Goal: Task Accomplishment & Management: Use online tool/utility

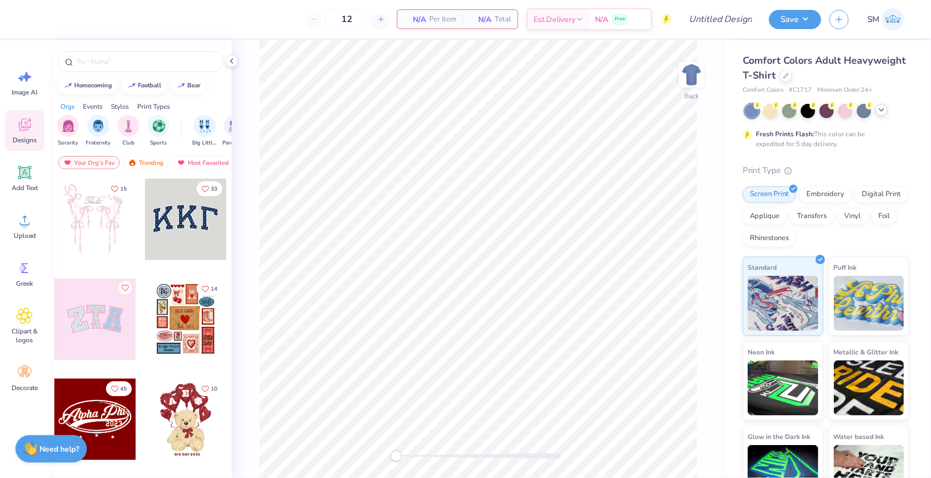
click at [878, 111] on icon at bounding box center [881, 109] width 9 height 9
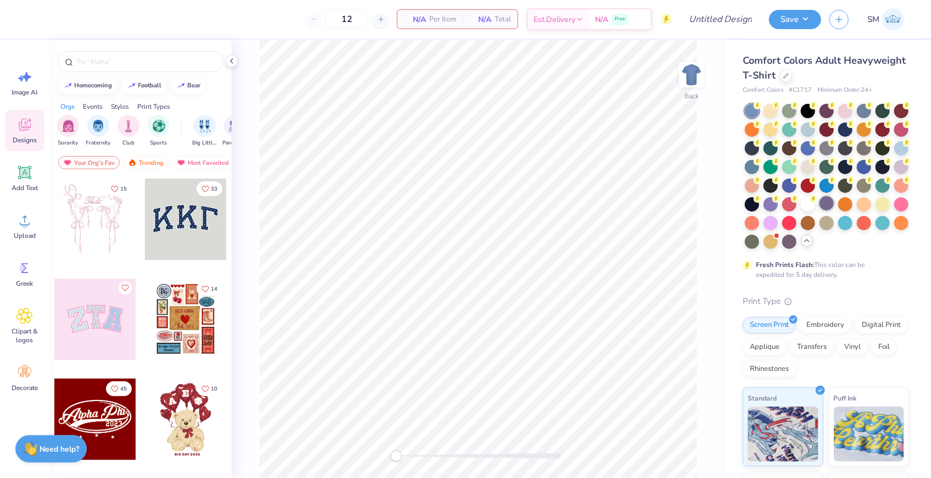
click at [832, 204] on div at bounding box center [826, 203] width 14 height 14
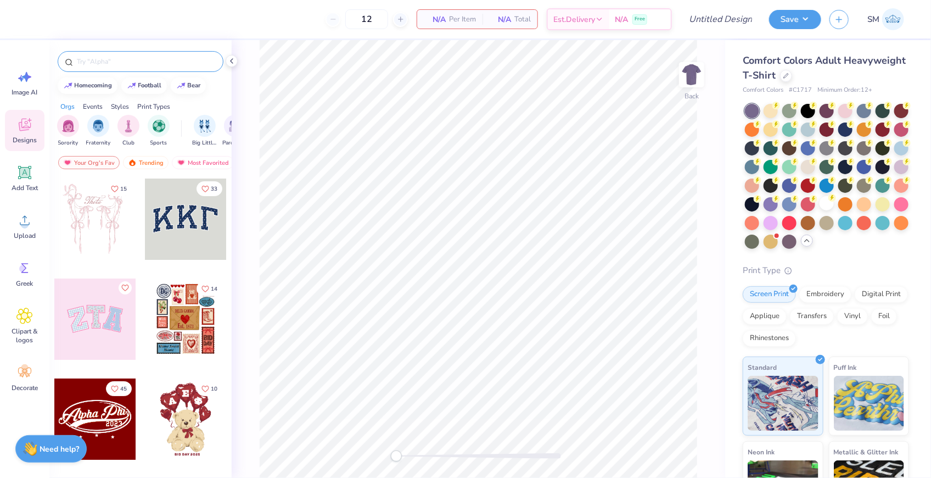
click at [177, 63] on input "text" at bounding box center [146, 61] width 141 height 11
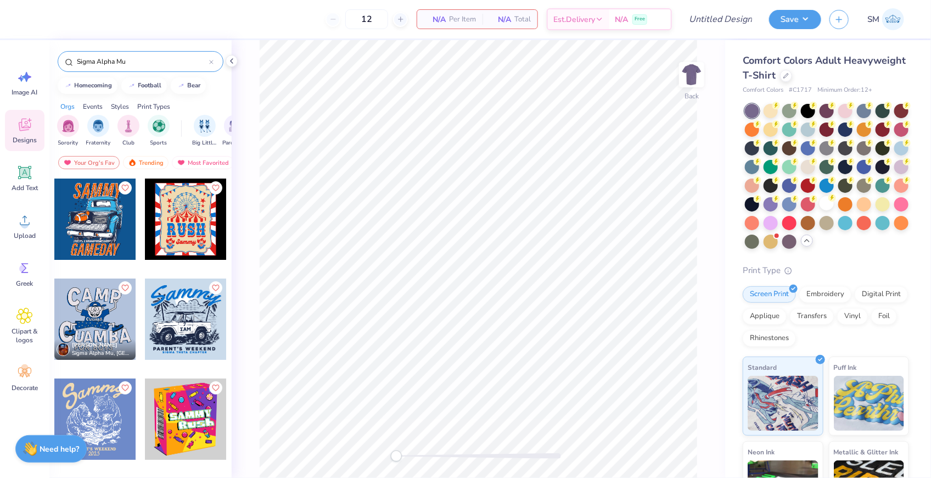
type input "Sigma Alpha Mu"
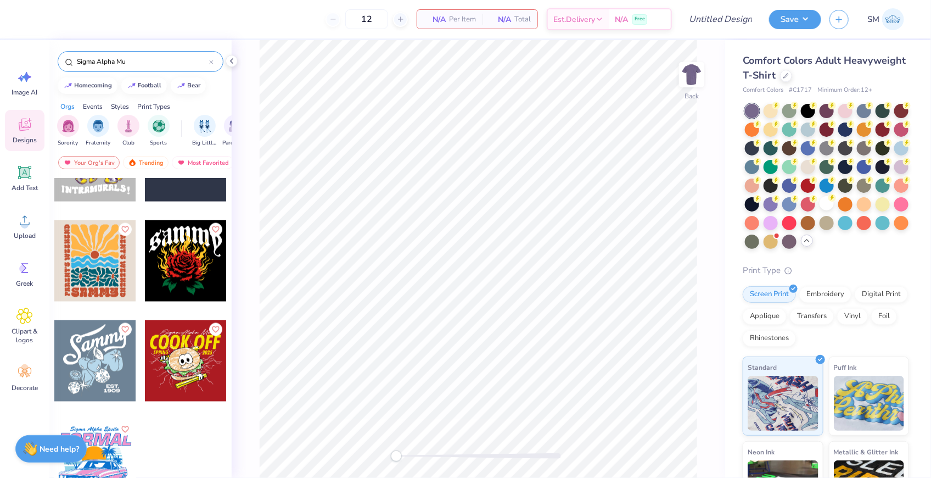
scroll to position [957, 0]
click at [120, 448] on div at bounding box center [94, 460] width 81 height 81
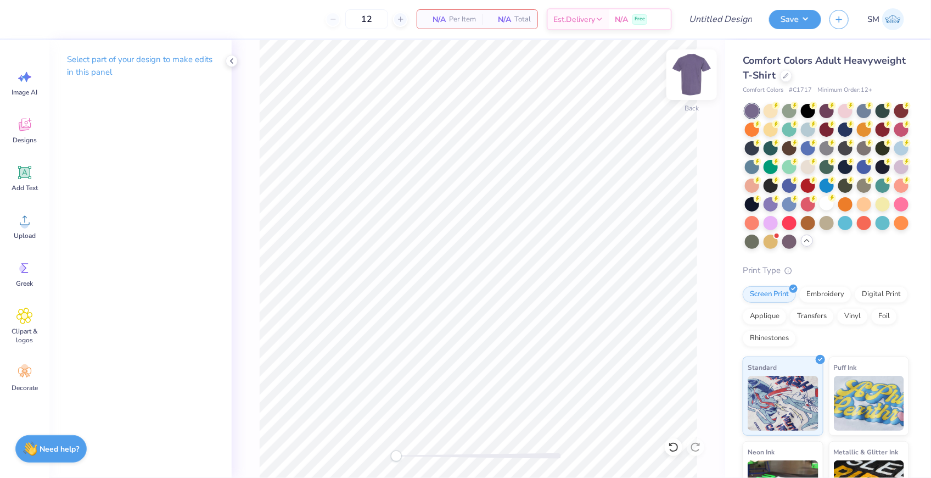
click at [692, 79] on img at bounding box center [692, 75] width 44 height 44
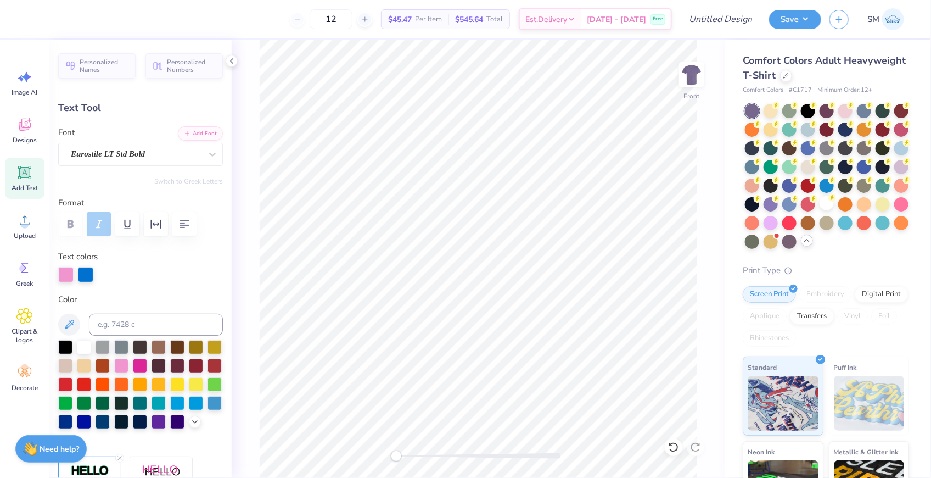
scroll to position [0, 0]
type textarea "R"
type textarea "[PERSON_NAME]"
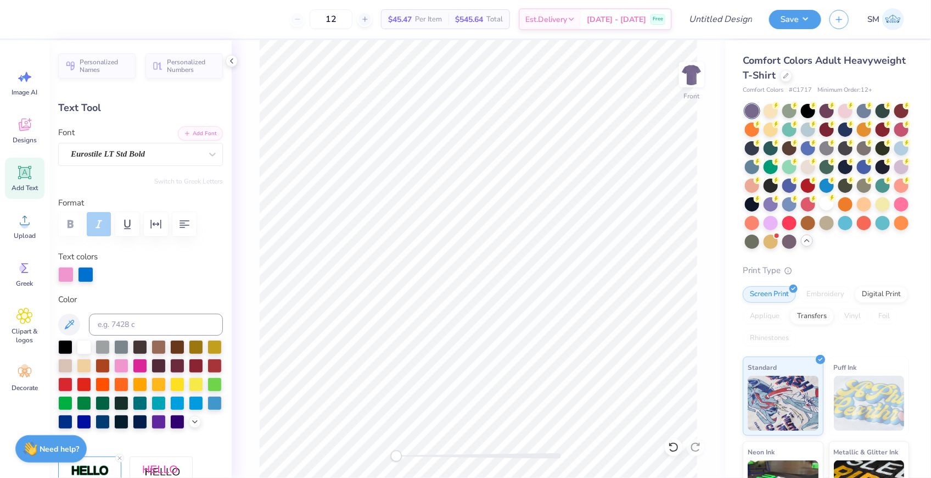
type input "8.46"
type input "0.91"
type input "3.00"
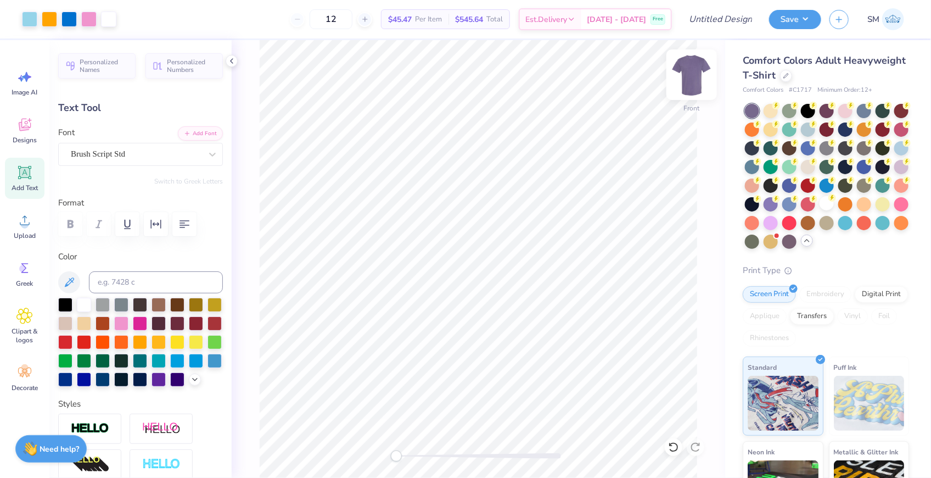
click at [697, 74] on img at bounding box center [692, 75] width 44 height 44
click at [24, 139] on span "Designs" at bounding box center [25, 140] width 24 height 9
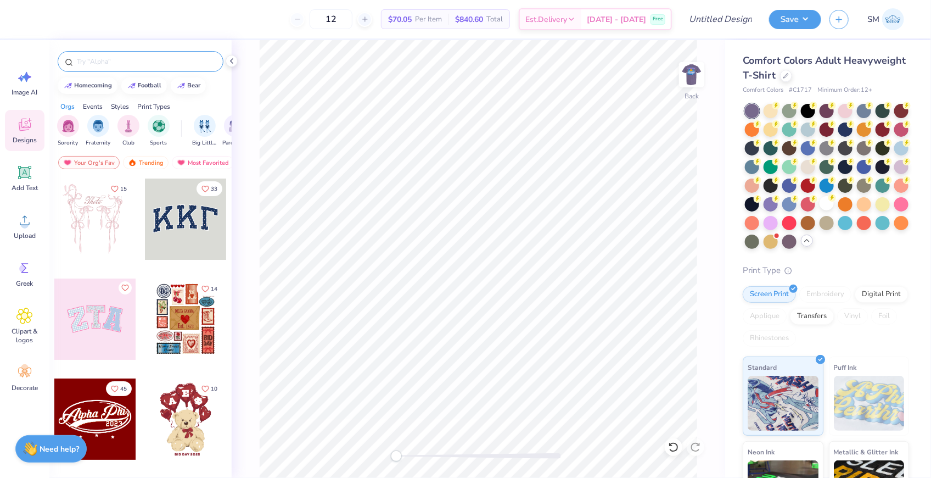
scroll to position [0, 0]
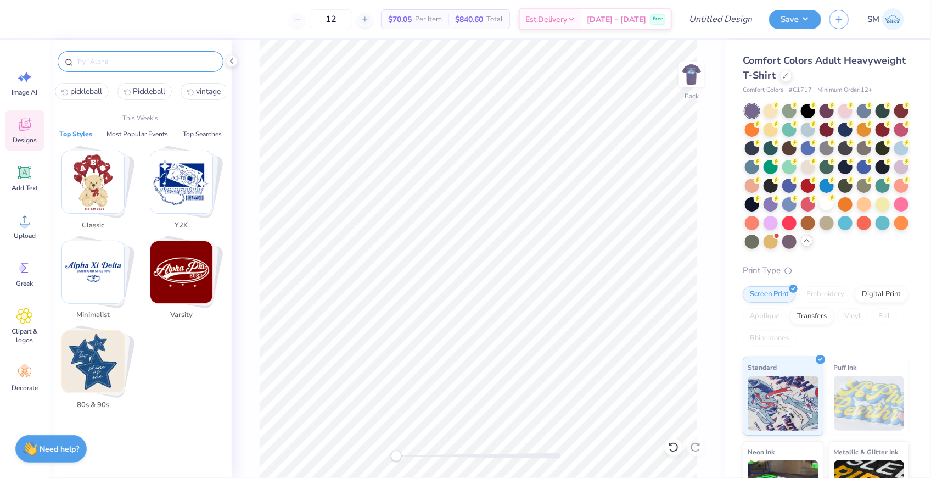
click at [144, 64] on input "text" at bounding box center [146, 61] width 141 height 11
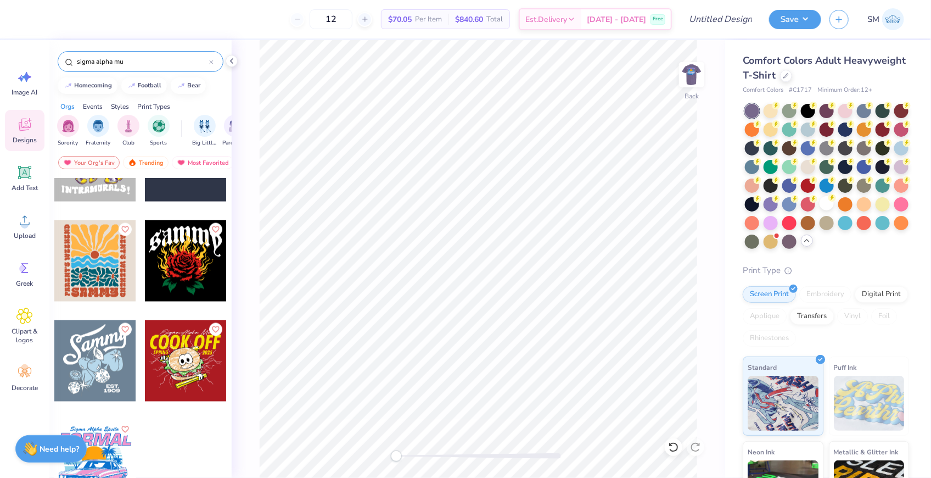
scroll to position [957, 0]
type input "sigma alpha mu"
click at [24, 268] on circle at bounding box center [23, 269] width 8 height 8
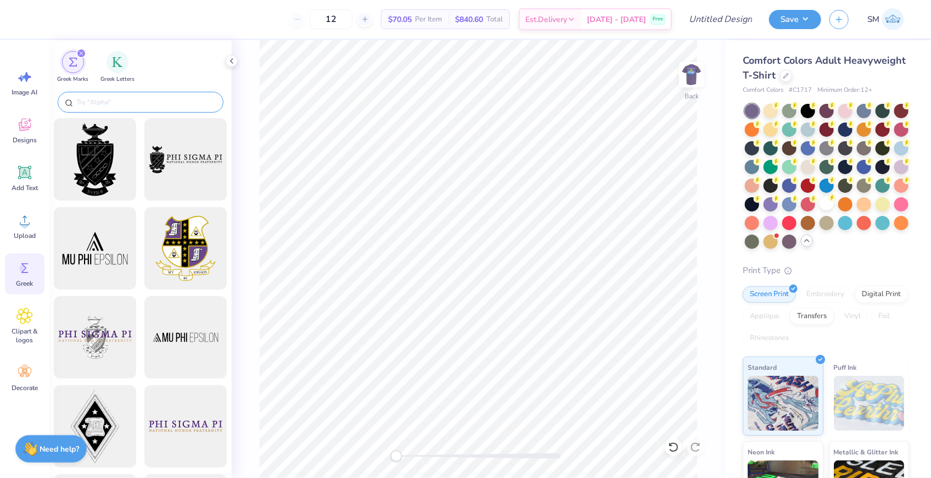
click at [116, 100] on input "text" at bounding box center [146, 102] width 141 height 11
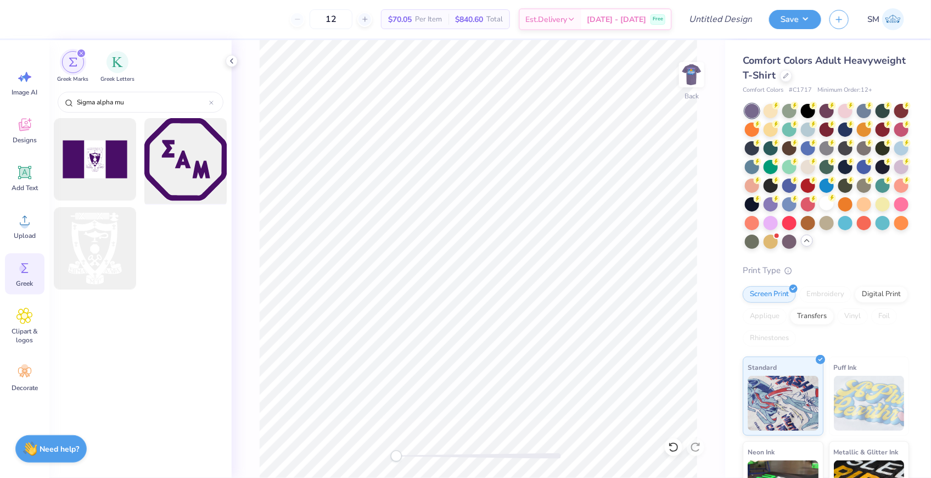
type input "Sigma alpha mu"
click at [175, 185] on div at bounding box center [186, 159] width 91 height 91
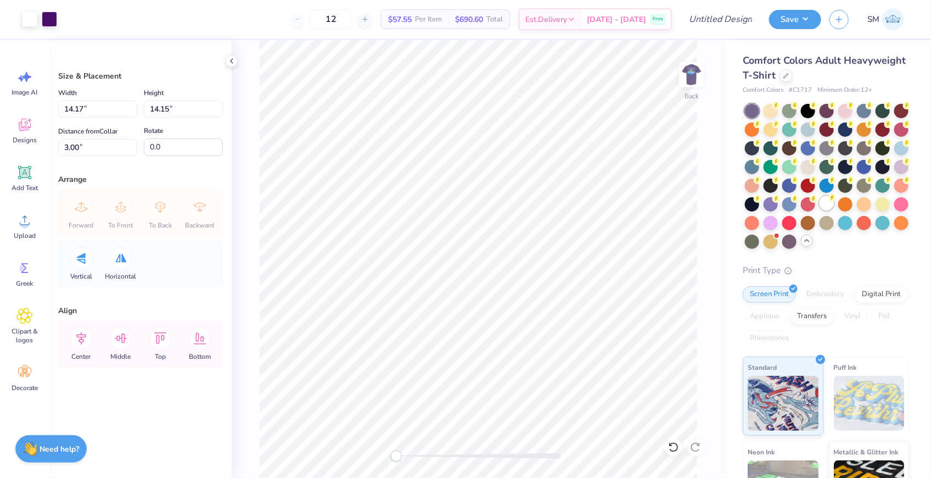
click at [826, 202] on div at bounding box center [826, 203] width 14 height 14
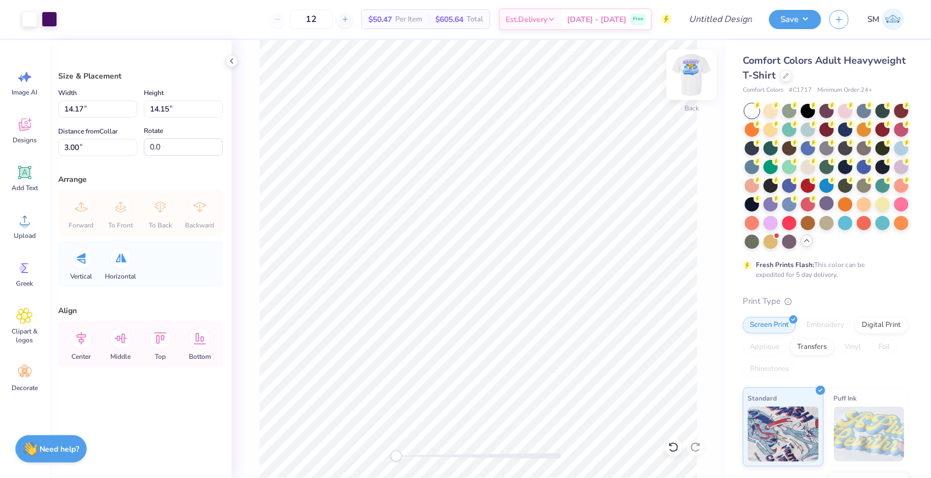
type input "5.65"
type input "3.76"
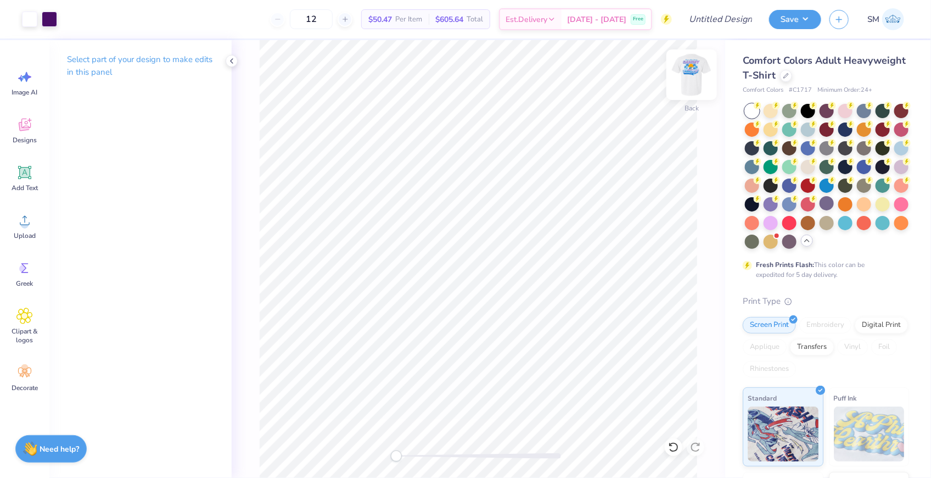
click at [686, 82] on img at bounding box center [692, 75] width 44 height 44
click at [686, 82] on img at bounding box center [692, 75] width 22 height 22
click at [694, 81] on img at bounding box center [692, 75] width 44 height 44
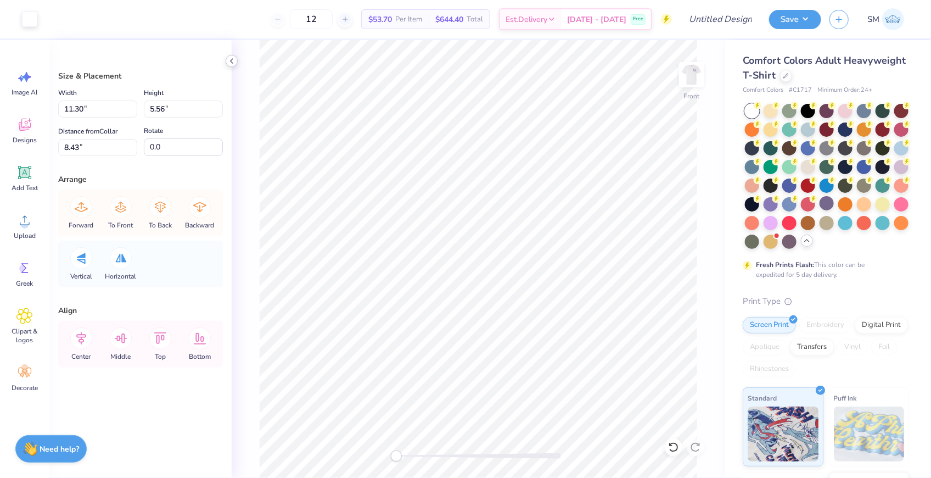
click at [232, 60] on icon at bounding box center [231, 61] width 9 height 9
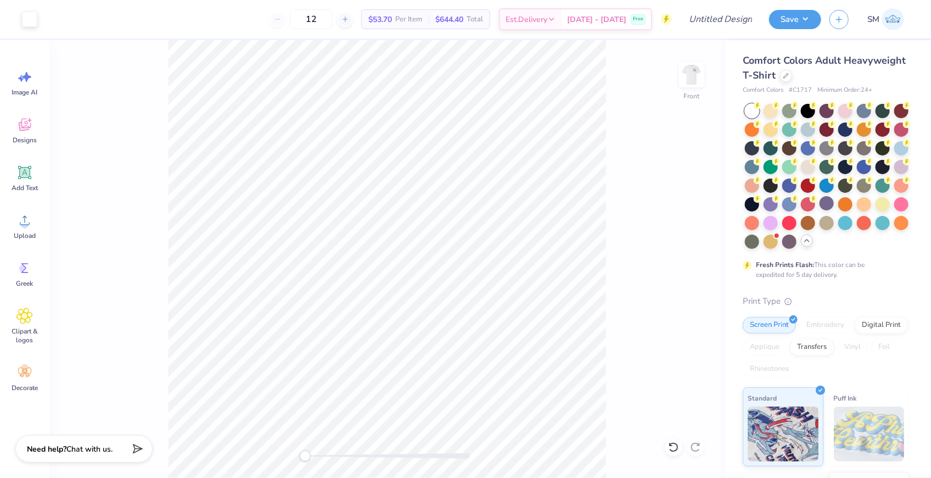
click at [163, 111] on div "Front" at bounding box center [387, 258] width 676 height 437
click at [695, 76] on img at bounding box center [692, 75] width 44 height 44
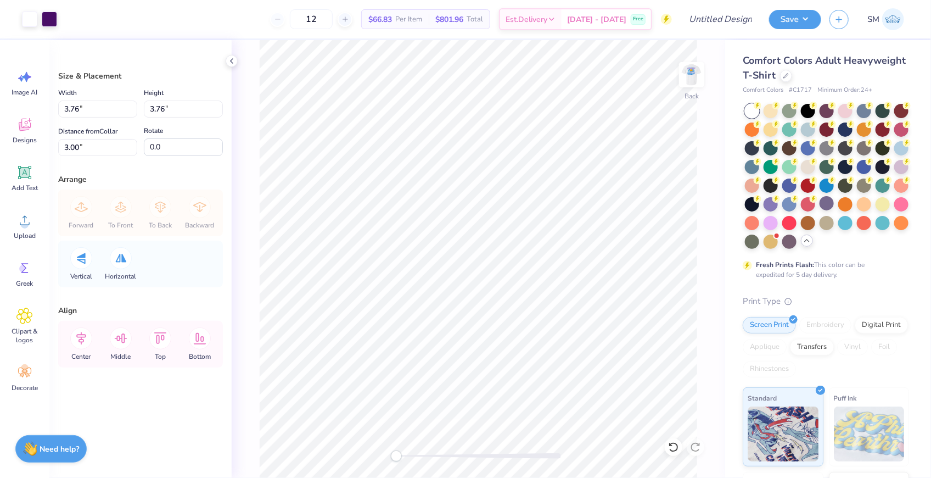
type input "2.73"
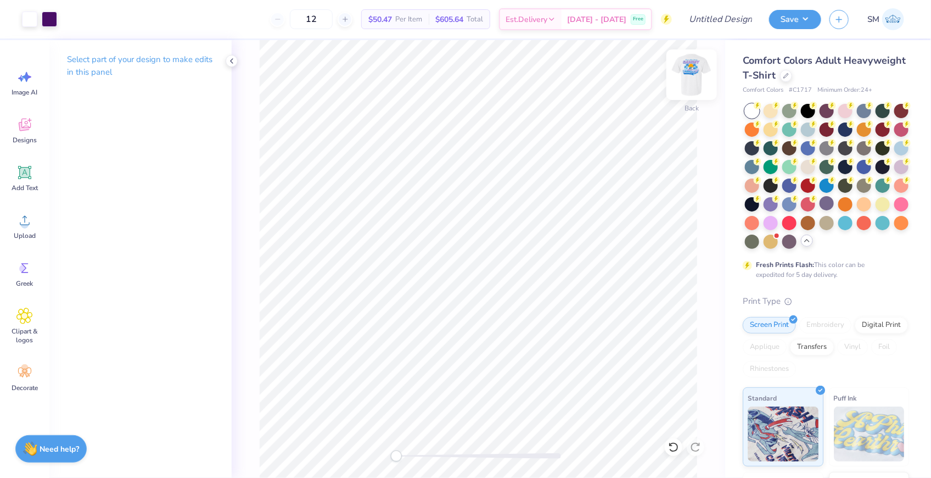
click at [695, 87] on img at bounding box center [692, 75] width 44 height 44
click at [89, 25] on div at bounding box center [88, 17] width 15 height 15
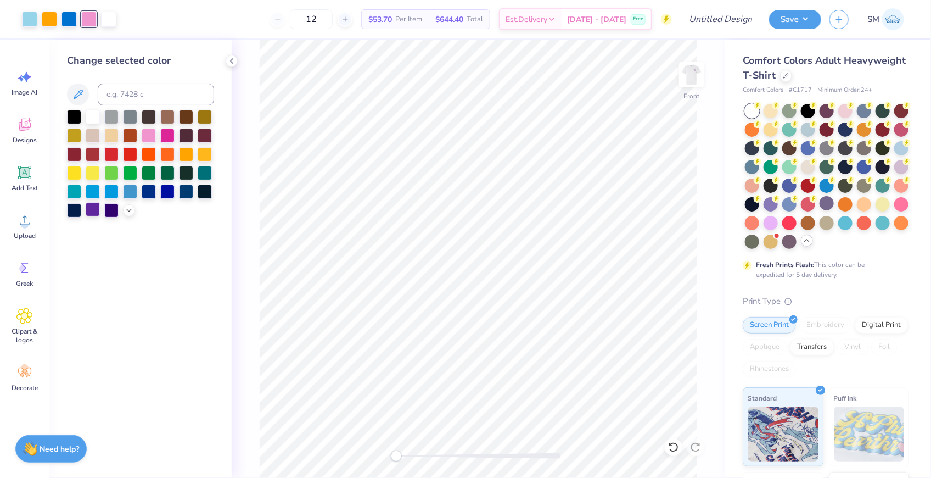
click at [93, 211] on div at bounding box center [93, 209] width 14 height 14
click at [149, 136] on div at bounding box center [149, 134] width 14 height 14
click at [63, 19] on div at bounding box center [68, 17] width 15 height 15
click at [90, 207] on div at bounding box center [93, 209] width 14 height 14
click at [171, 139] on div at bounding box center [167, 134] width 14 height 14
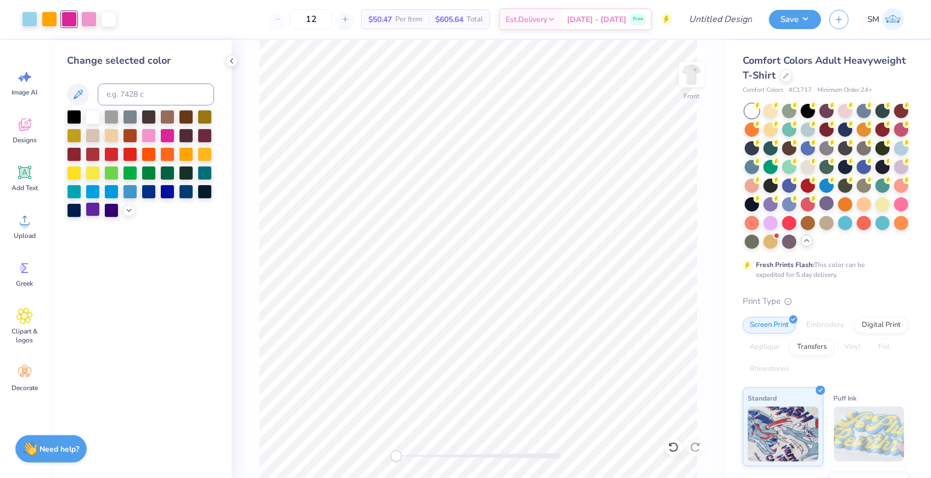
click at [96, 213] on div at bounding box center [93, 209] width 14 height 14
click at [76, 119] on div at bounding box center [74, 116] width 14 height 14
click at [93, 9] on div "Art colors" at bounding box center [58, 19] width 116 height 38
click at [89, 20] on div at bounding box center [88, 17] width 15 height 15
click at [92, 214] on div at bounding box center [93, 209] width 14 height 14
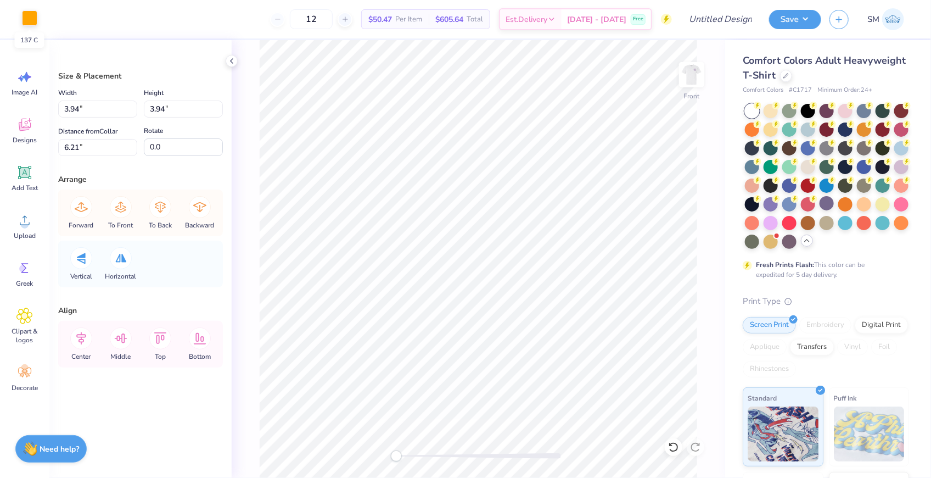
click at [31, 23] on div at bounding box center [29, 17] width 15 height 15
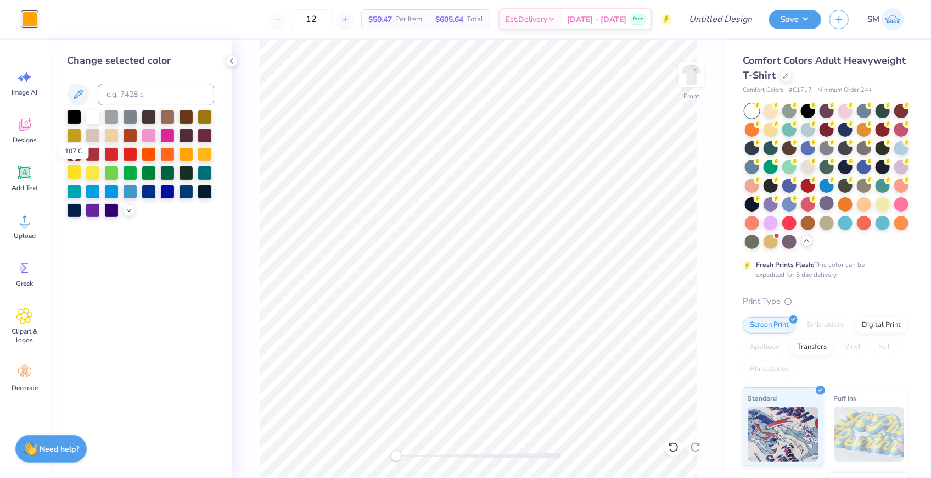
click at [75, 173] on div at bounding box center [74, 172] width 14 height 14
click at [174, 243] on div "Change selected color" at bounding box center [140, 258] width 182 height 437
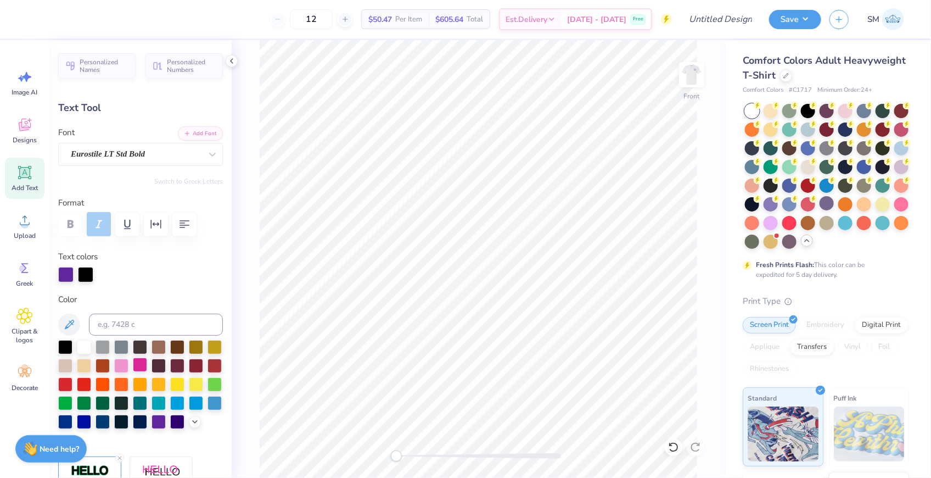
click at [142, 362] on div at bounding box center [140, 364] width 14 height 14
click at [241, 345] on div "Front" at bounding box center [478, 258] width 493 height 437
click at [119, 366] on div at bounding box center [121, 364] width 14 height 14
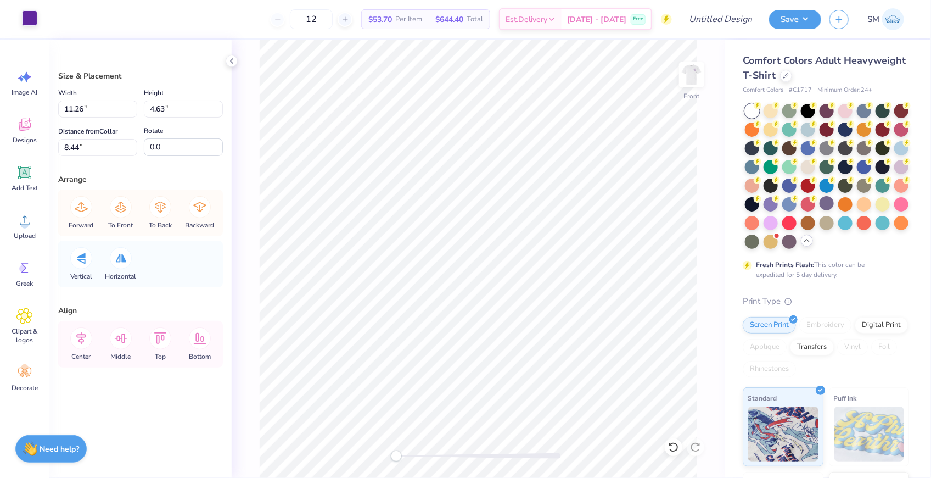
click at [27, 23] on div at bounding box center [29, 17] width 15 height 15
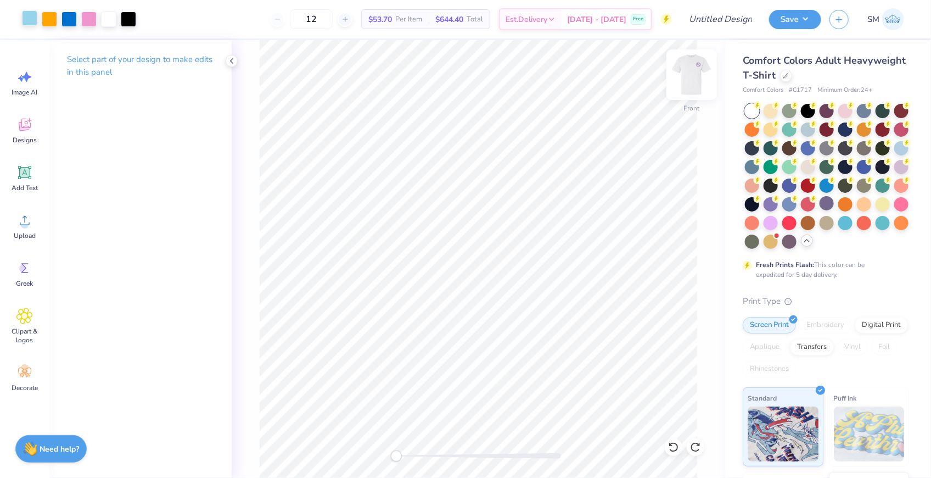
click at [688, 89] on img at bounding box center [692, 75] width 44 height 44
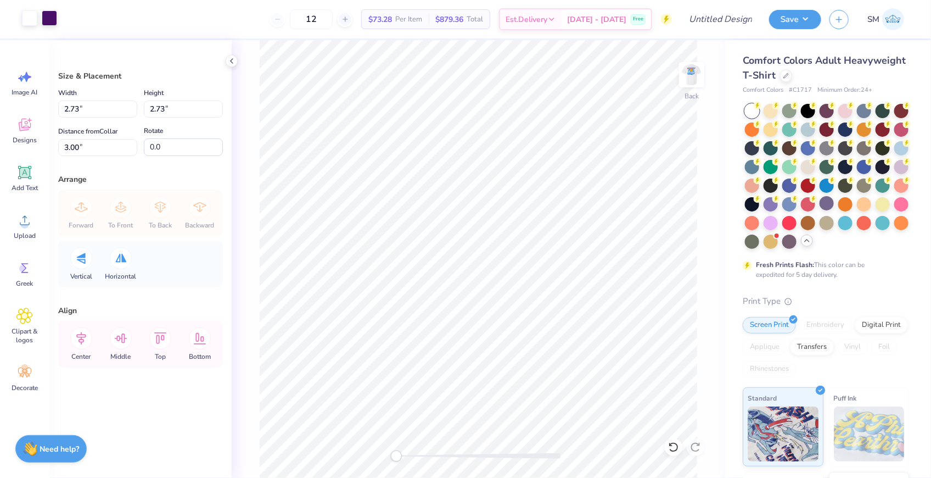
click at [50, 24] on div at bounding box center [49, 17] width 15 height 15
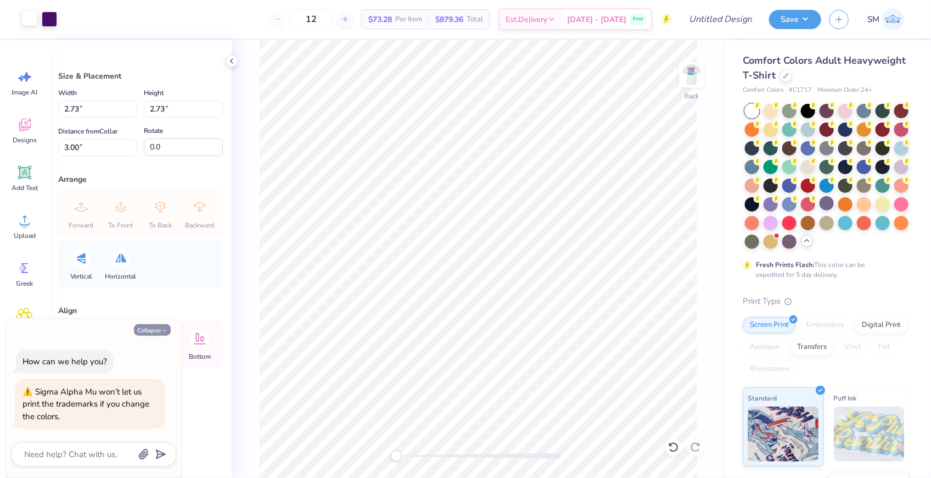
click at [148, 328] on button "Collapse" at bounding box center [152, 330] width 37 height 12
type textarea "x"
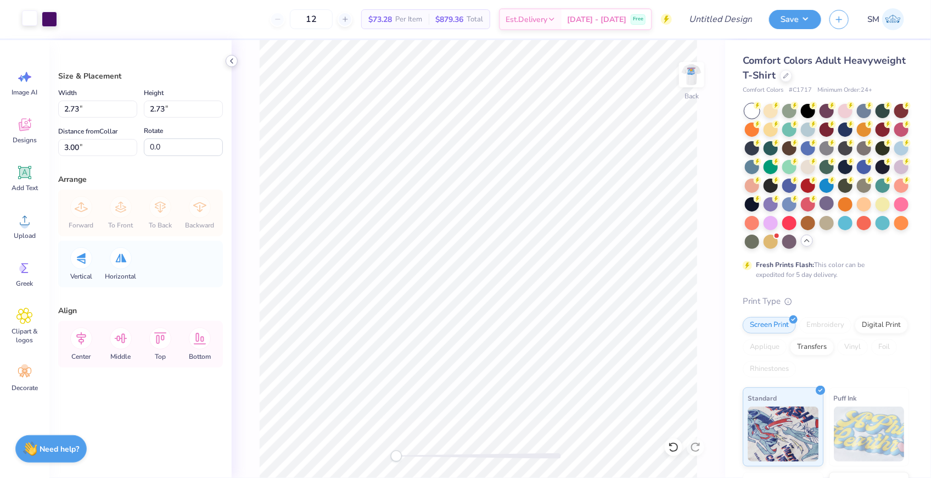
click at [230, 57] on icon at bounding box center [231, 61] width 9 height 9
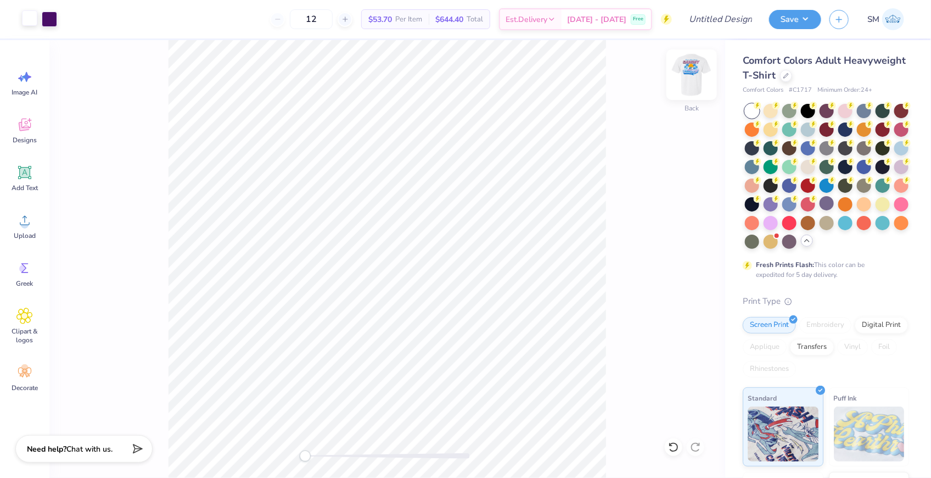
click at [691, 81] on img at bounding box center [692, 75] width 44 height 44
click at [691, 81] on img at bounding box center [692, 75] width 22 height 22
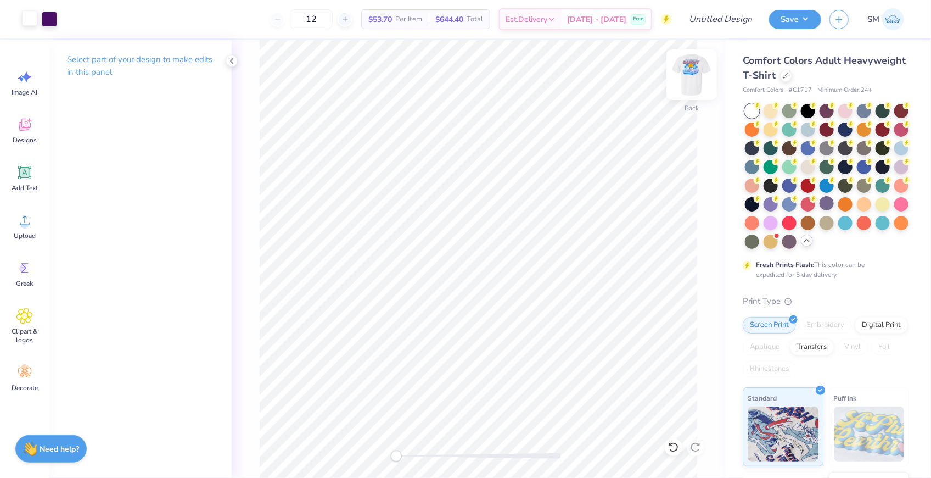
click at [692, 81] on img at bounding box center [692, 75] width 44 height 44
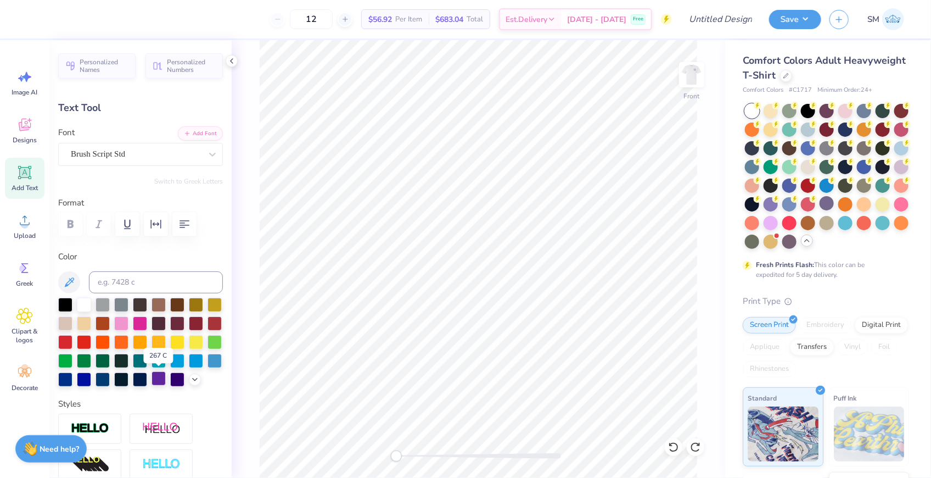
click at [152, 378] on div at bounding box center [158, 378] width 14 height 14
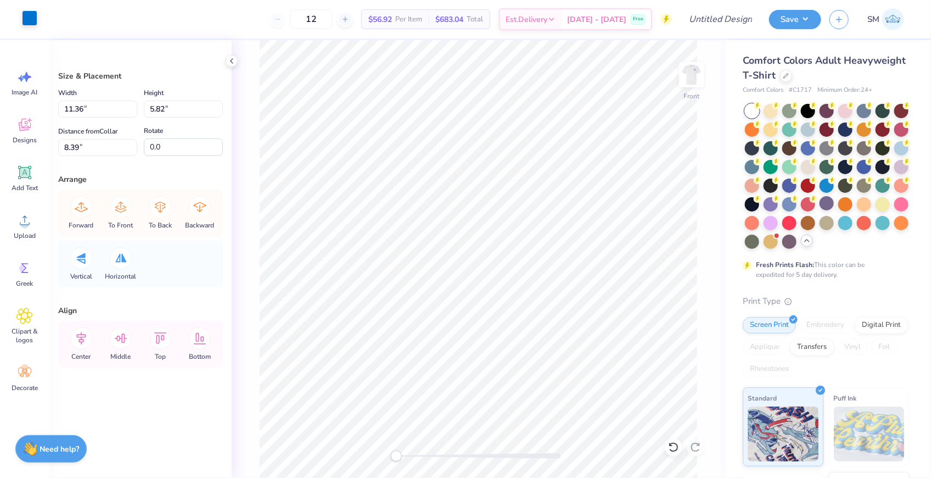
click at [27, 19] on div at bounding box center [29, 17] width 15 height 15
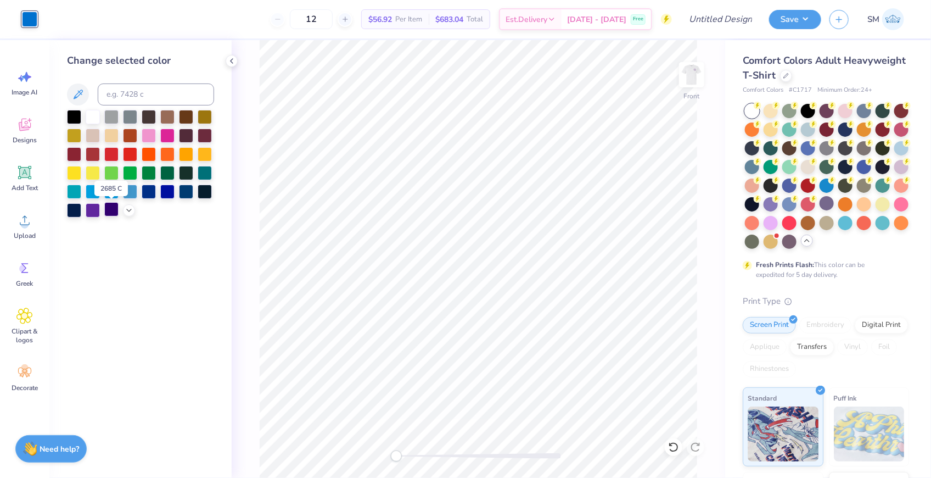
click at [105, 211] on div at bounding box center [111, 209] width 14 height 14
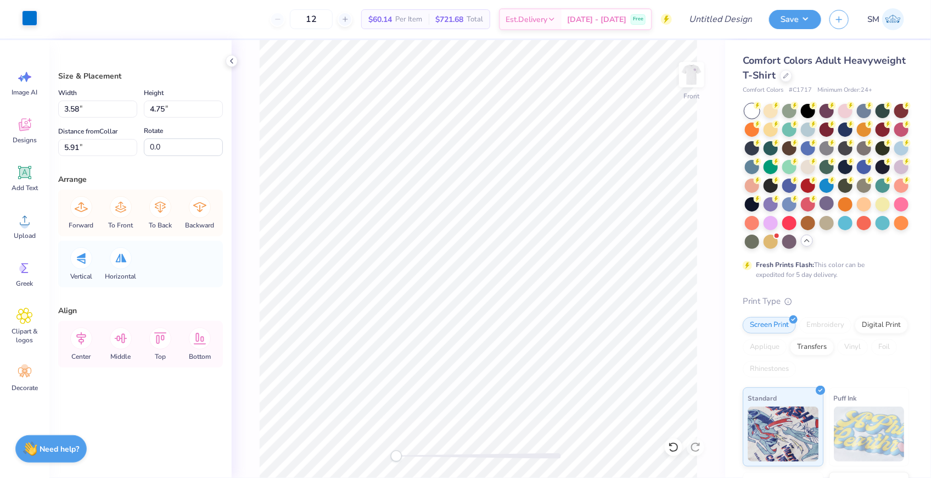
click at [24, 16] on div at bounding box center [29, 17] width 15 height 15
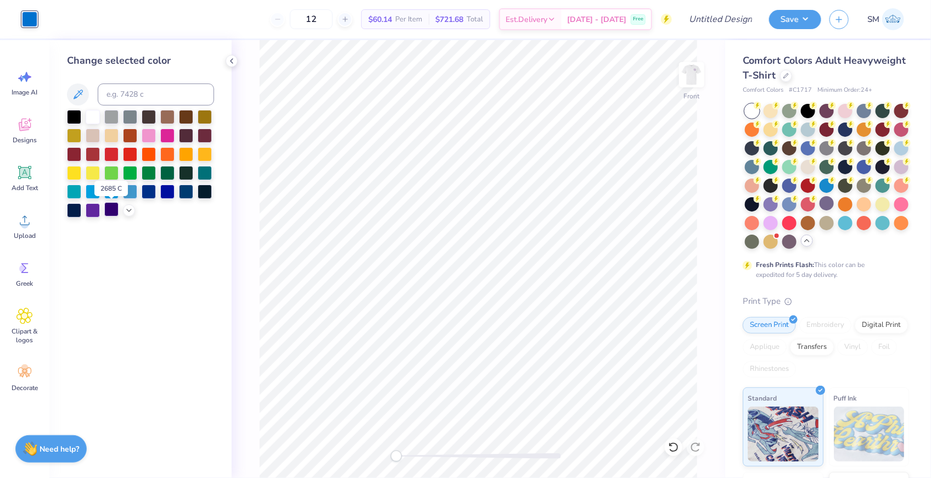
click at [109, 212] on div at bounding box center [111, 209] width 14 height 14
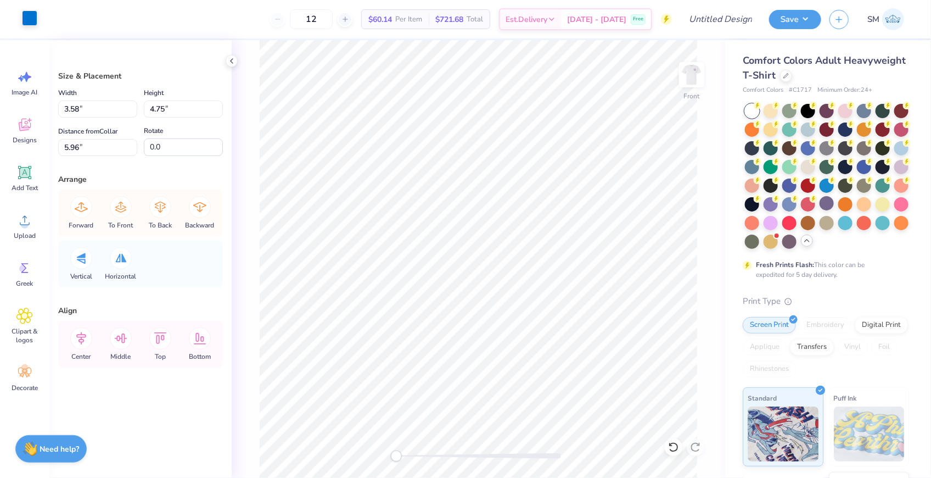
click at [30, 25] on div at bounding box center [29, 17] width 15 height 15
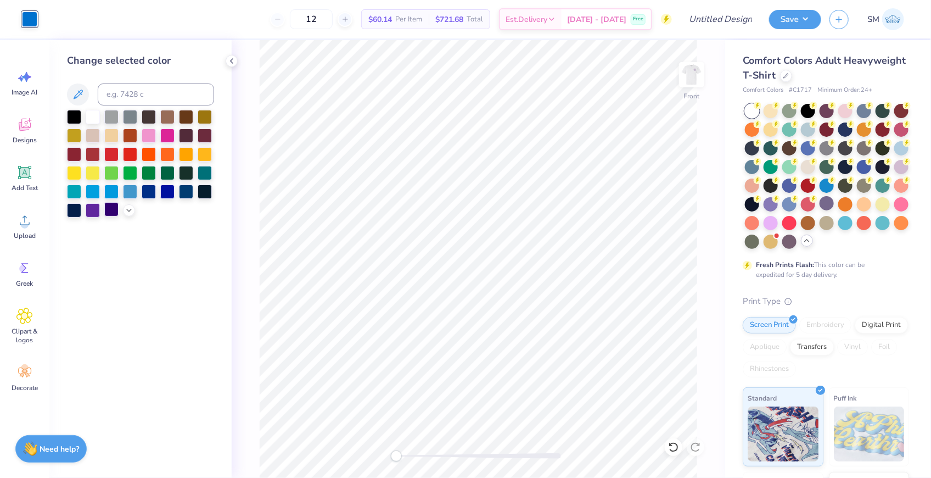
click at [110, 212] on div at bounding box center [111, 209] width 14 height 14
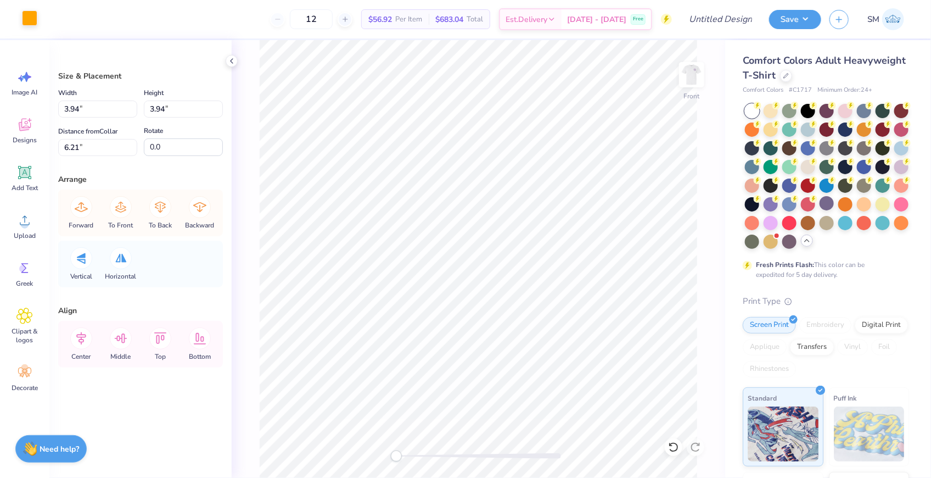
click at [34, 16] on div at bounding box center [29, 17] width 15 height 15
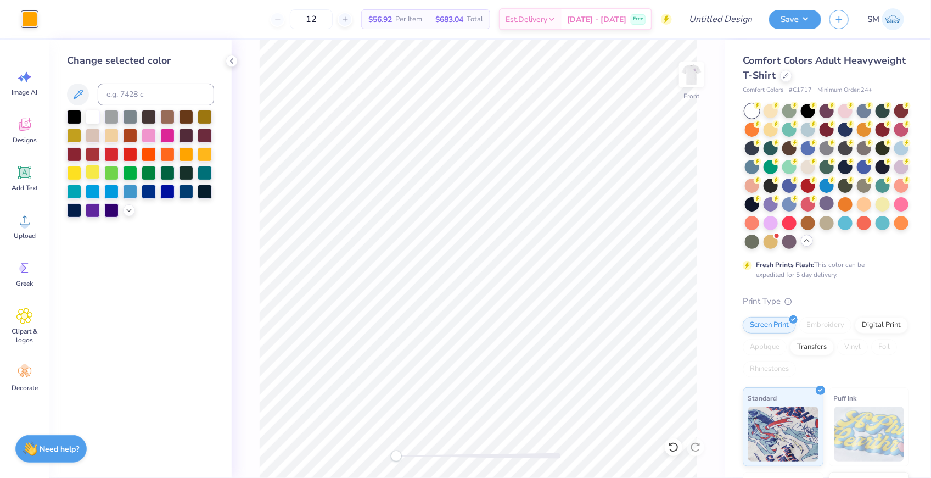
click at [92, 170] on div at bounding box center [93, 172] width 14 height 14
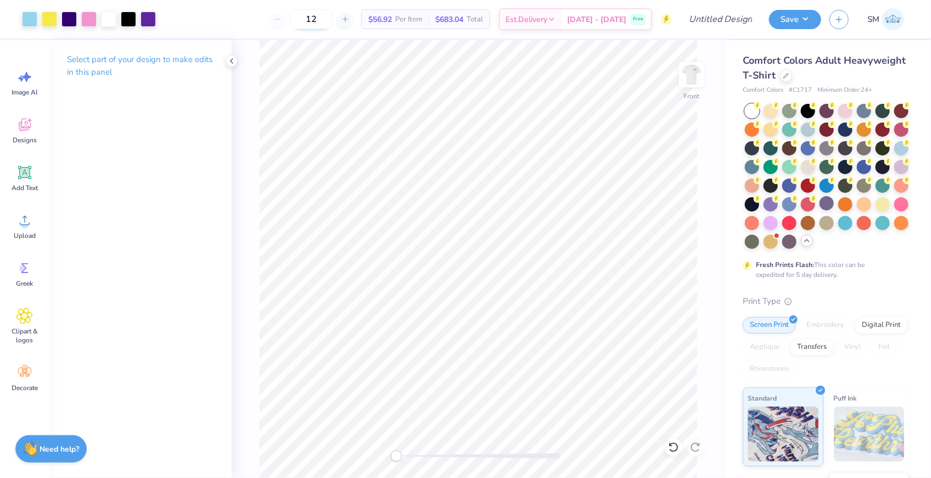
click at [333, 24] on input "12" at bounding box center [311, 19] width 43 height 20
type input "1"
type input "5"
type input "100"
click at [705, 82] on div "Front" at bounding box center [478, 258] width 493 height 437
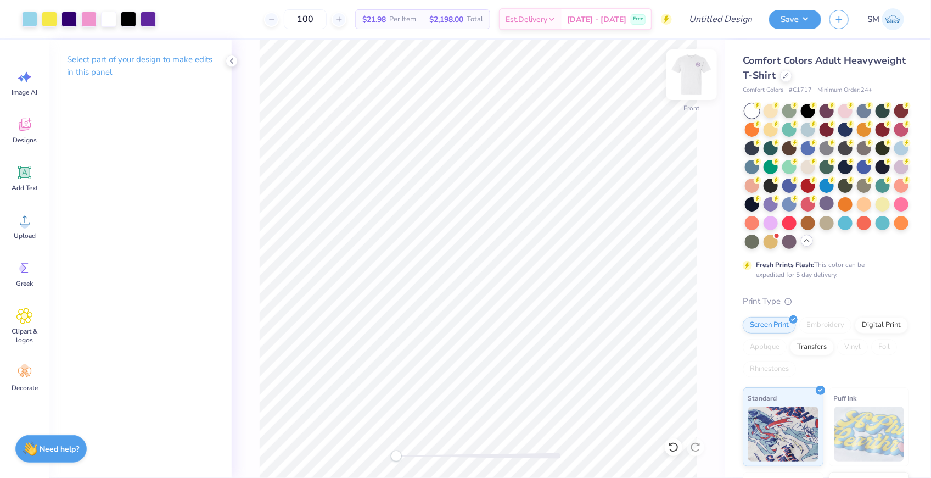
click at [700, 82] on img at bounding box center [692, 75] width 44 height 44
click at [695, 83] on img at bounding box center [692, 75] width 44 height 44
click at [233, 61] on icon at bounding box center [231, 61] width 9 height 9
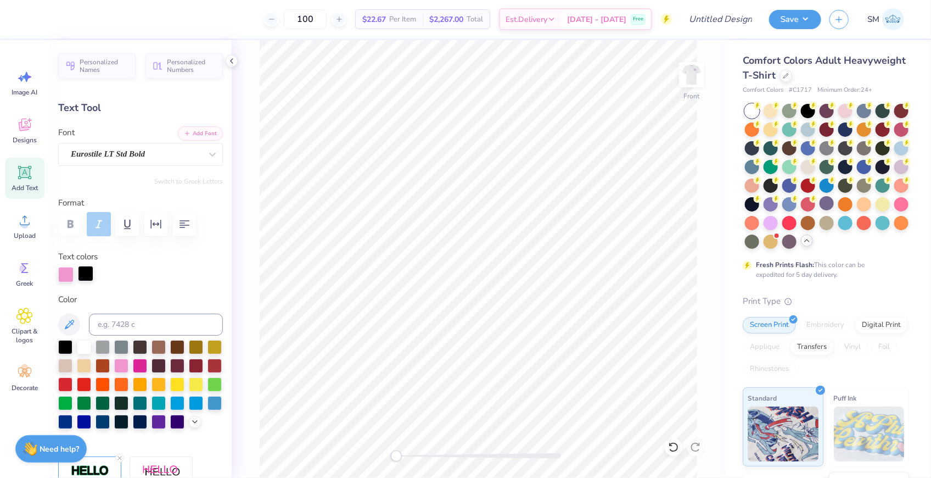
click at [90, 274] on div at bounding box center [85, 273] width 15 height 15
click at [174, 422] on div at bounding box center [177, 420] width 14 height 14
click at [233, 59] on icon at bounding box center [231, 61] width 9 height 9
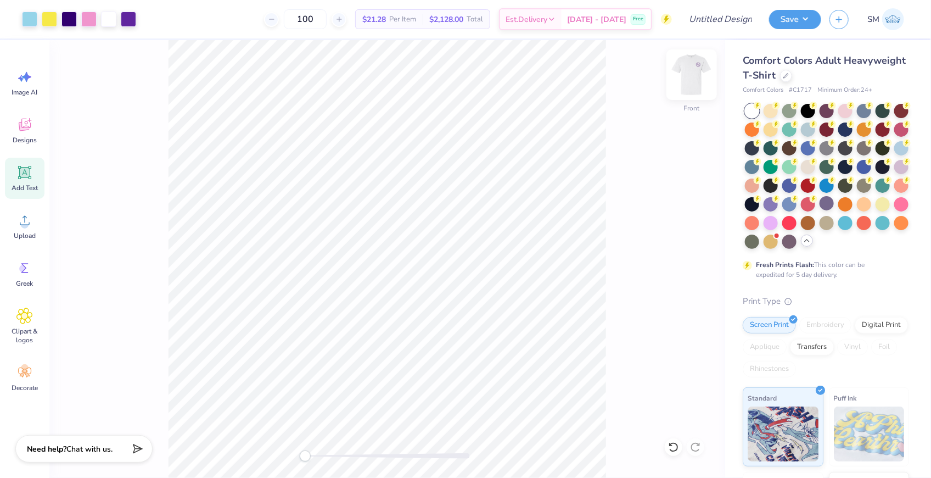
click at [687, 76] on img at bounding box center [692, 75] width 44 height 44
click at [690, 76] on img at bounding box center [692, 75] width 44 height 44
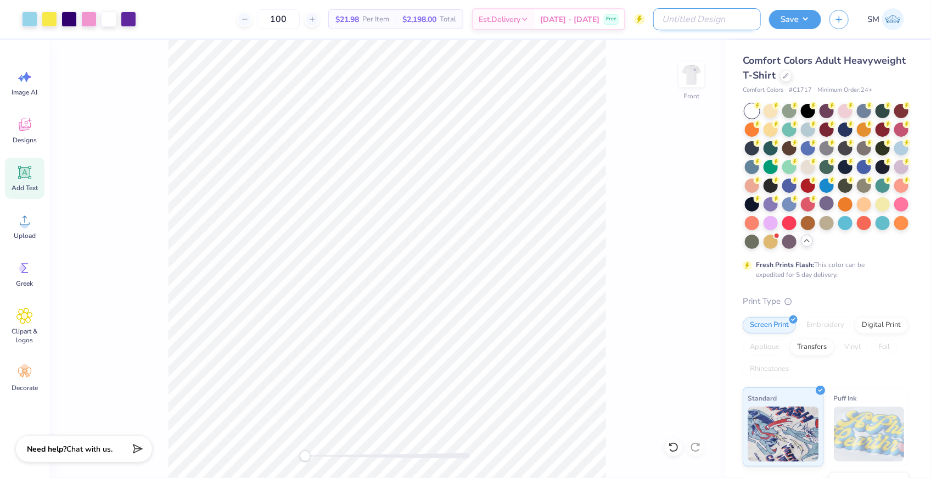
click at [719, 21] on input "Design Title" at bounding box center [707, 19] width 108 height 22
type input "[PERSON_NAME]"
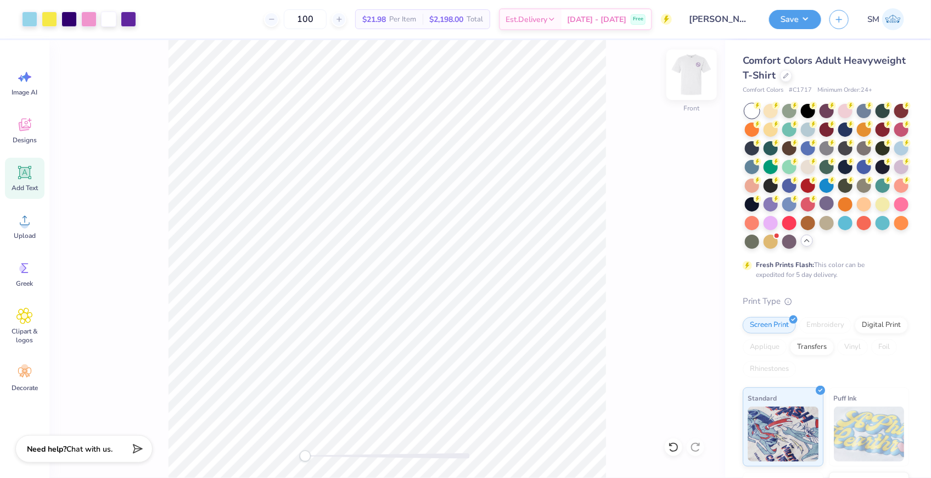
click at [683, 75] on img at bounding box center [692, 75] width 44 height 44
click at [698, 74] on img at bounding box center [692, 75] width 44 height 44
click at [810, 18] on button "Save" at bounding box center [795, 17] width 52 height 19
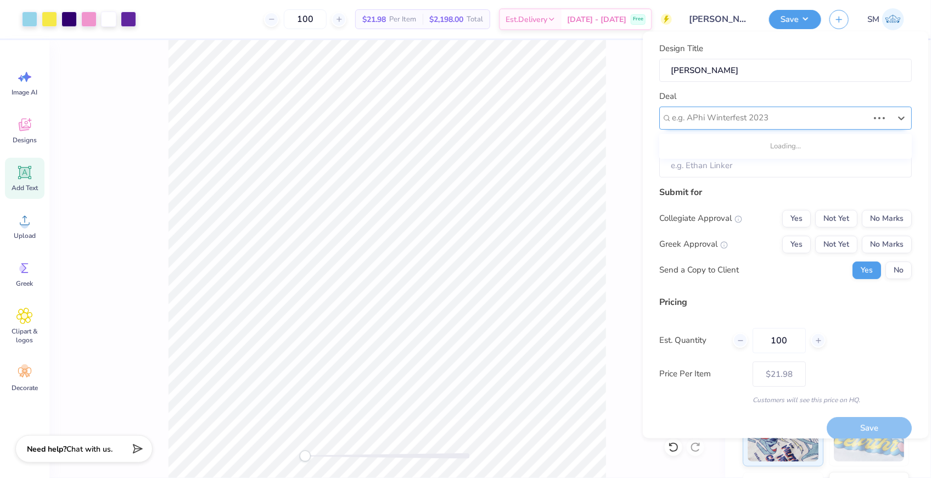
click at [769, 111] on div at bounding box center [770, 118] width 197 height 15
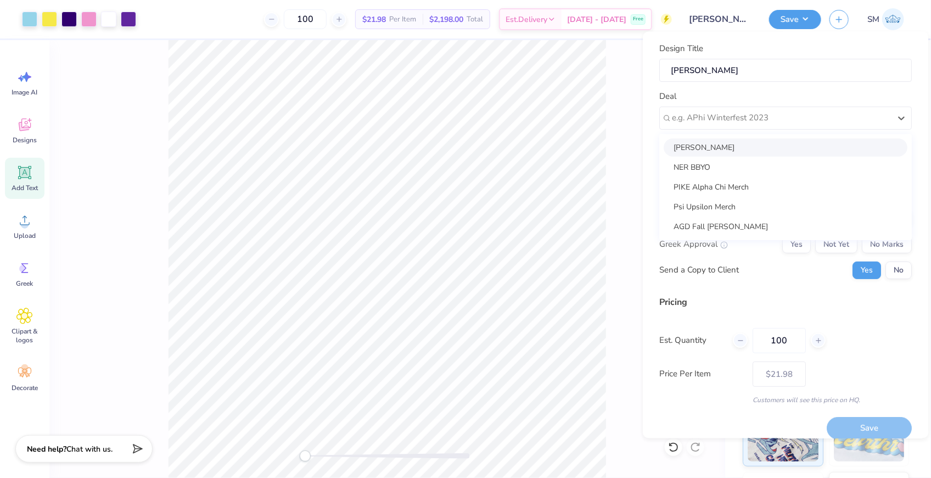
click at [736, 149] on div "[PERSON_NAME]" at bounding box center [786, 147] width 244 height 18
type input "[PERSON_NAME]"
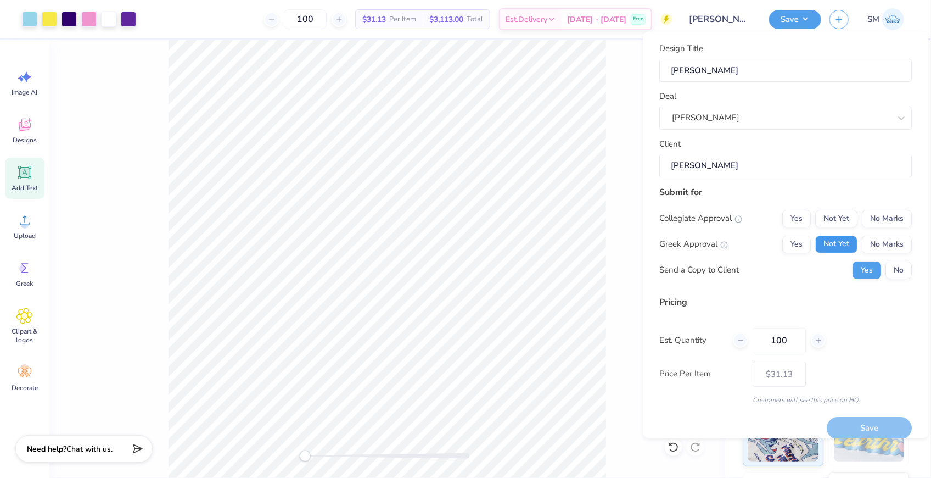
click at [825, 245] on button "Not Yet" at bounding box center [837, 244] width 42 height 18
click at [881, 214] on button "No Marks" at bounding box center [887, 219] width 50 height 18
click at [796, 224] on button "Yes" at bounding box center [797, 219] width 29 height 18
click at [801, 249] on button "Yes" at bounding box center [797, 244] width 29 height 18
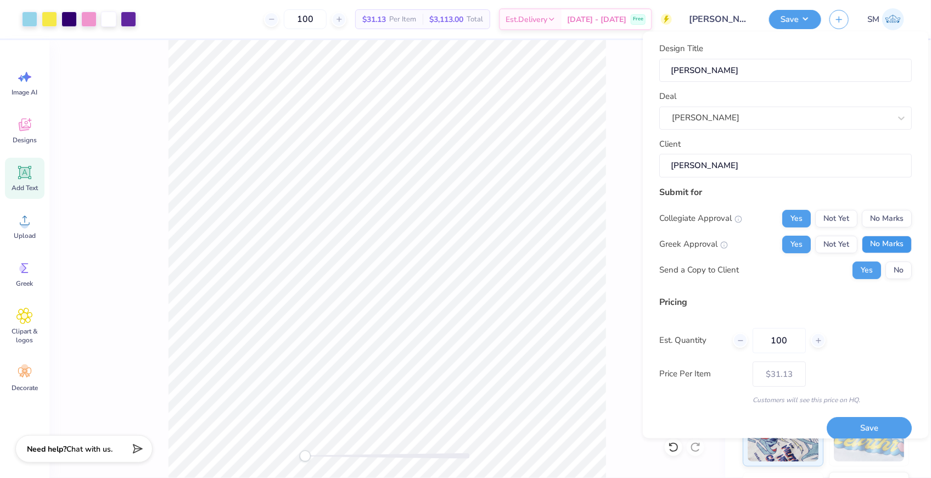
click at [873, 243] on button "No Marks" at bounding box center [887, 244] width 50 height 18
click at [884, 220] on button "No Marks" at bounding box center [887, 219] width 50 height 18
click at [848, 220] on button "Not Yet" at bounding box center [837, 219] width 42 height 18
click at [891, 217] on button "No Marks" at bounding box center [887, 219] width 50 height 18
click at [848, 240] on button "Not Yet" at bounding box center [837, 244] width 42 height 18
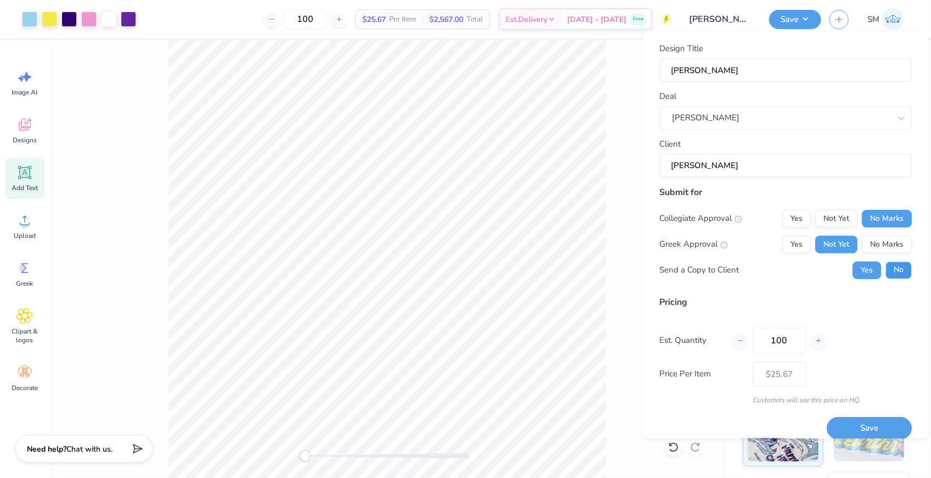
click at [891, 268] on button "No" at bounding box center [899, 270] width 26 height 18
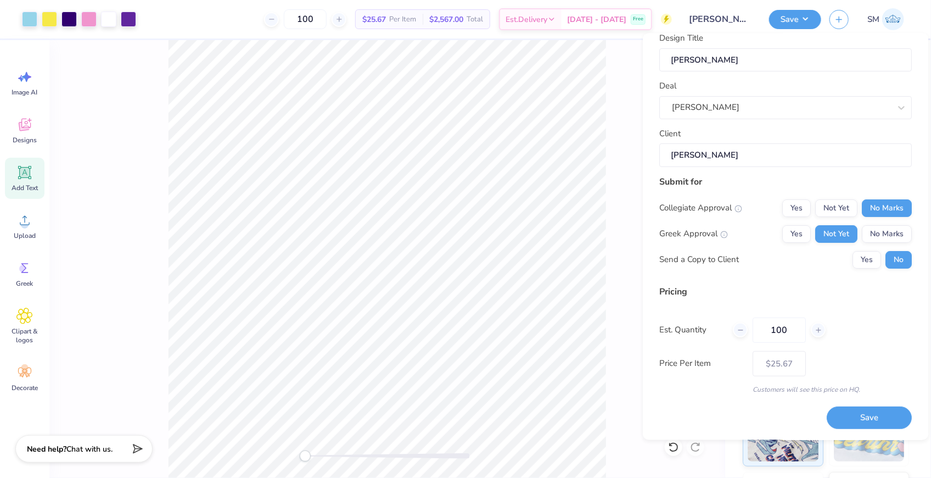
scroll to position [12, 0]
click at [854, 409] on button "Save" at bounding box center [869, 418] width 85 height 23
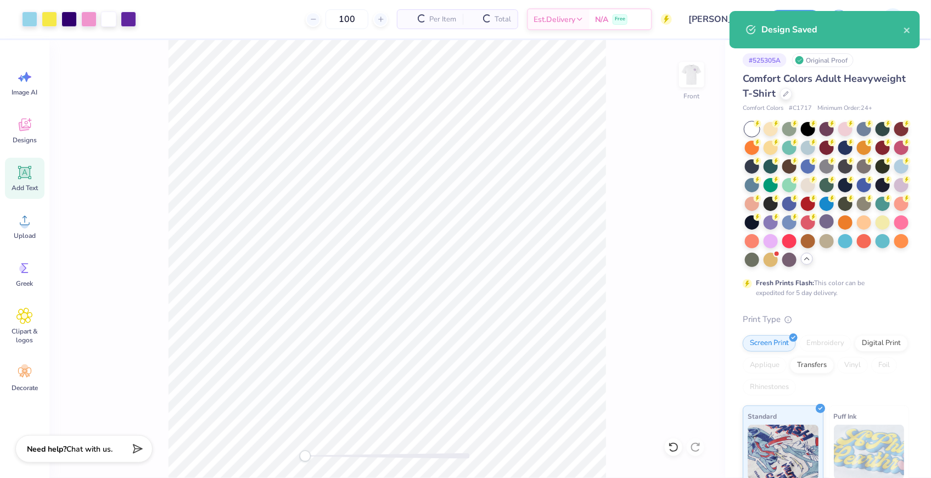
type input "$25.67"
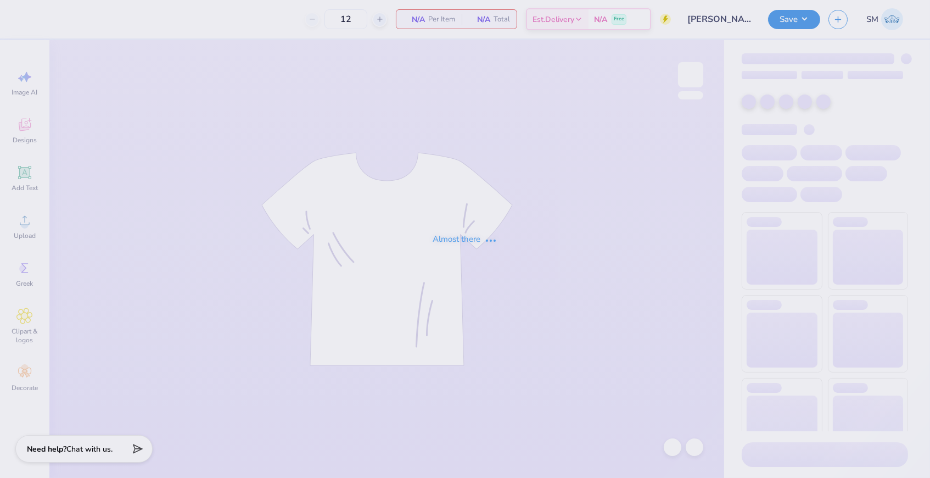
type input "100"
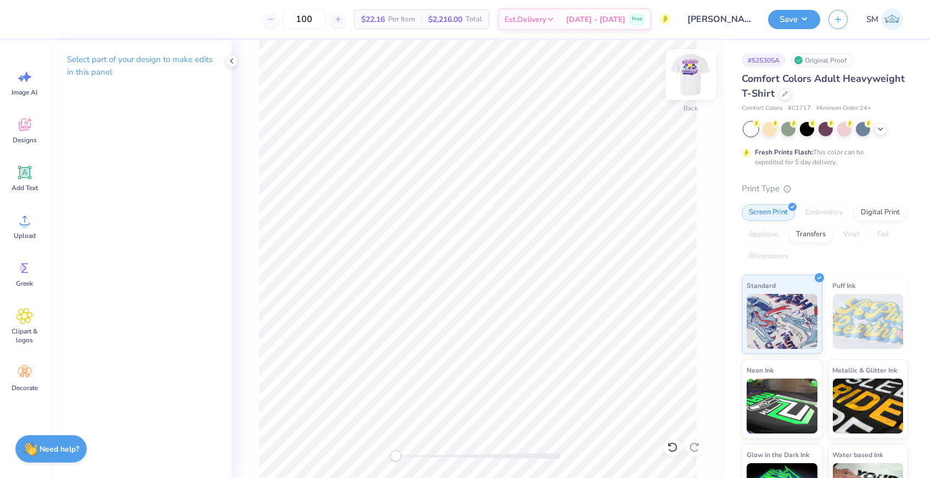
click at [694, 78] on img at bounding box center [691, 75] width 44 height 44
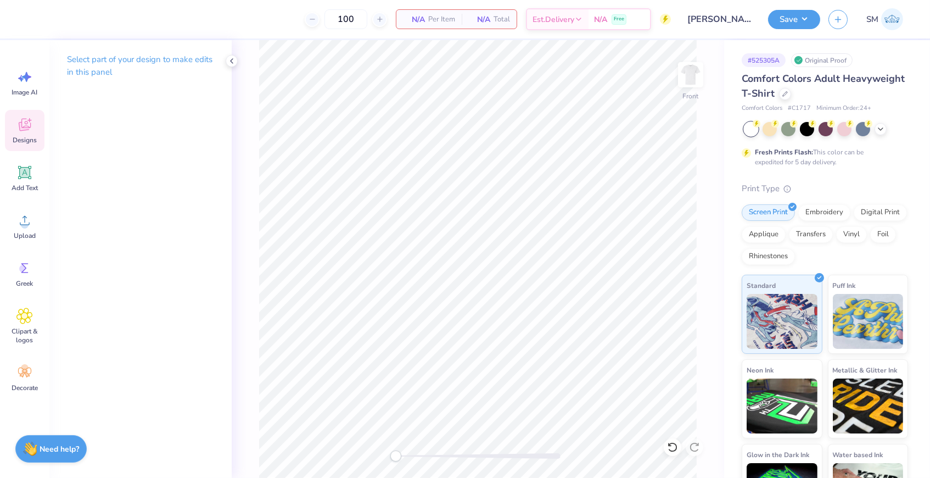
click at [24, 136] on span "Designs" at bounding box center [25, 140] width 24 height 9
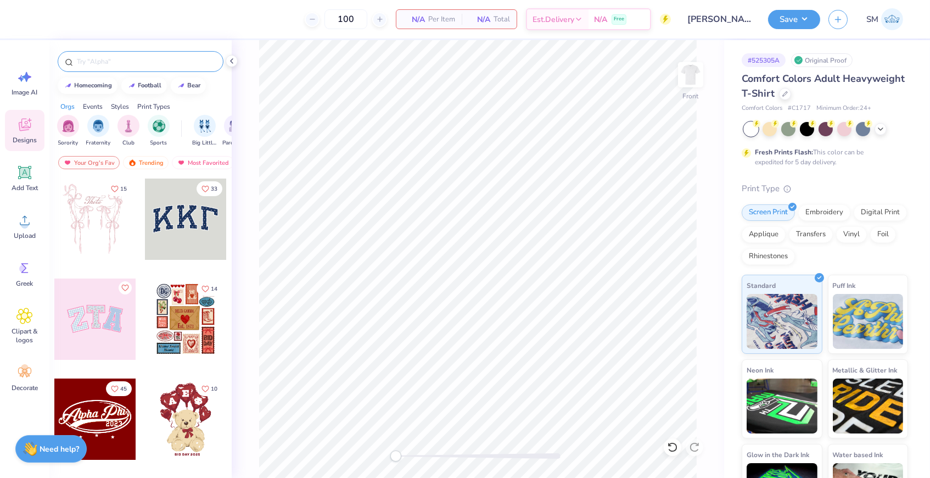
click at [164, 63] on input "text" at bounding box center [146, 61] width 141 height 11
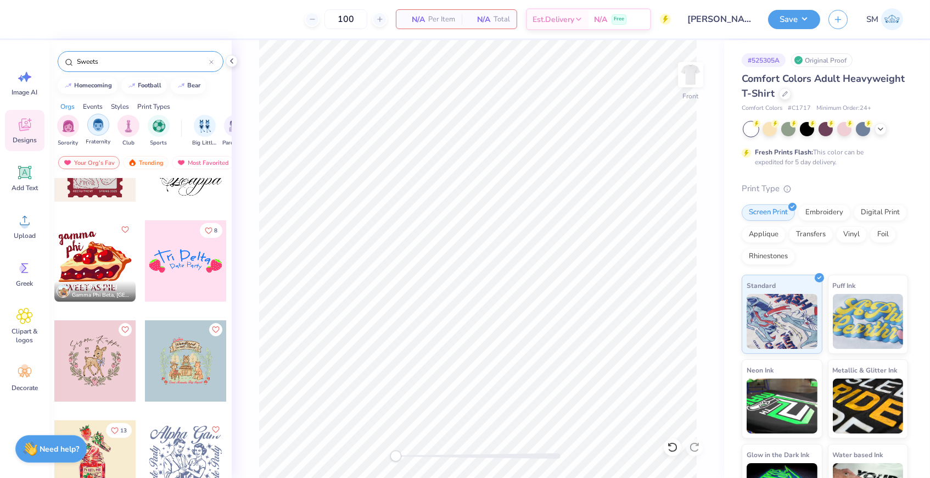
scroll to position [257, 0]
type input "Sweets"
click at [97, 122] on img "filter for Fraternity" at bounding box center [98, 125] width 12 height 13
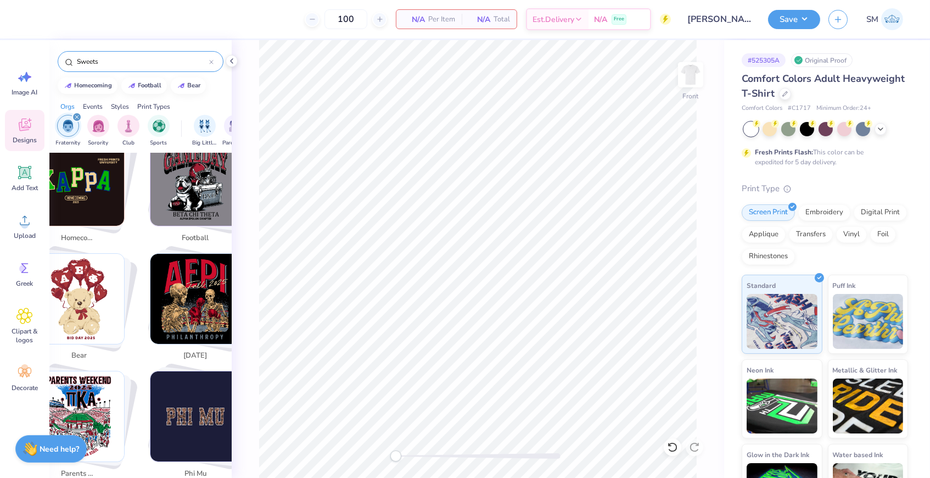
scroll to position [214, 0]
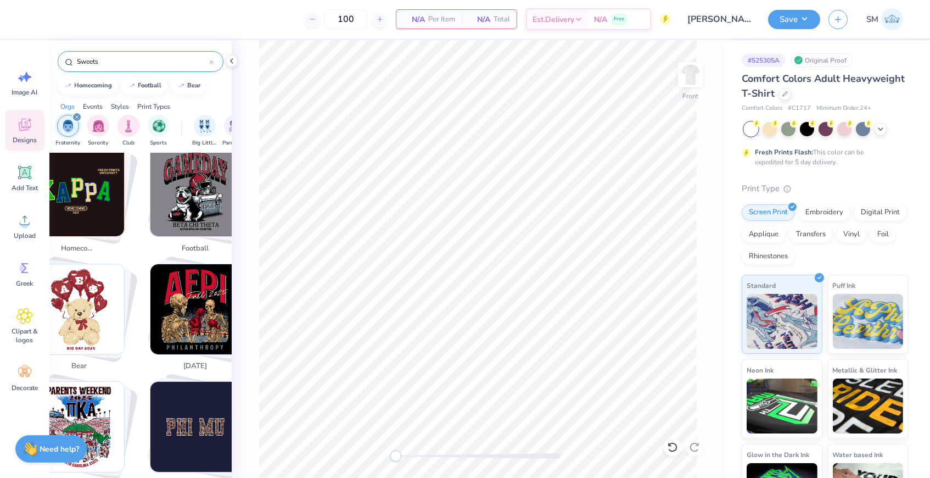
click at [211, 60] on icon at bounding box center [211, 62] width 4 height 4
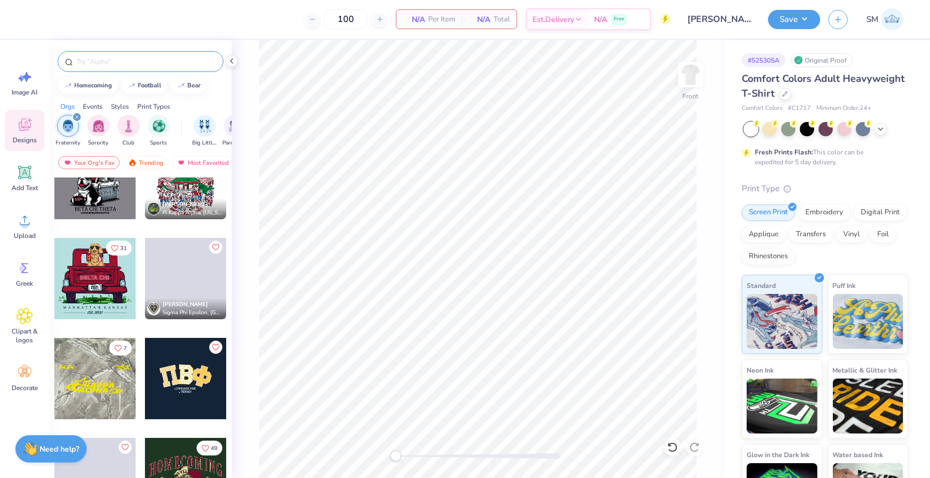
scroll to position [35, 0]
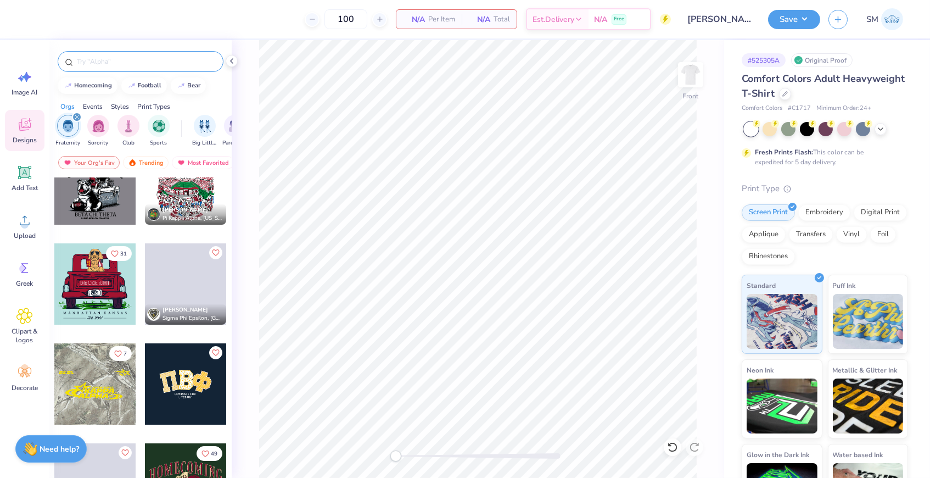
click at [133, 63] on input "text" at bounding box center [146, 61] width 141 height 11
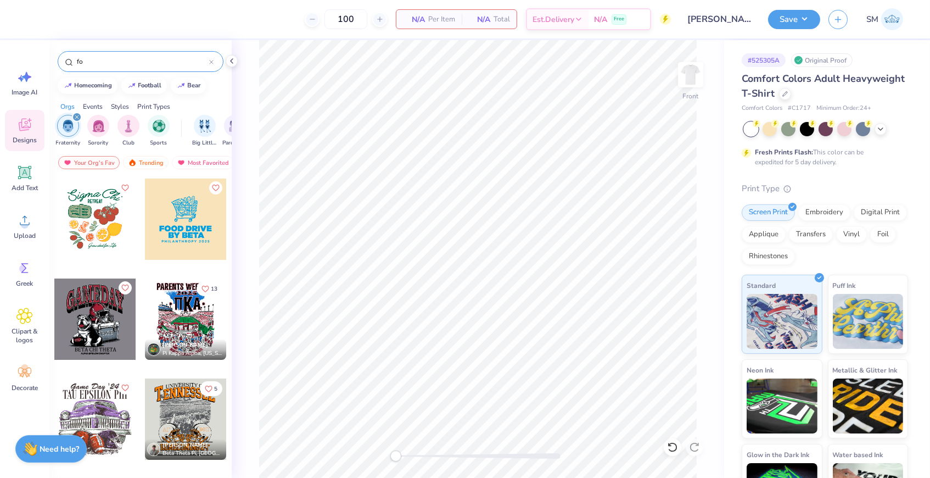
type input "f"
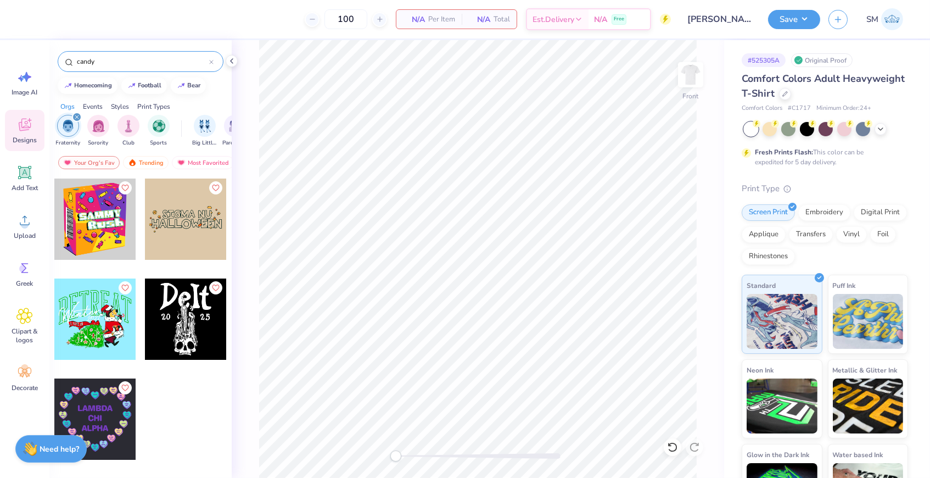
type input "candy"
click at [123, 238] on div at bounding box center [94, 218] width 81 height 81
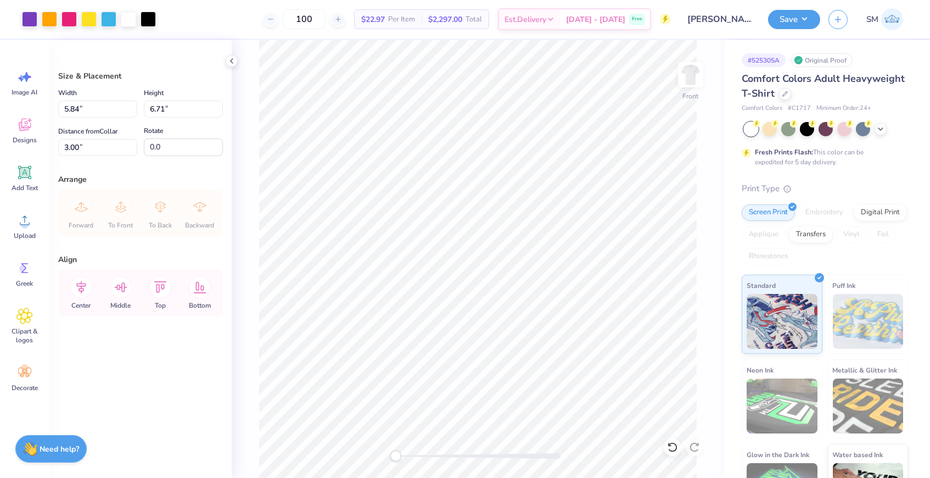
type input "9.95"
type input "11.43"
type input "8.58"
type input "12.62"
type input "14.51"
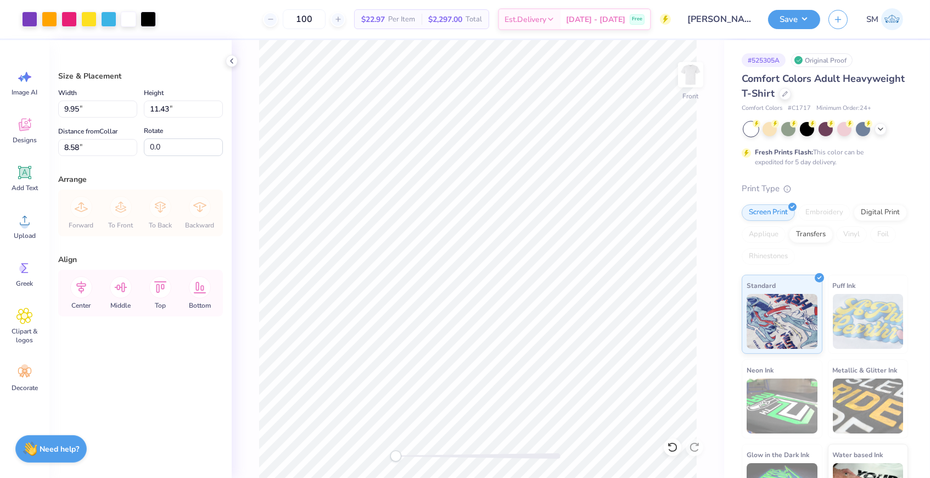
type input "5.51"
type input "4.56"
type input "5.24"
type input "12.74"
type input "14.65"
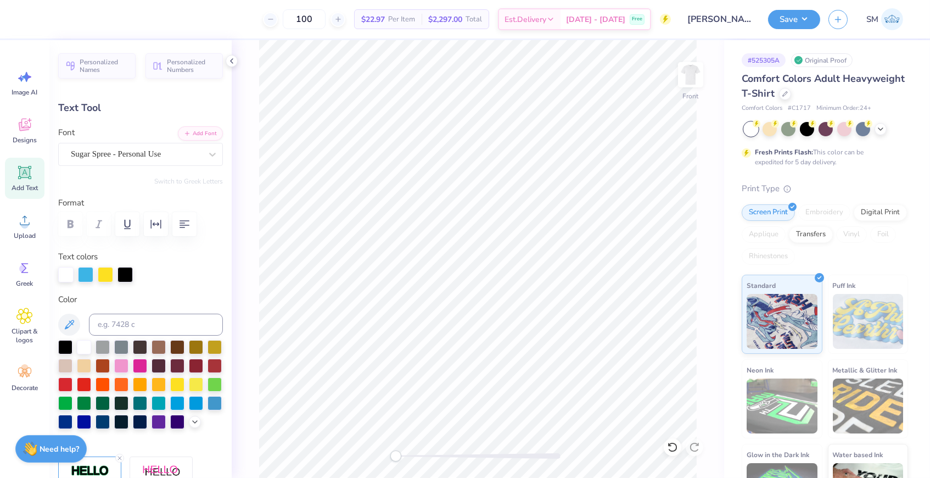
type textarea "Sweets"
type input "0.0"
type input "12.11"
type input "2.87"
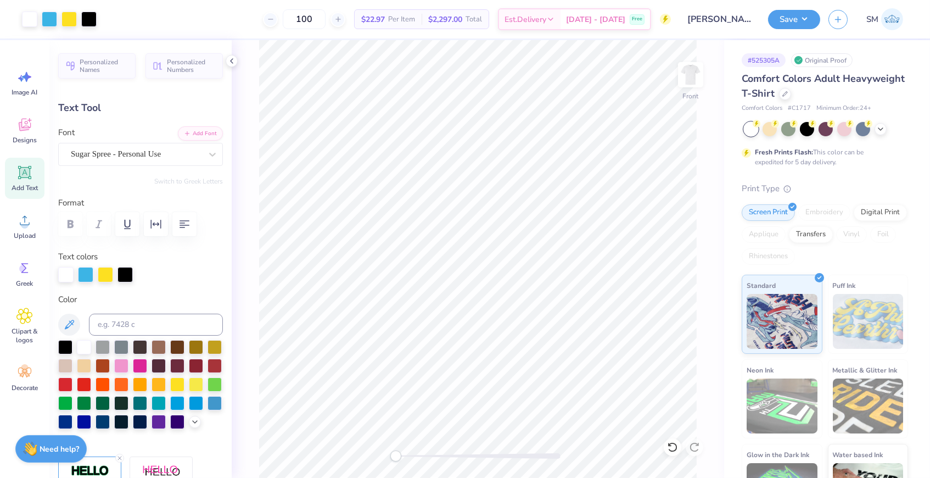
type input "9.95"
type input "-6.4"
type input "8.72"
type input "2.06"
type input "10.75"
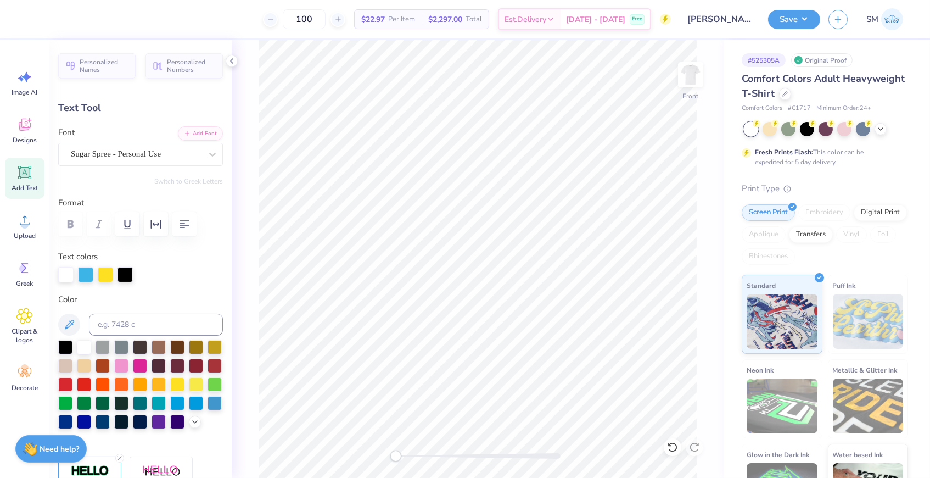
type input "7.58"
type input "1.80"
type input "10.15"
type input "0.0"
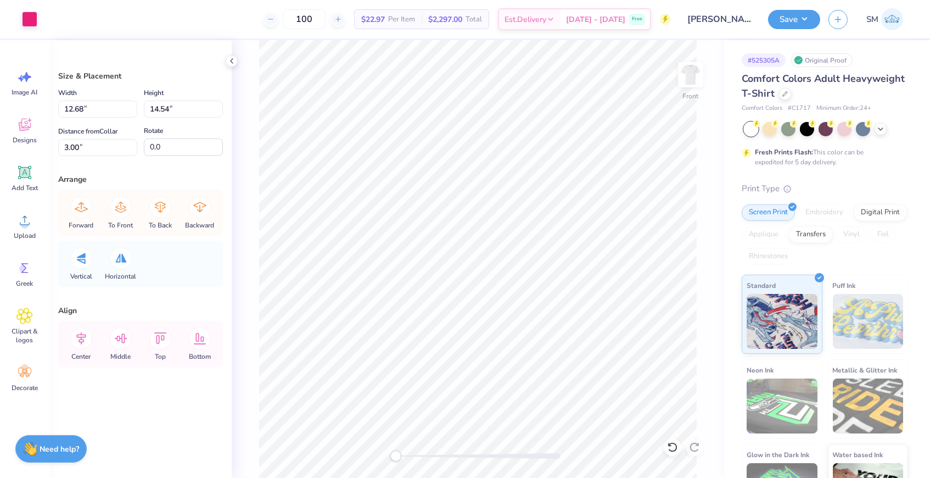
type input "11.89"
type input "13.64"
type input "12.68"
type input "14.54"
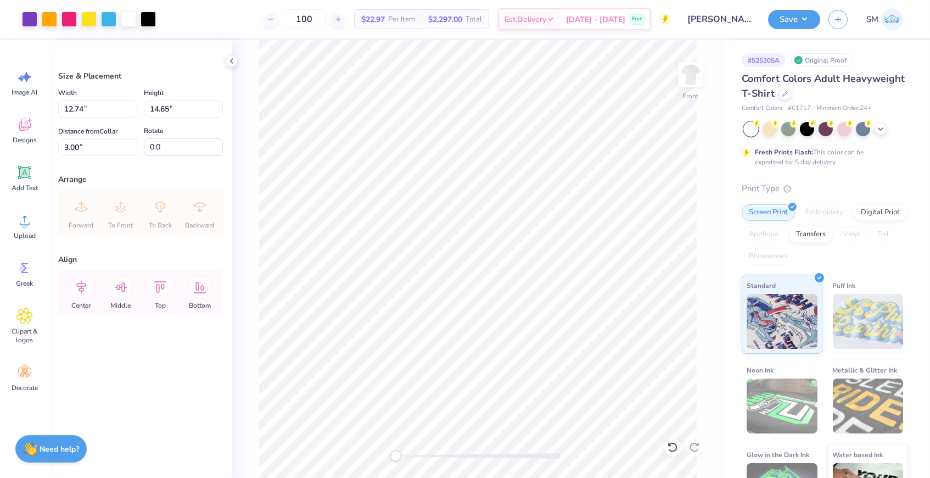
type input "5.85"
type input "6.73"
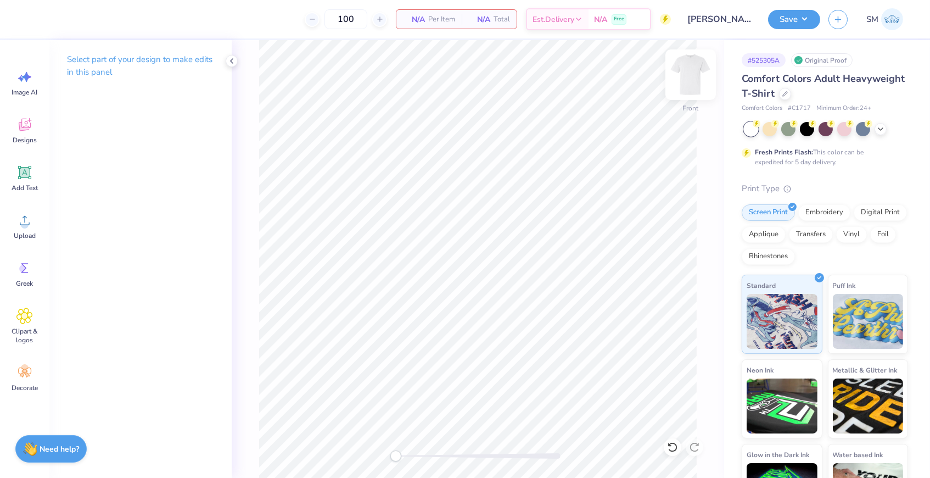
click at [693, 75] on img at bounding box center [691, 75] width 44 height 44
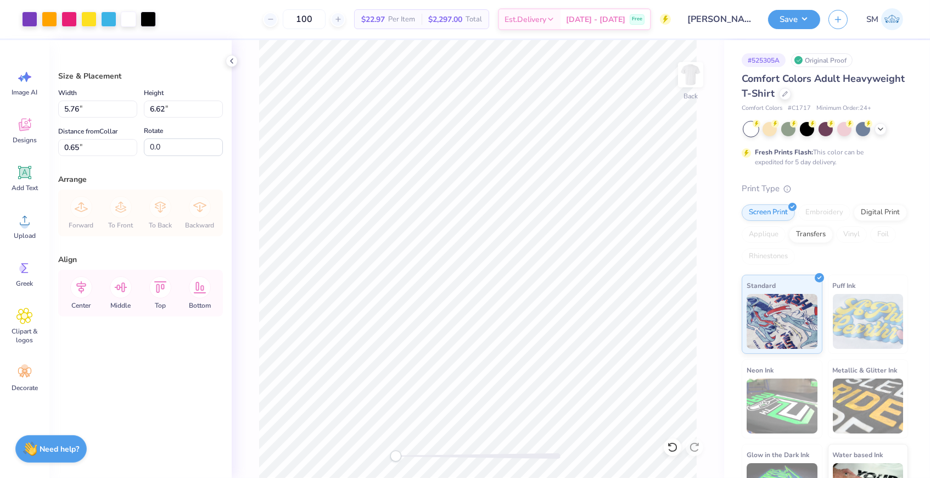
type input "2.78"
type input "3.49"
type input "4.01"
type input "2.79"
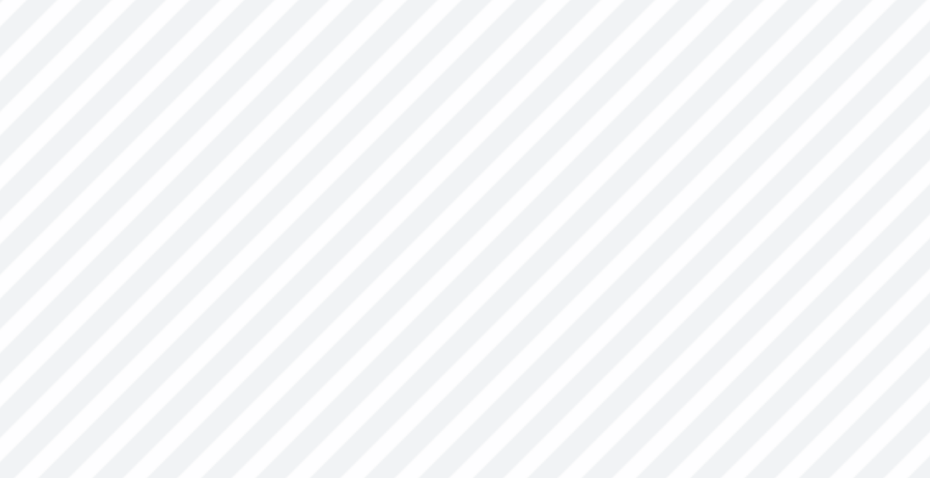
type input "3.24"
type input "3.72"
type input "3.00"
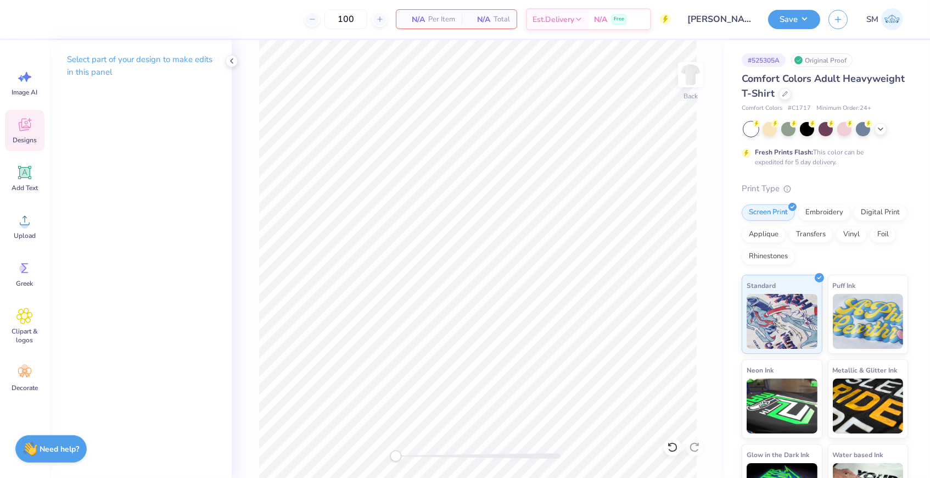
click at [31, 137] on span "Designs" at bounding box center [25, 140] width 24 height 9
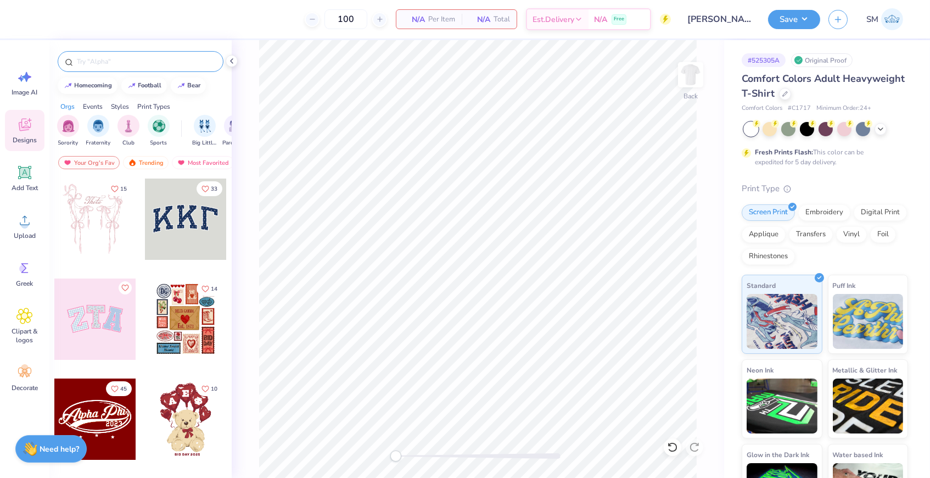
click at [139, 60] on input "text" at bounding box center [146, 61] width 141 height 11
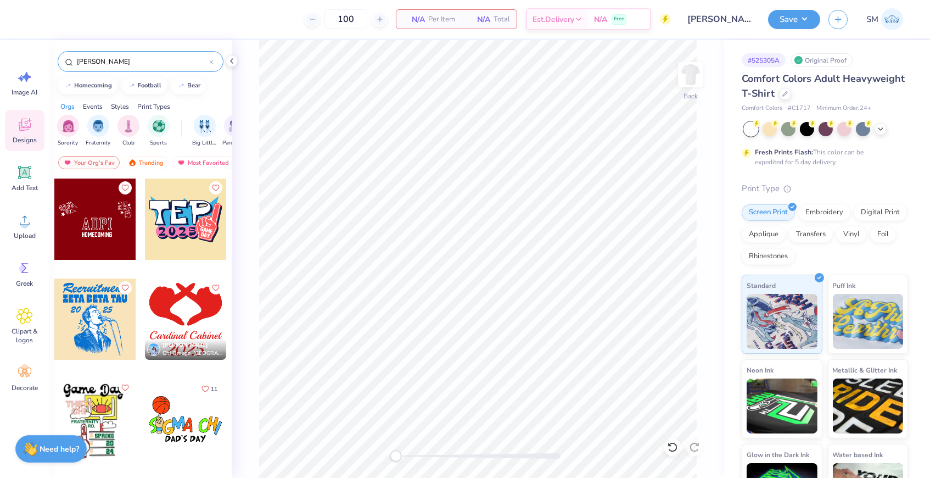
type input "ginger bread"
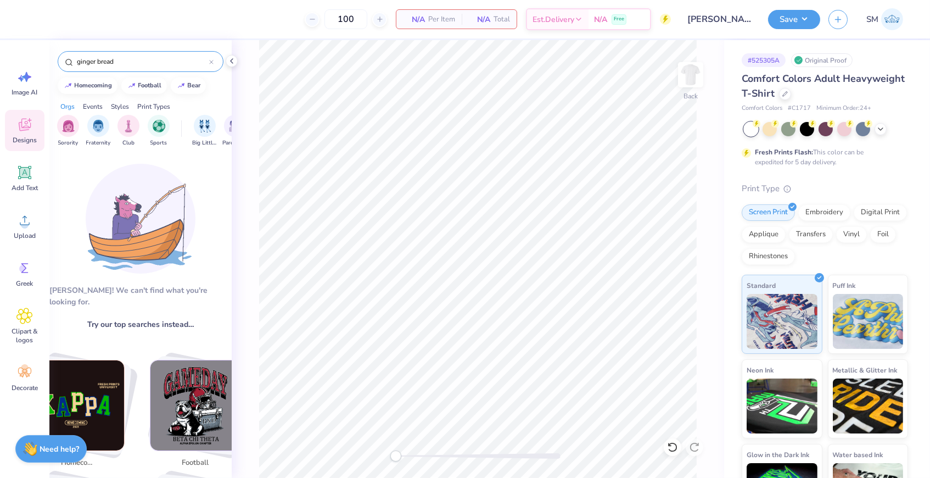
click at [210, 61] on icon at bounding box center [211, 62] width 4 height 4
type input "h"
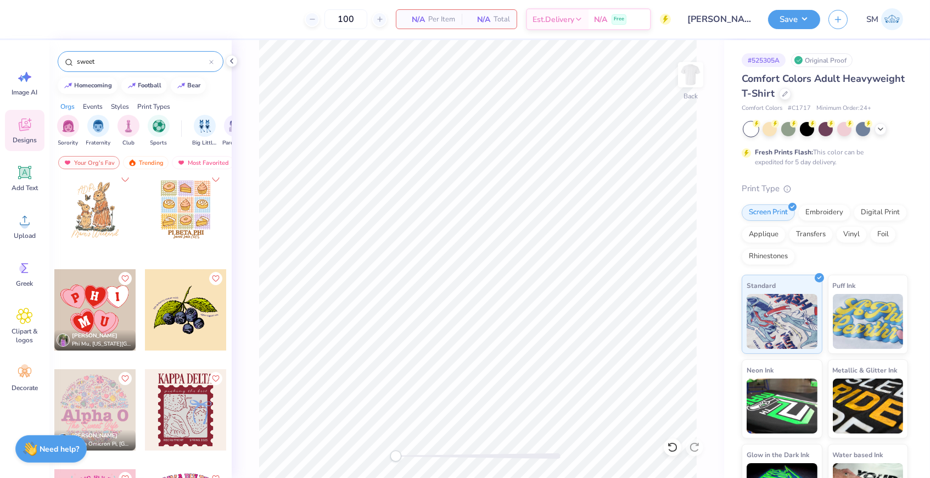
scroll to position [12, 0]
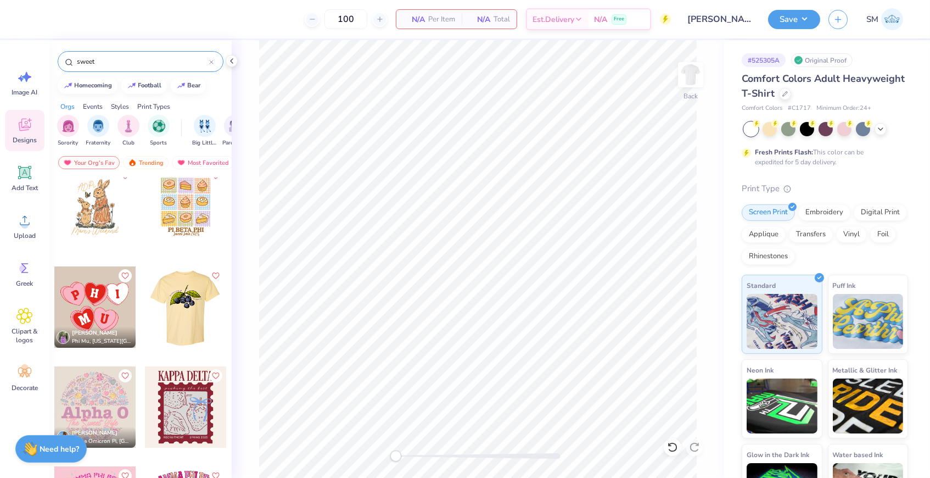
type input "sweet"
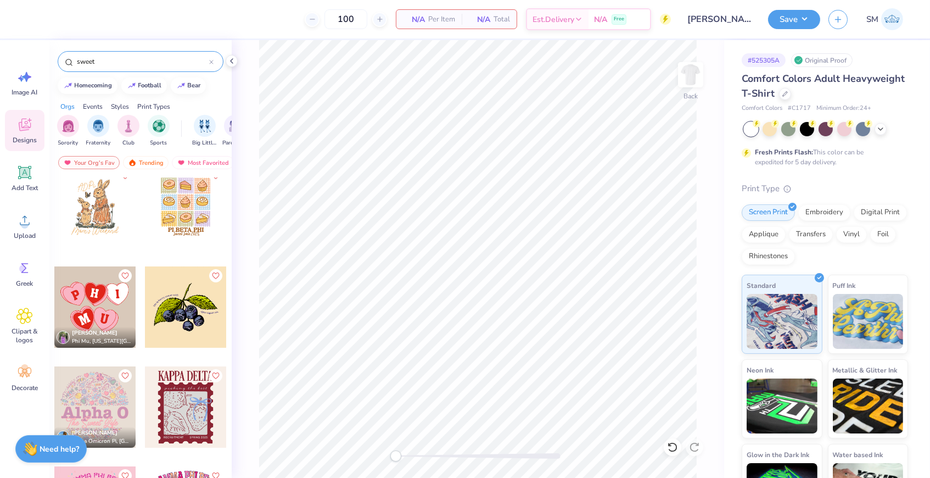
click at [196, 224] on div at bounding box center [185, 206] width 81 height 81
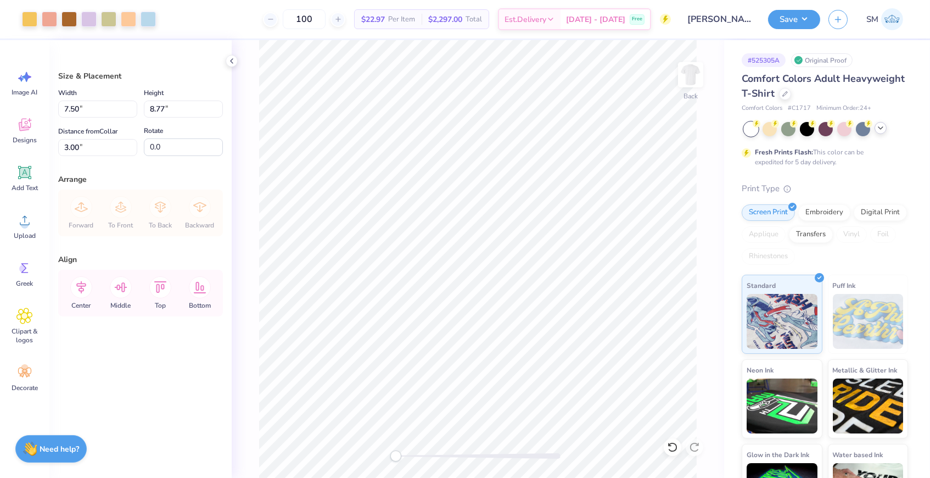
click at [880, 127] on polyline at bounding box center [880, 128] width 4 height 2
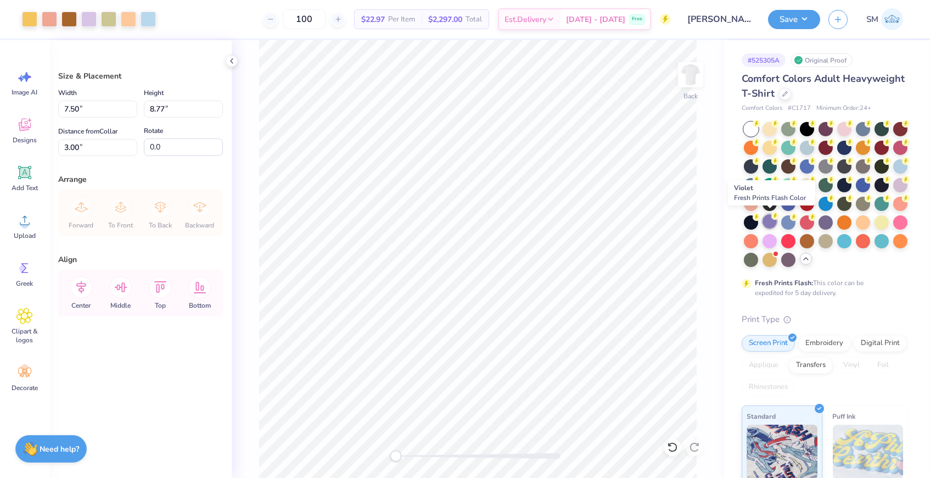
click at [771, 225] on div at bounding box center [769, 221] width 14 height 14
click at [772, 238] on div at bounding box center [769, 240] width 14 height 14
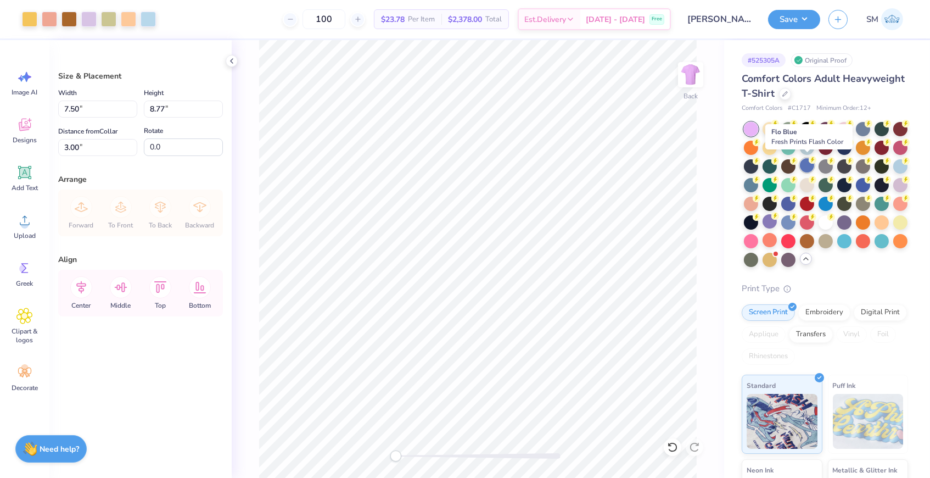
click at [807, 165] on div at bounding box center [807, 165] width 14 height 14
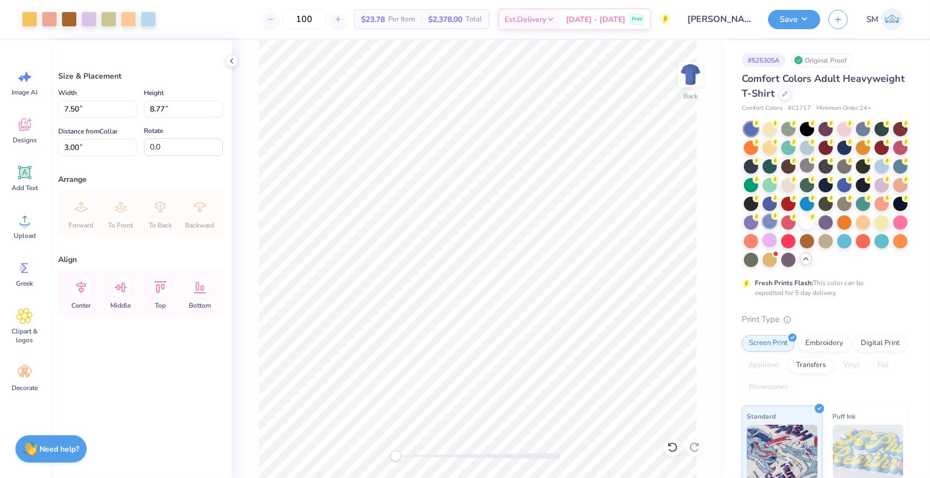
click at [766, 222] on div at bounding box center [769, 221] width 14 height 14
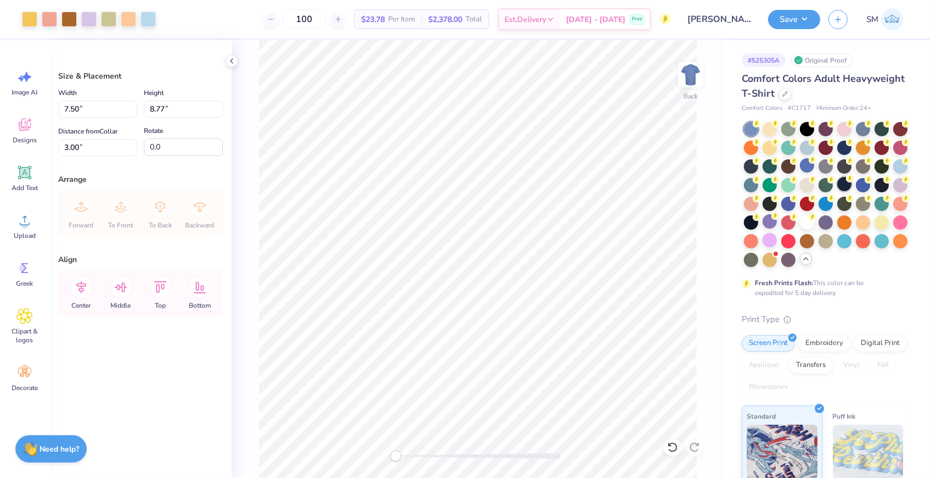
click at [848, 187] on div at bounding box center [844, 184] width 14 height 14
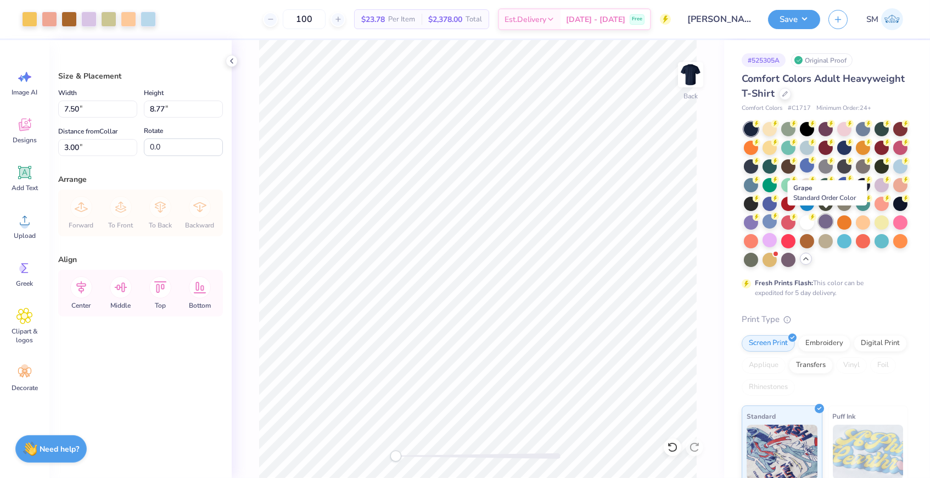
click at [825, 218] on div at bounding box center [825, 221] width 14 height 14
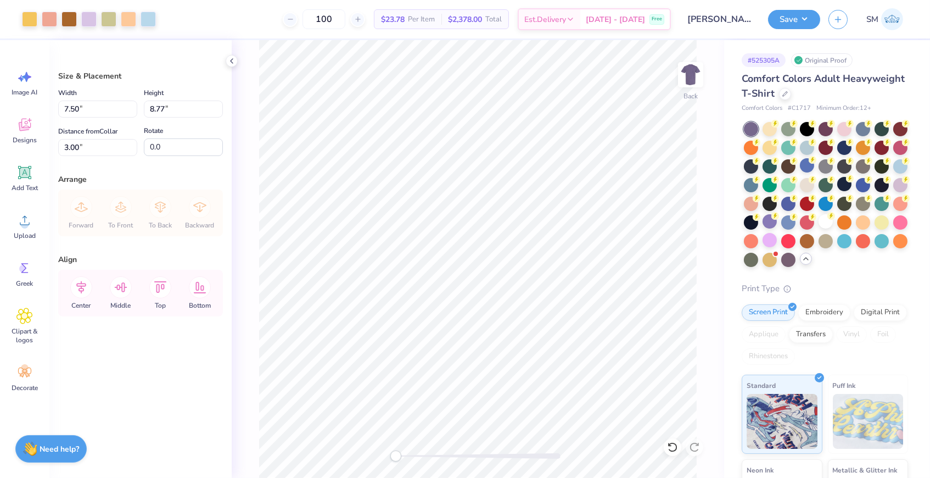
click at [711, 263] on div "Back" at bounding box center [478, 258] width 492 height 437
type input "10.16"
type input "11.88"
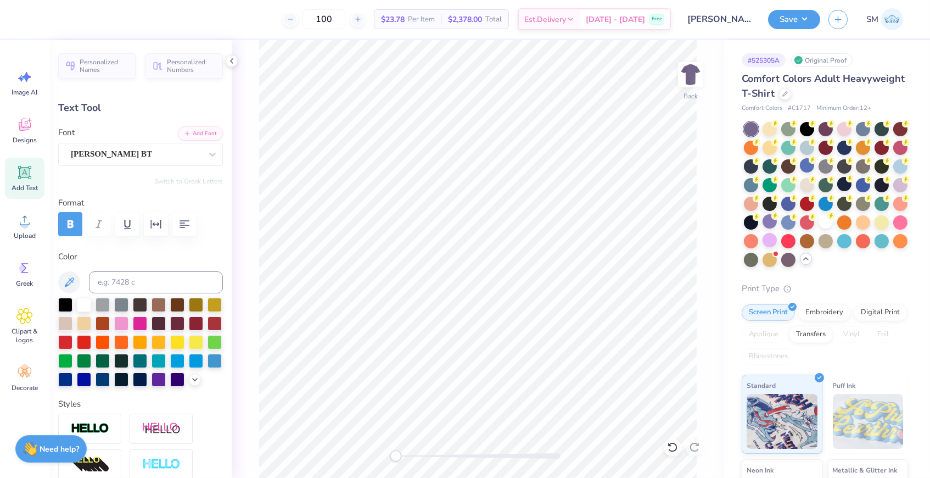
scroll to position [0, 3]
type textarea "Sigma Alpha Mu"
type input "5.41"
type input "0.99"
type input "13.91"
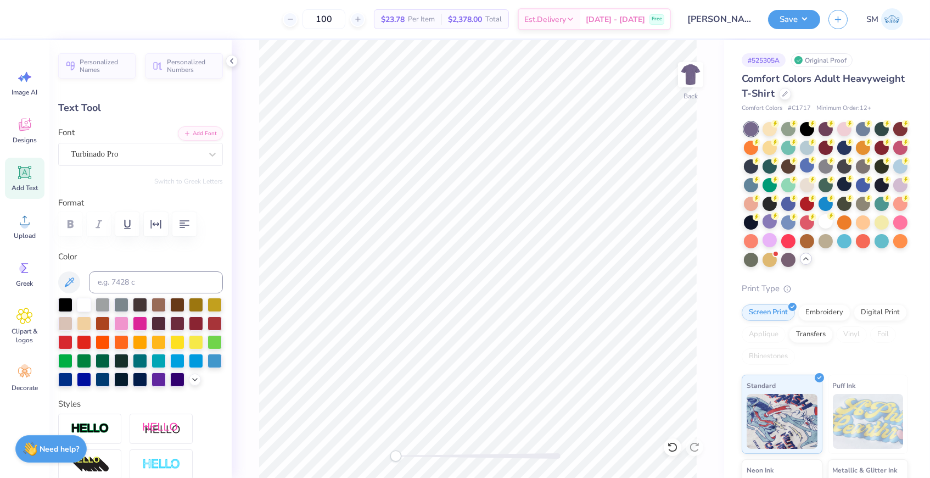
type textarea "Sammys Sweets"
type input "9.77"
type input "1.13"
type input "13.18"
click at [67, 304] on div at bounding box center [65, 303] width 14 height 14
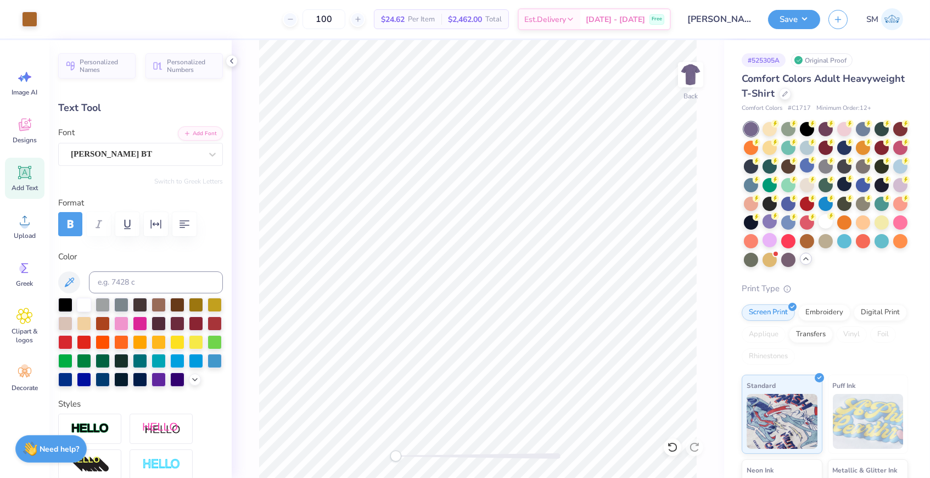
type input "5.33"
type input "1.19"
type input "13.91"
click at [67, 302] on div at bounding box center [65, 303] width 14 height 14
type input "9.77"
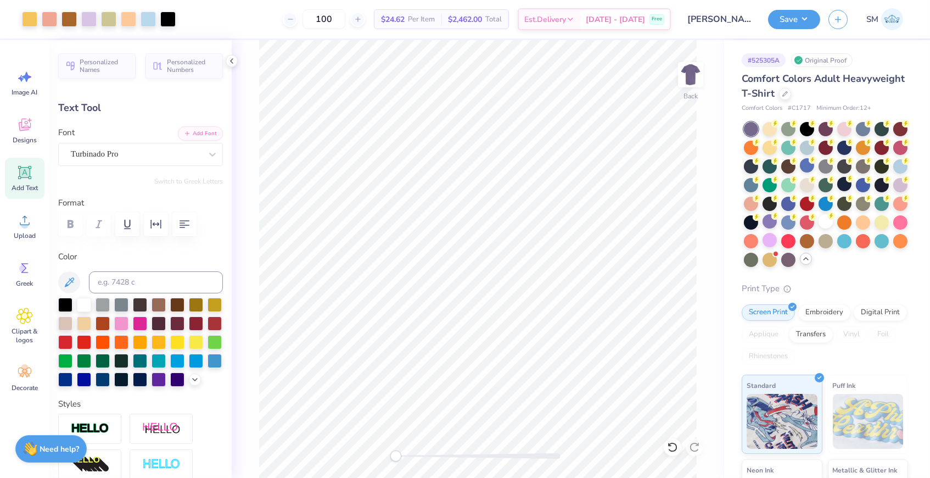
type input "1.13"
type input "13.18"
click at [119, 305] on div at bounding box center [121, 303] width 14 height 14
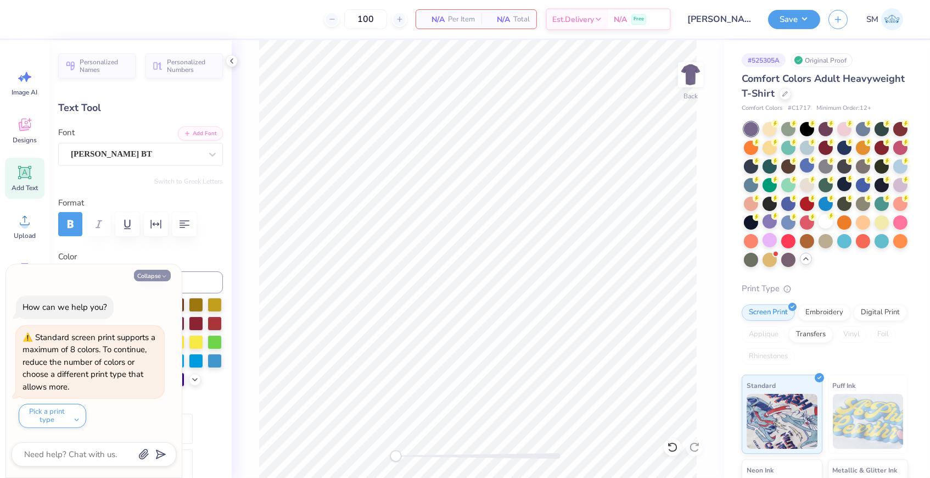
click at [153, 277] on button "Collapse" at bounding box center [152, 276] width 37 height 12
type textarea "x"
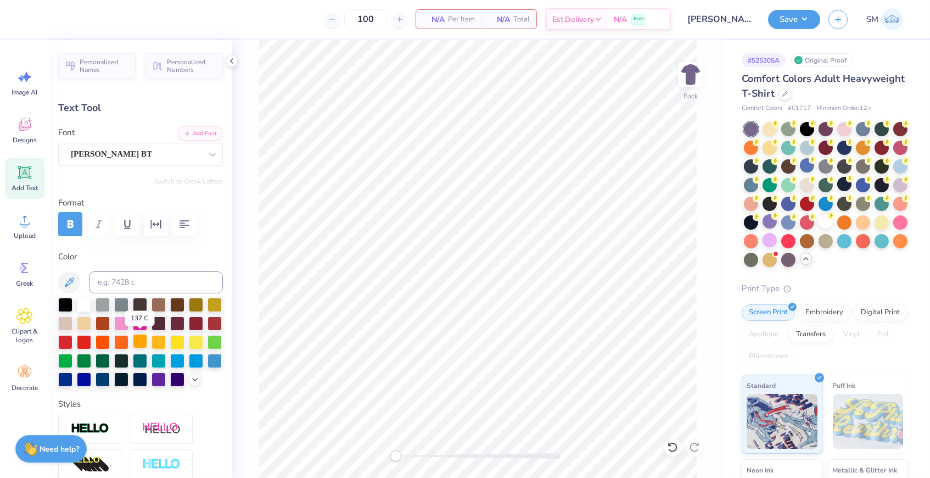
click at [141, 338] on div at bounding box center [140, 341] width 14 height 14
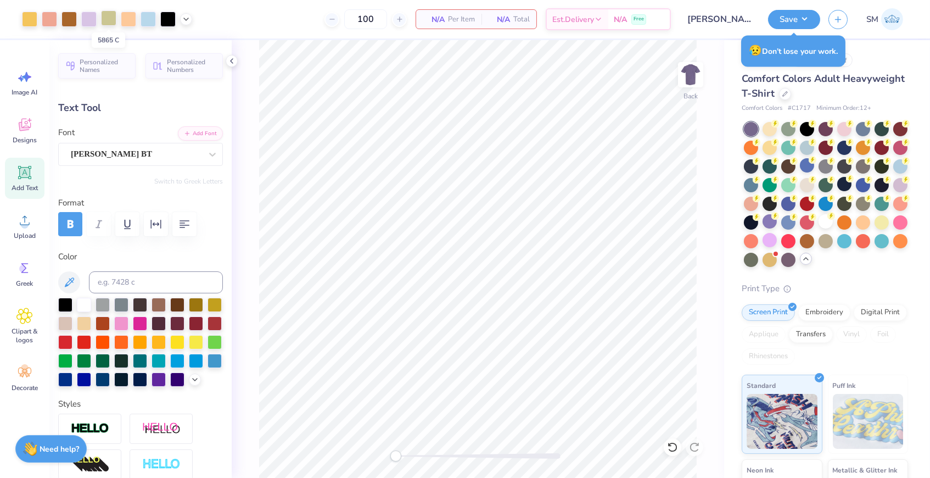
click at [114, 19] on div at bounding box center [108, 17] width 15 height 15
click at [69, 19] on div at bounding box center [68, 17] width 15 height 15
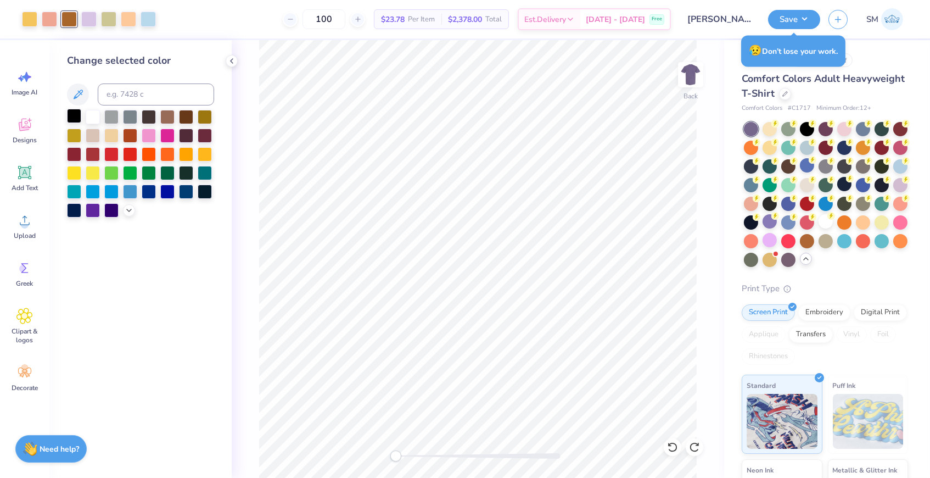
click at [75, 114] on div at bounding box center [74, 116] width 14 height 14
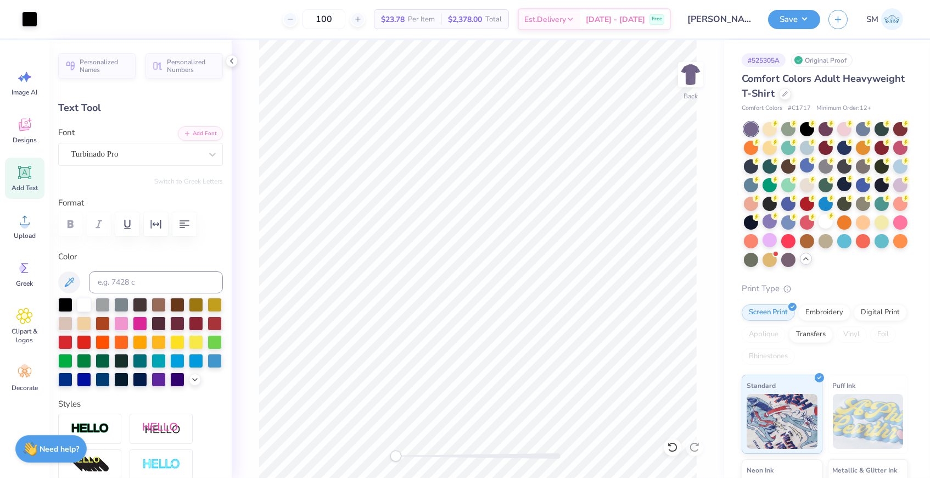
type input "9.77"
type input "1.13"
type input "13.18"
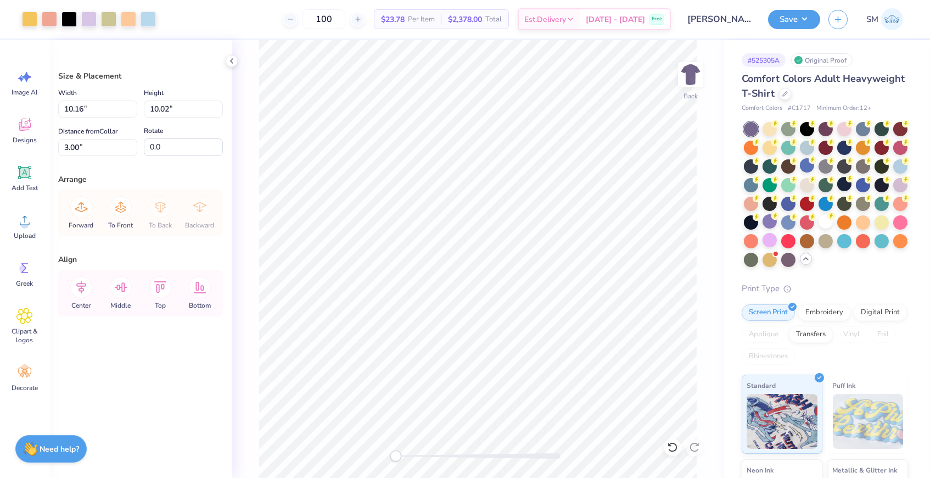
type input "4.49"
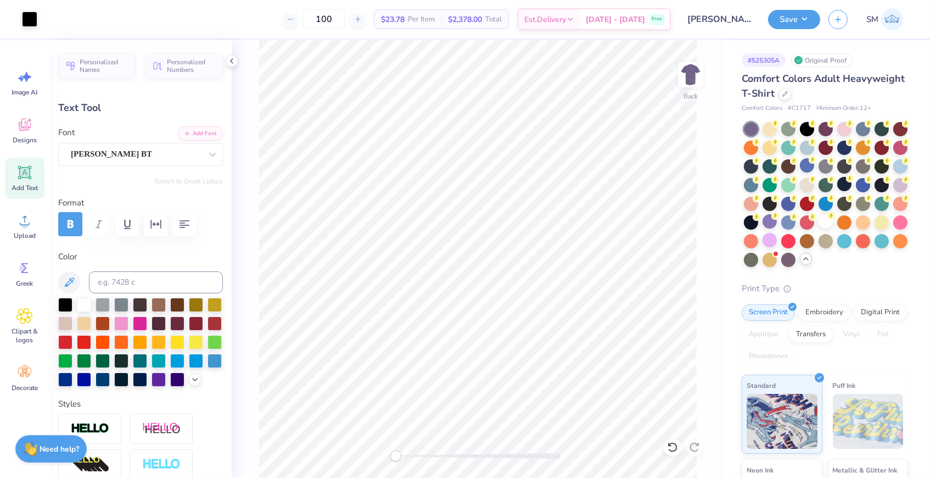
type input "5.33"
type input "1.19"
type input "14.10"
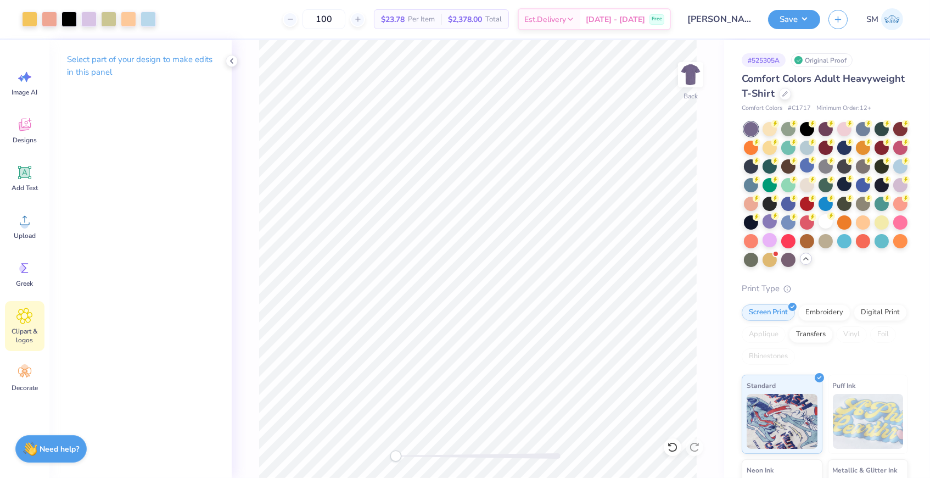
click at [26, 327] on span "Clipart & logos" at bounding box center [25, 336] width 36 height 18
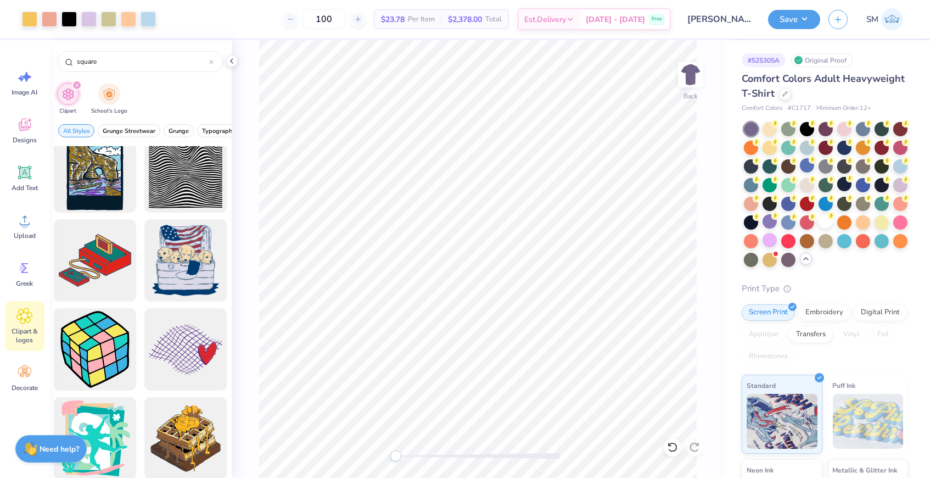
scroll to position [374, 0]
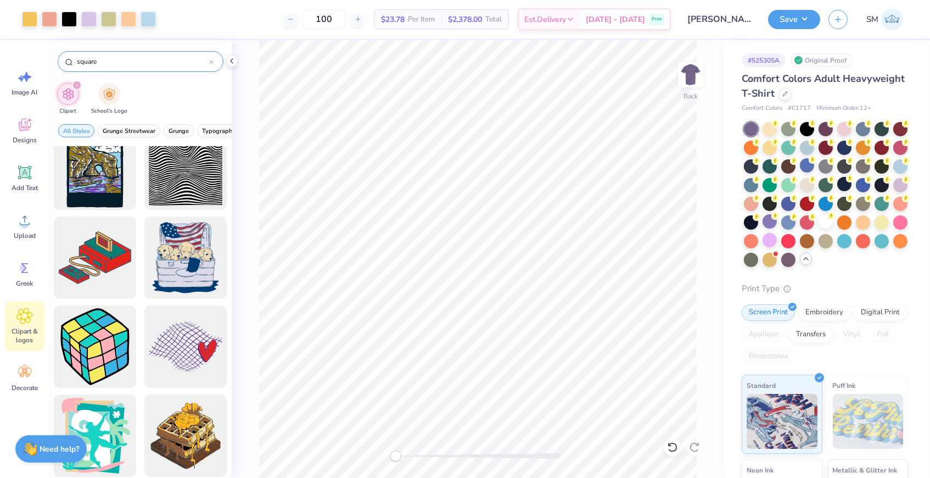
type input "square"
click at [214, 63] on div "square" at bounding box center [141, 61] width 166 height 21
click at [211, 61] on icon at bounding box center [211, 61] width 3 height 3
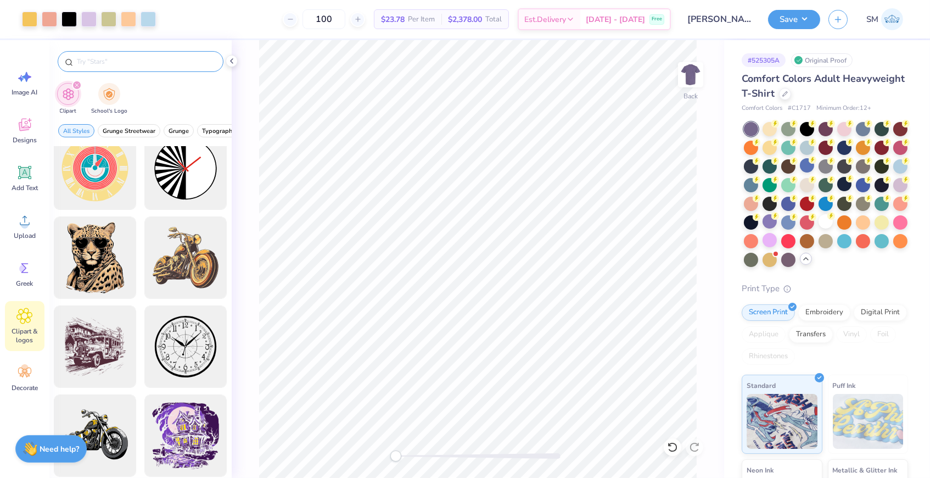
click at [191, 59] on input "text" at bounding box center [146, 61] width 141 height 11
type input "sweets"
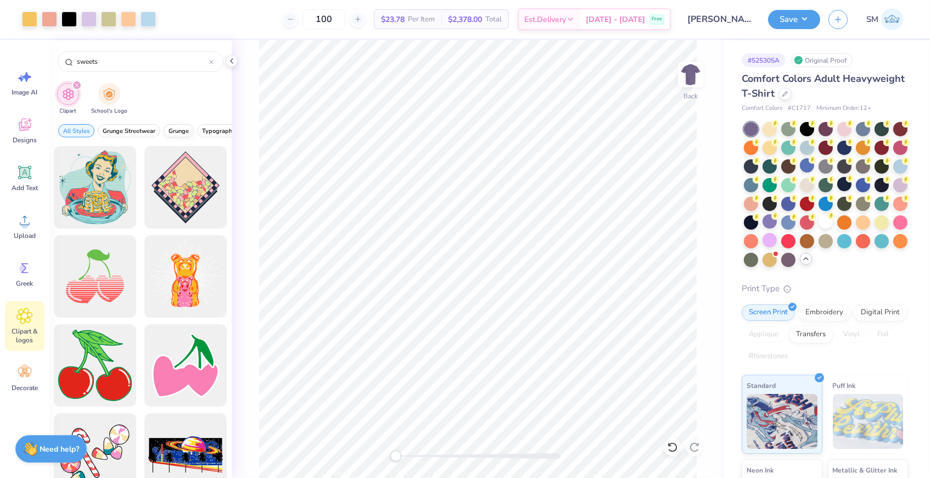
scroll to position [0, 0]
click at [211, 61] on icon at bounding box center [211, 61] width 3 height 3
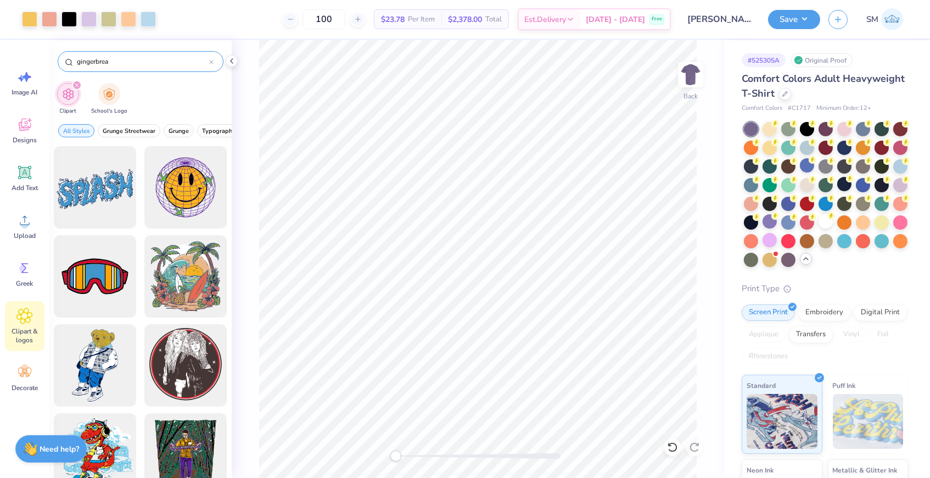
type input "gingerbread"
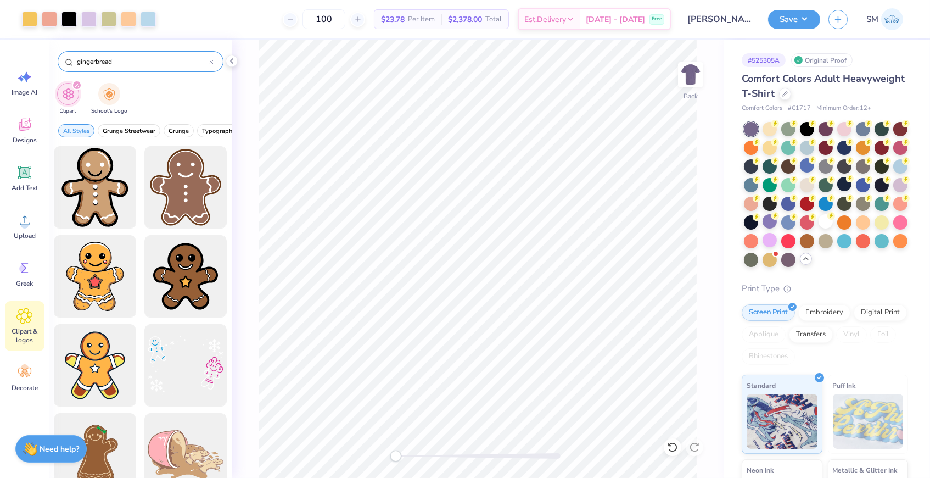
click at [211, 61] on icon at bounding box center [211, 61] width 3 height 3
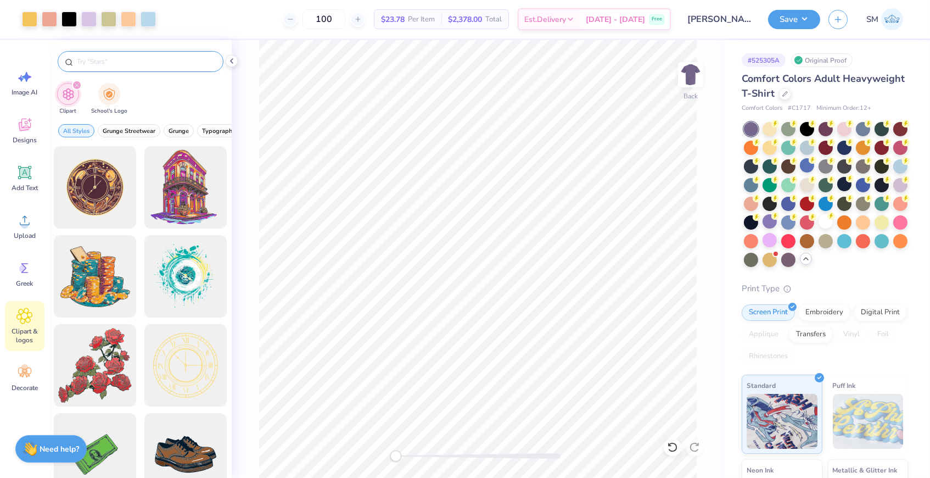
click at [76, 85] on icon "filter for Clipart" at bounding box center [76, 84] width 3 height 3
click at [76, 83] on icon "filter for Clipart" at bounding box center [77, 85] width 4 height 4
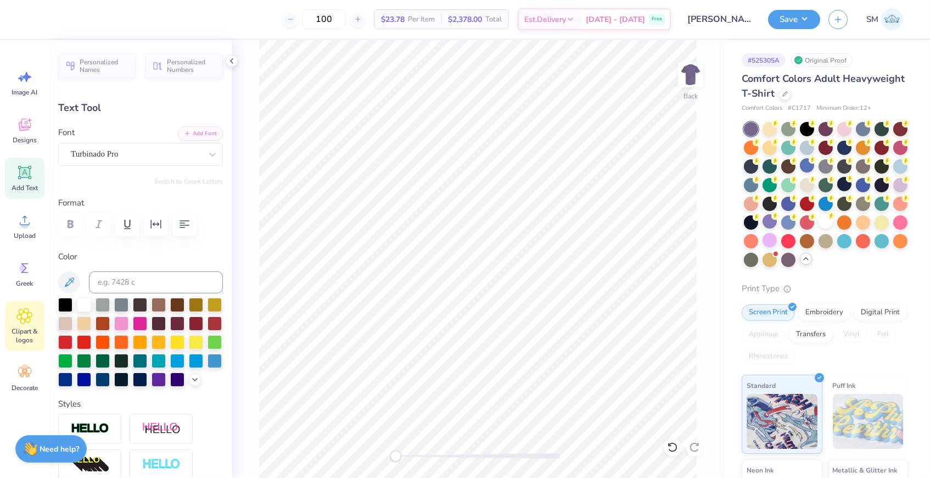
click at [26, 308] on icon at bounding box center [24, 315] width 16 height 16
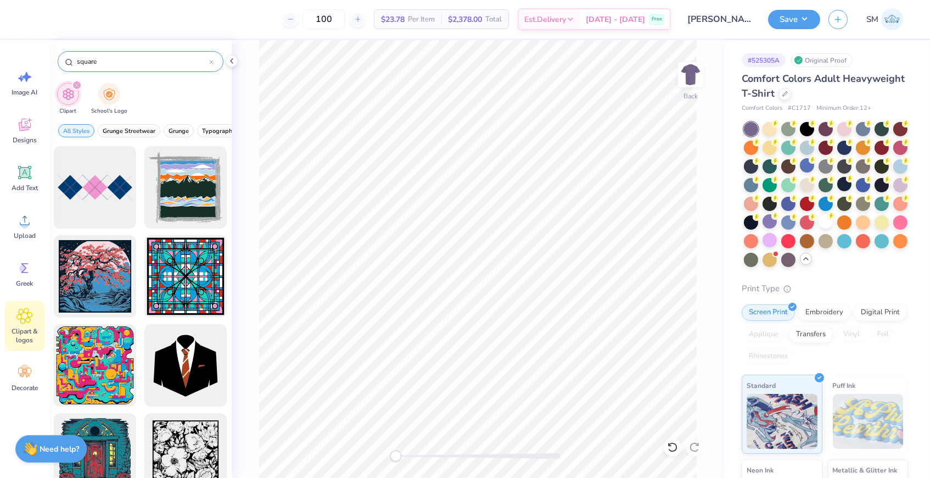
type input "square"
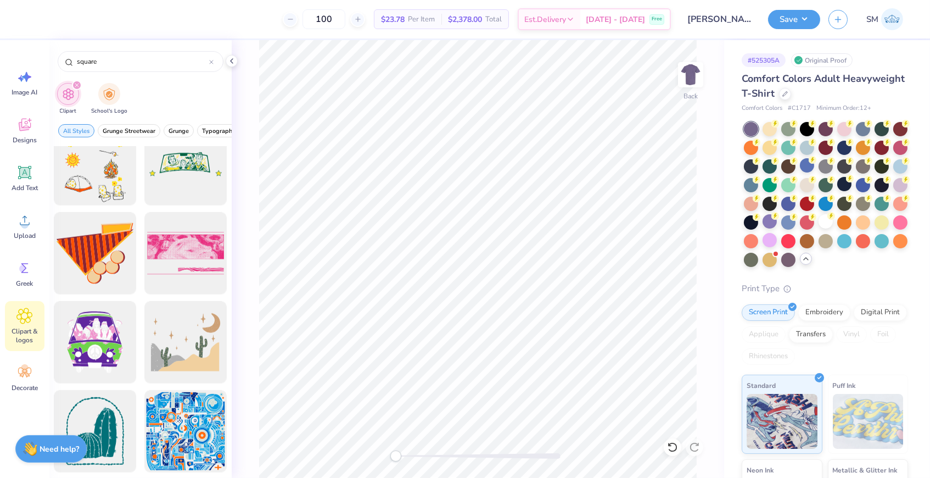
scroll to position [1535, 0]
click at [771, 130] on div at bounding box center [769, 128] width 14 height 14
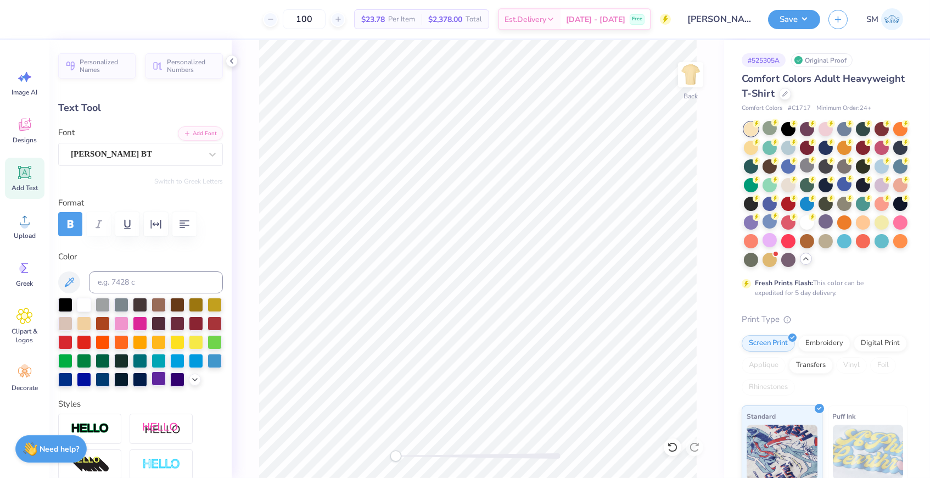
click at [159, 381] on div at bounding box center [158, 378] width 14 height 14
click at [68, 16] on div at bounding box center [68, 17] width 15 height 15
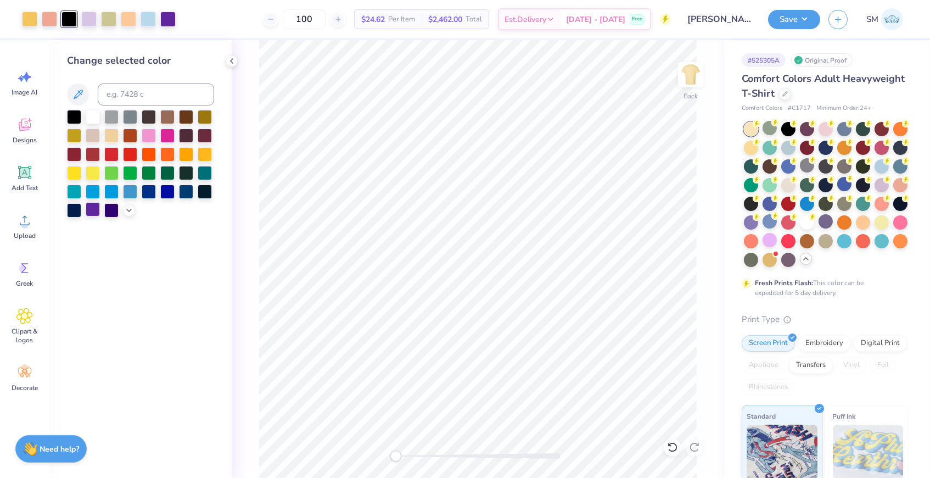
click at [98, 209] on div at bounding box center [93, 209] width 14 height 14
click at [232, 65] on icon at bounding box center [231, 61] width 9 height 9
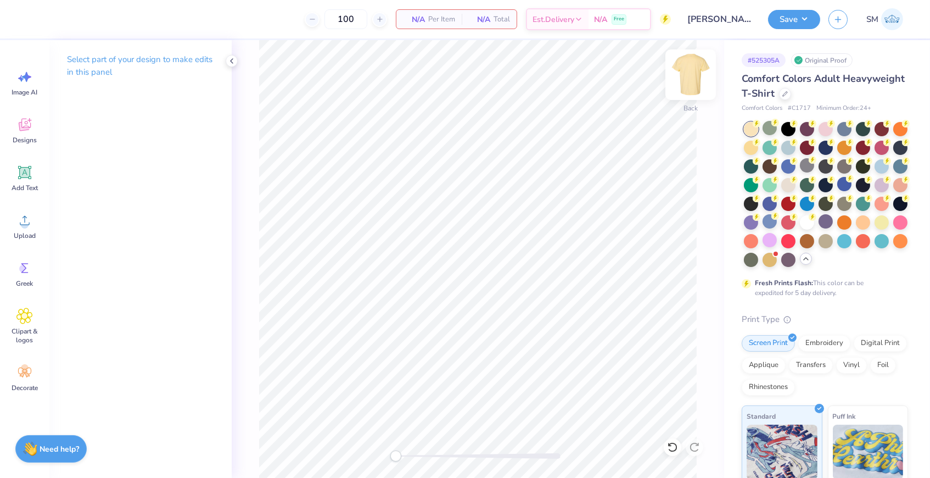
click at [690, 83] on img at bounding box center [691, 75] width 44 height 44
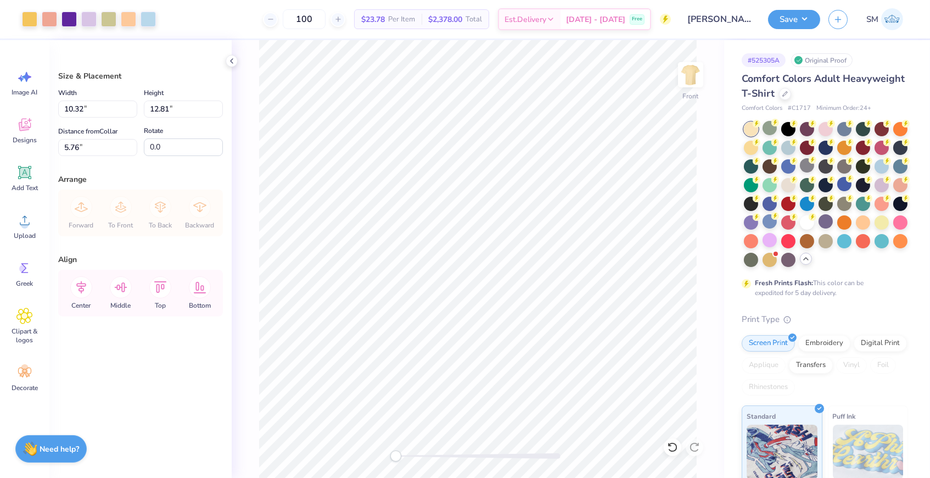
type input "3.00"
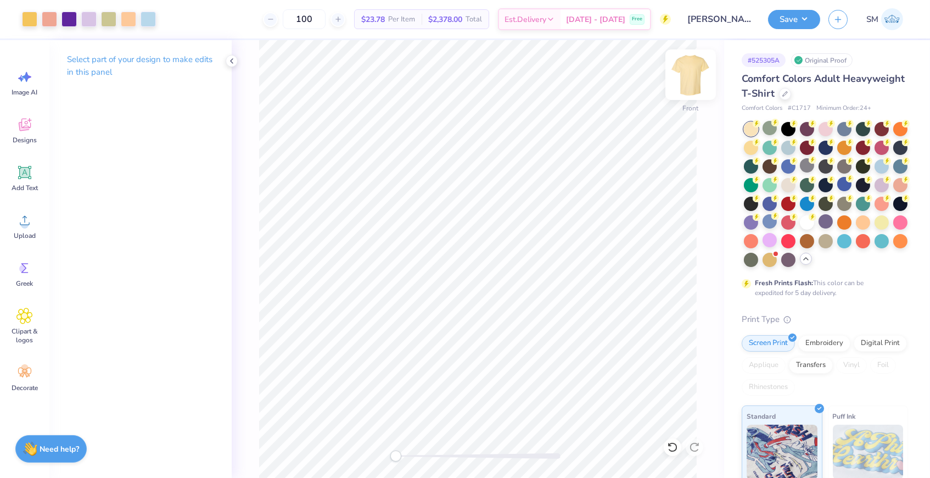
click at [691, 82] on img at bounding box center [691, 75] width 44 height 44
click at [694, 92] on img at bounding box center [691, 75] width 44 height 44
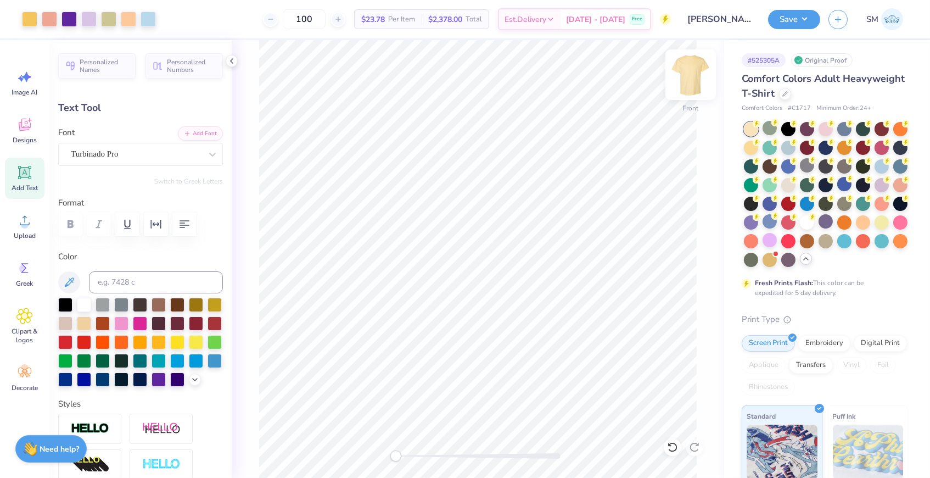
click at [691, 74] on img at bounding box center [691, 75] width 44 height 44
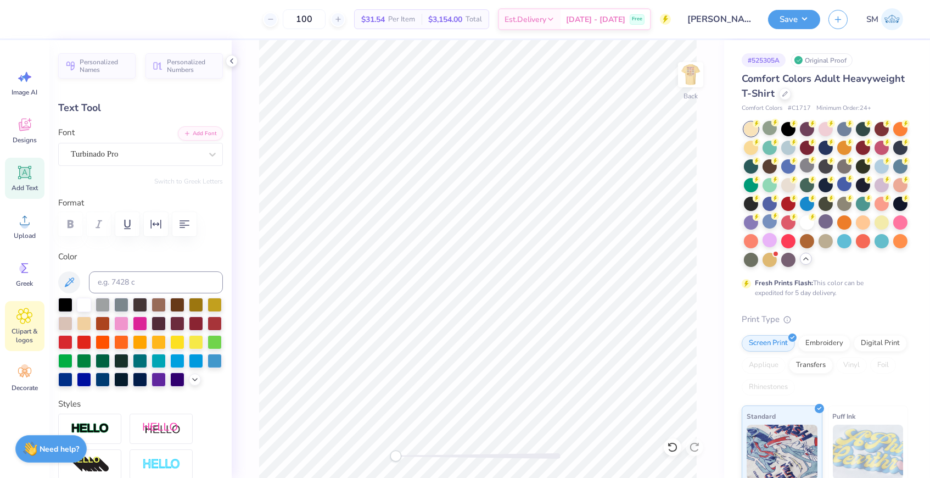
click at [31, 320] on icon at bounding box center [24, 315] width 16 height 16
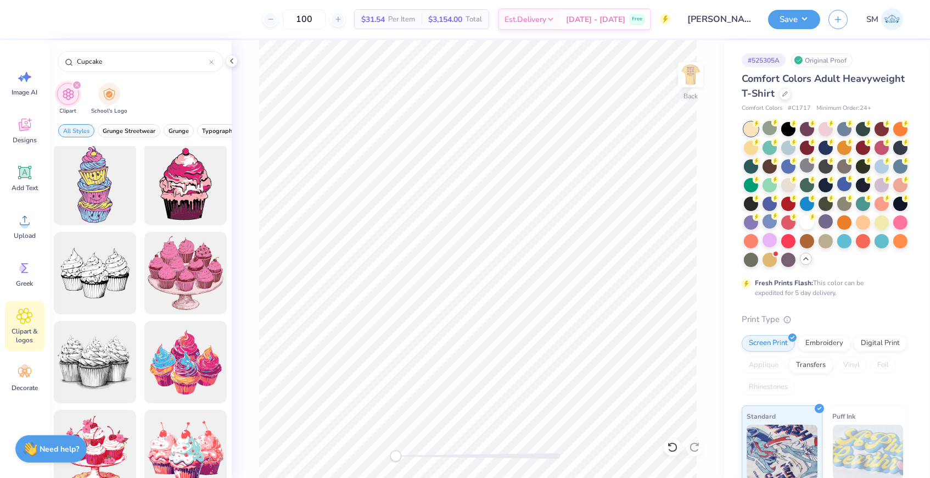
scroll to position [449, 0]
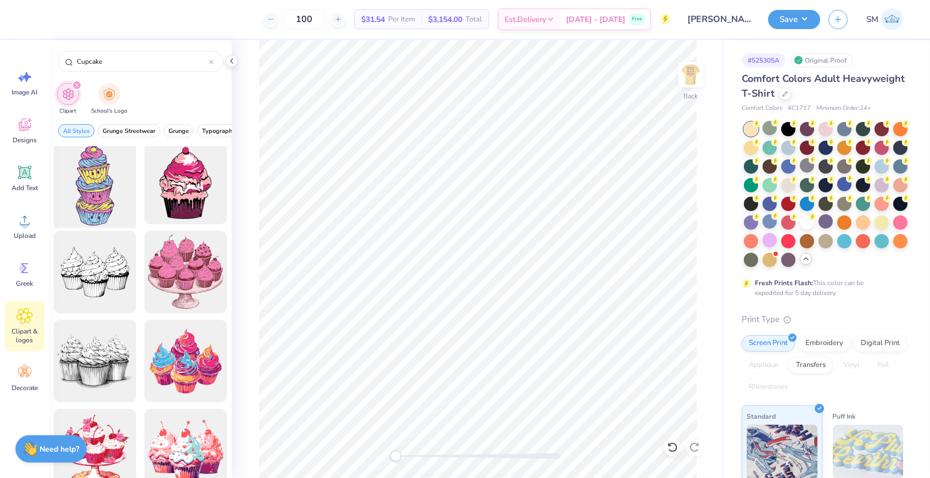
type input "Cupcake"
click at [120, 218] on div at bounding box center [95, 183] width 91 height 91
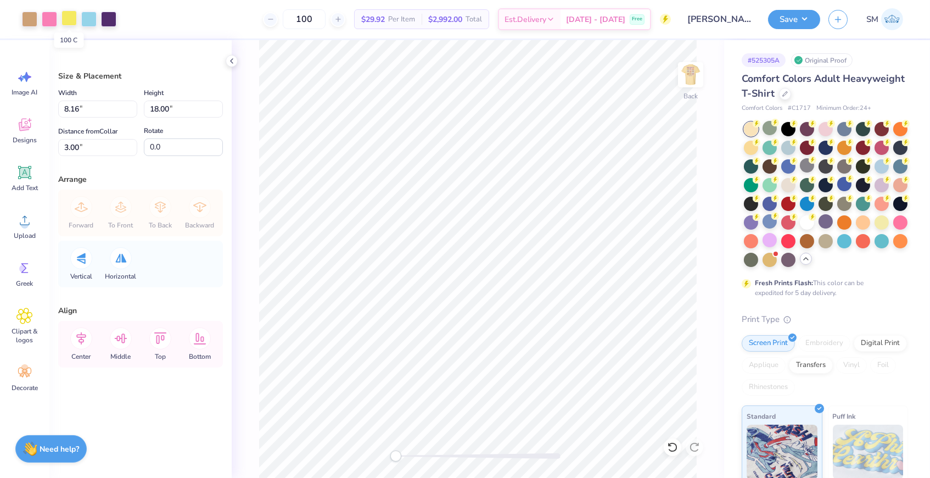
click at [65, 21] on div at bounding box center [68, 17] width 15 height 15
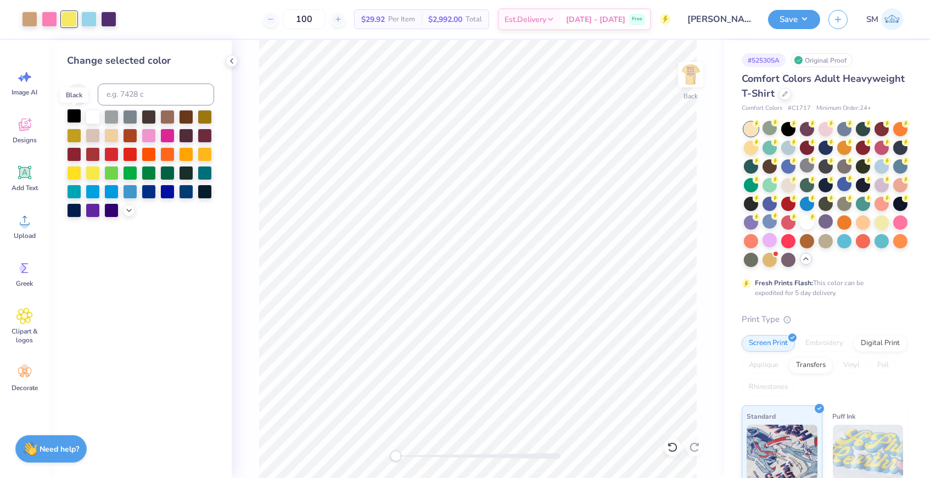
click at [76, 111] on div at bounding box center [74, 116] width 14 height 14
click at [46, 16] on div at bounding box center [49, 17] width 15 height 15
click at [97, 115] on div at bounding box center [93, 116] width 14 height 14
click at [88, 23] on div at bounding box center [88, 17] width 15 height 15
click at [94, 207] on div at bounding box center [93, 209] width 14 height 14
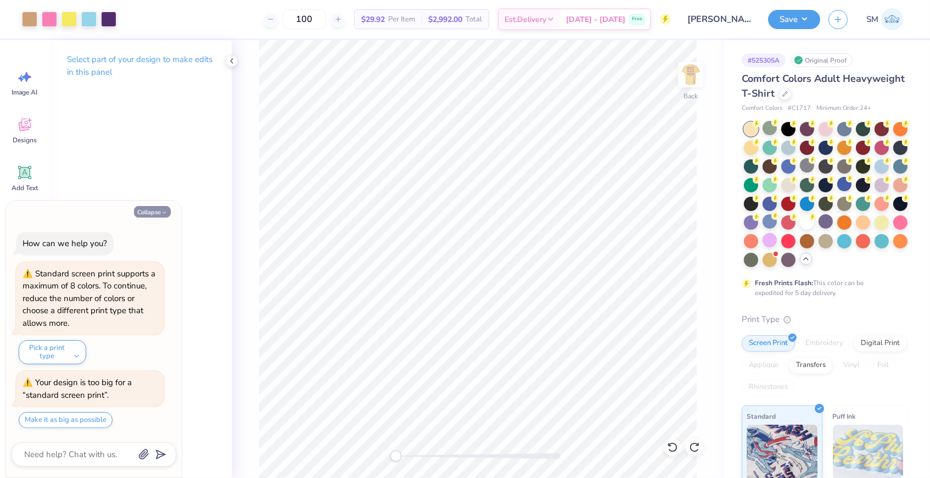
click at [159, 214] on button "Collapse" at bounding box center [152, 212] width 37 height 12
type textarea "x"
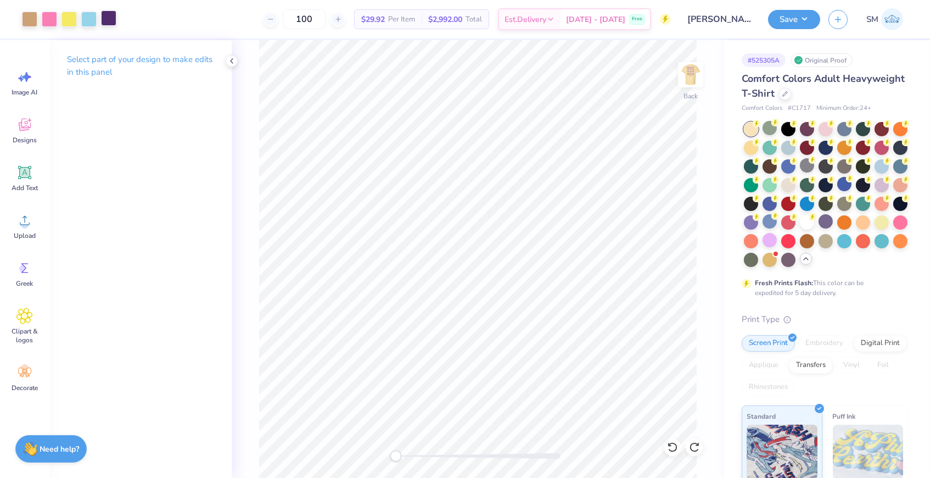
click at [108, 19] on div at bounding box center [108, 17] width 15 height 15
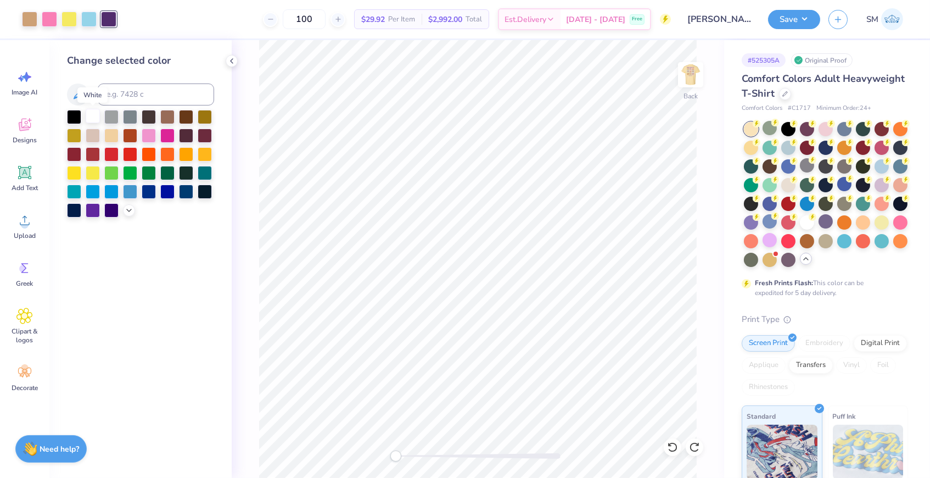
click at [91, 120] on div at bounding box center [93, 116] width 14 height 14
click at [45, 17] on div at bounding box center [49, 17] width 15 height 15
click at [97, 208] on div at bounding box center [93, 209] width 14 height 14
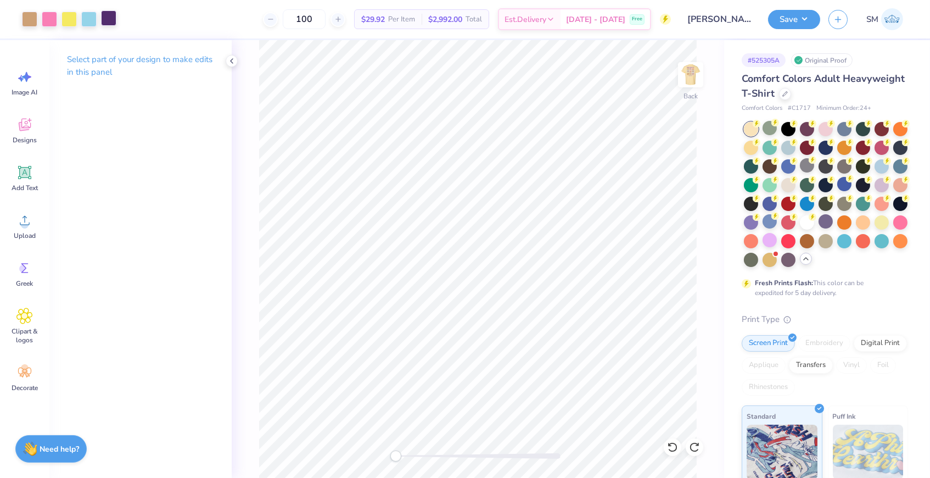
click at [109, 20] on div at bounding box center [108, 17] width 15 height 15
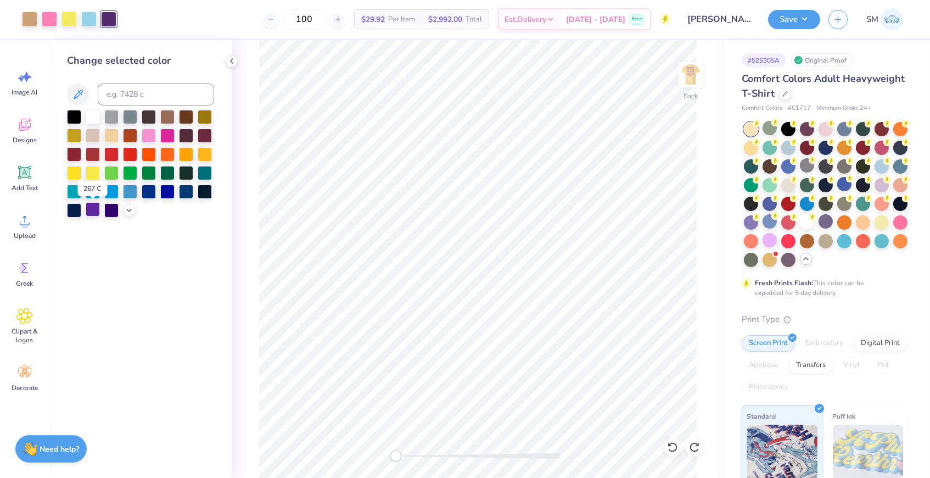
click at [97, 210] on div at bounding box center [93, 209] width 14 height 14
click at [66, 18] on div at bounding box center [68, 17] width 15 height 15
click at [75, 176] on div at bounding box center [74, 172] width 14 height 14
click at [71, 131] on div at bounding box center [74, 134] width 14 height 14
click at [186, 136] on div at bounding box center [186, 134] width 14 height 14
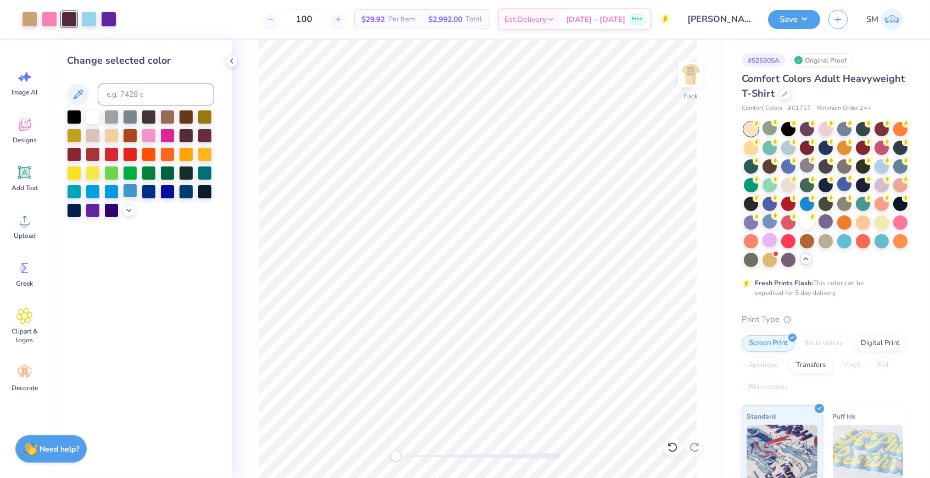
click at [134, 188] on div at bounding box center [130, 190] width 14 height 14
click at [32, 25] on div at bounding box center [29, 17] width 15 height 15
click at [79, 170] on div at bounding box center [74, 172] width 14 height 14
click at [94, 212] on div at bounding box center [93, 209] width 14 height 14
click at [53, 21] on div at bounding box center [49, 17] width 15 height 15
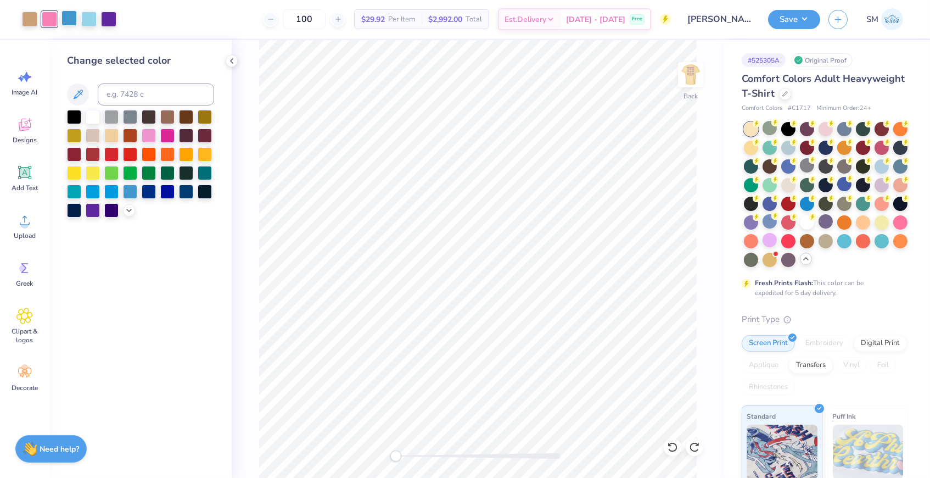
click at [65, 23] on div at bounding box center [68, 17] width 15 height 15
click at [147, 137] on div at bounding box center [149, 134] width 14 height 14
click at [85, 24] on div at bounding box center [88, 17] width 15 height 15
click at [153, 138] on div at bounding box center [149, 134] width 14 height 14
click at [48, 20] on div at bounding box center [49, 17] width 15 height 15
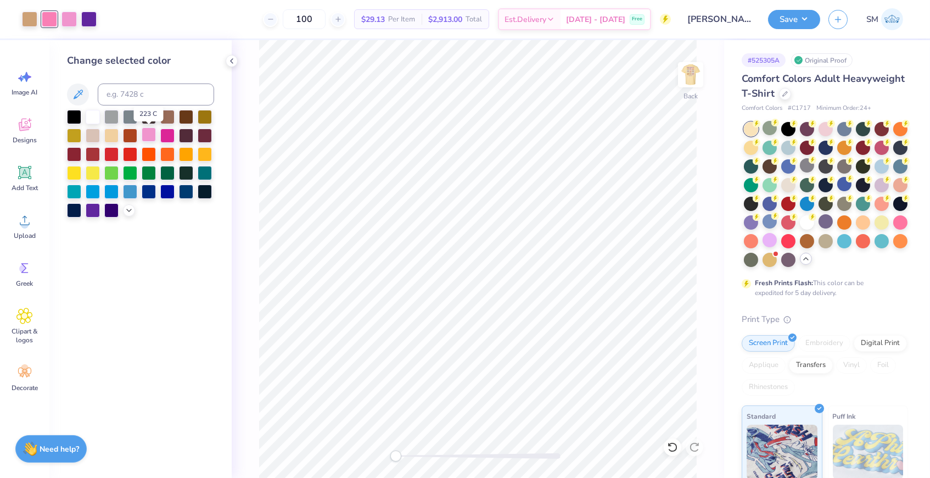
click at [155, 136] on div at bounding box center [149, 134] width 14 height 14
click at [125, 136] on div at bounding box center [130, 134] width 14 height 14
click at [142, 136] on div at bounding box center [149, 134] width 14 height 14
click at [68, 19] on div at bounding box center [68, 17] width 15 height 15
click at [147, 136] on div at bounding box center [149, 134] width 14 height 14
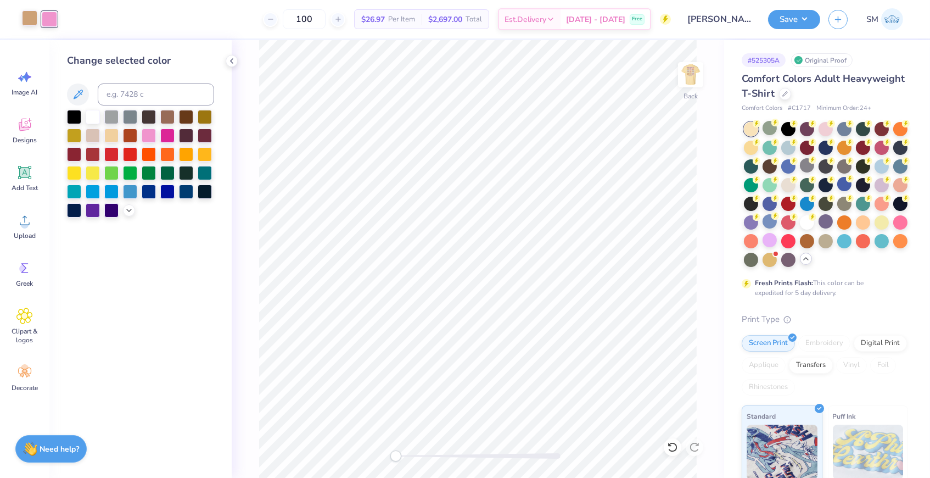
click at [33, 15] on div at bounding box center [29, 17] width 15 height 15
click at [148, 132] on div at bounding box center [149, 134] width 14 height 14
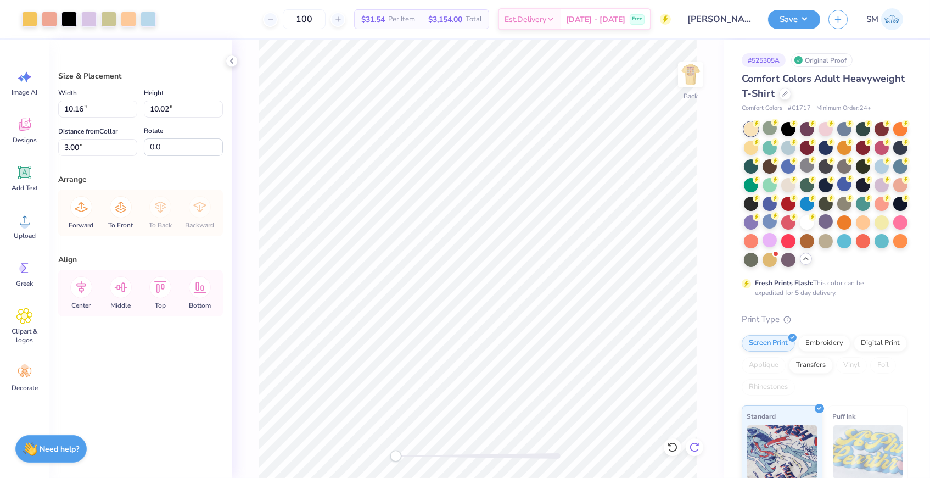
click at [693, 443] on icon at bounding box center [693, 447] width 9 height 10
type input "4.49"
click at [693, 443] on icon at bounding box center [693, 447] width 9 height 10
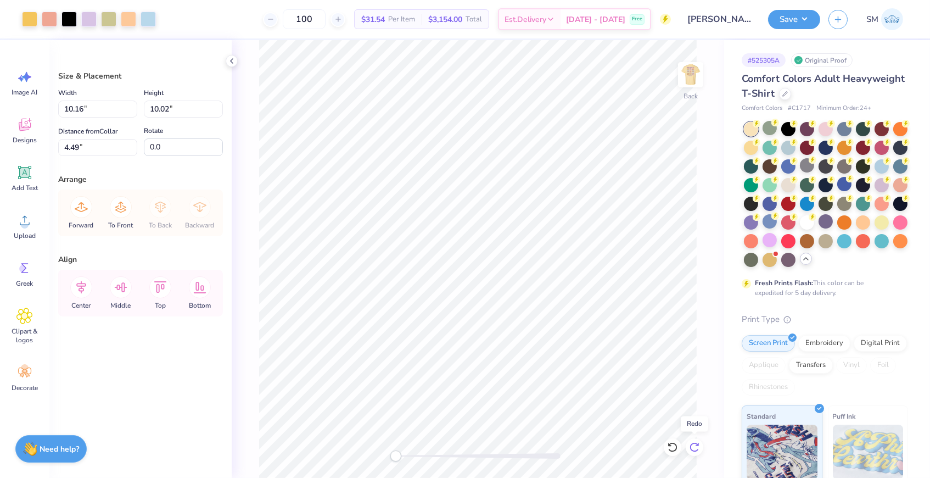
click at [693, 443] on icon at bounding box center [693, 447] width 9 height 10
click at [695, 441] on icon at bounding box center [694, 446] width 11 height 11
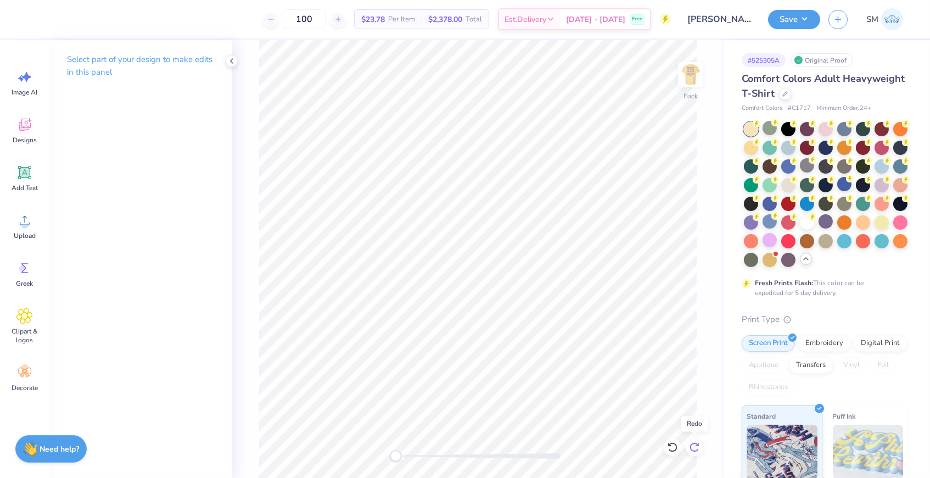
click at [695, 441] on icon at bounding box center [694, 446] width 11 height 11
click at [677, 447] on icon at bounding box center [672, 446] width 11 height 11
click at [93, 21] on div at bounding box center [88, 17] width 15 height 15
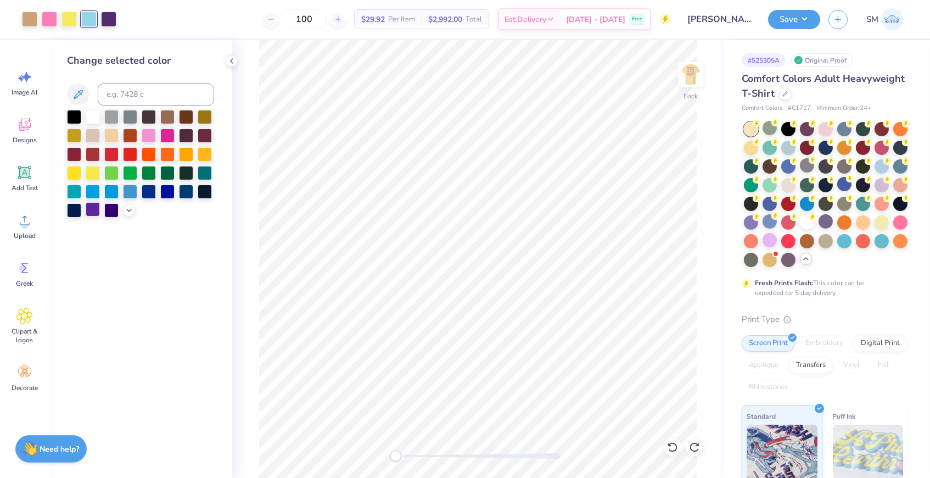
click at [94, 207] on div at bounding box center [93, 209] width 14 height 14
click at [108, 17] on div at bounding box center [108, 17] width 15 height 15
click at [74, 119] on div at bounding box center [74, 116] width 14 height 14
click at [96, 123] on div at bounding box center [93, 116] width 14 height 14
click at [70, 114] on div at bounding box center [74, 116] width 14 height 14
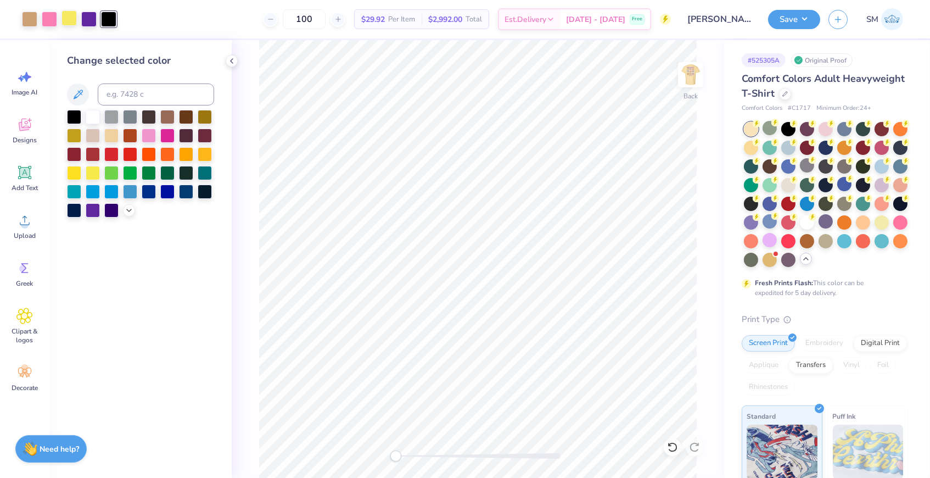
click at [67, 20] on div at bounding box center [68, 17] width 15 height 15
click at [126, 192] on div at bounding box center [130, 190] width 14 height 14
click at [113, 191] on div at bounding box center [111, 190] width 14 height 14
click at [92, 192] on div at bounding box center [93, 190] width 14 height 14
click at [76, 189] on div at bounding box center [74, 190] width 14 height 14
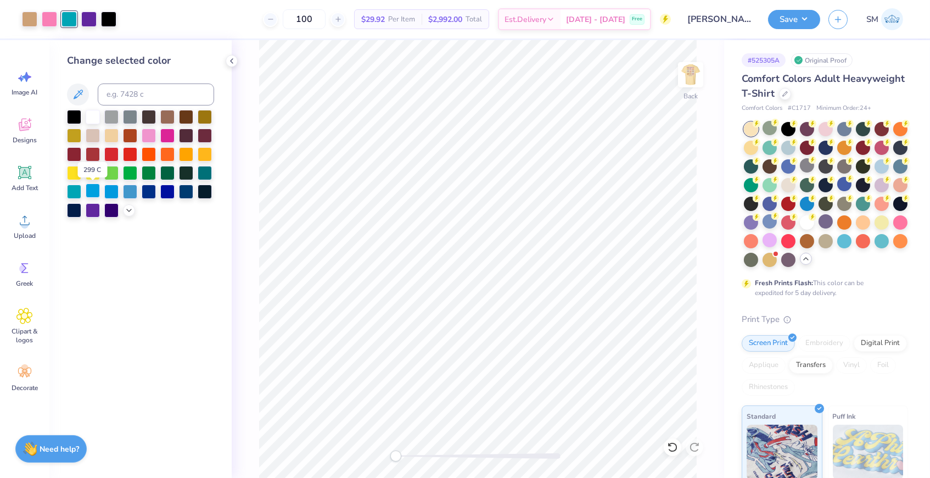
click at [93, 189] on div at bounding box center [93, 190] width 14 height 14
click at [78, 96] on icon at bounding box center [78, 93] width 9 height 9
click at [81, 93] on icon at bounding box center [78, 93] width 9 height 9
click at [179, 319] on div "Change selected color" at bounding box center [140, 258] width 182 height 437
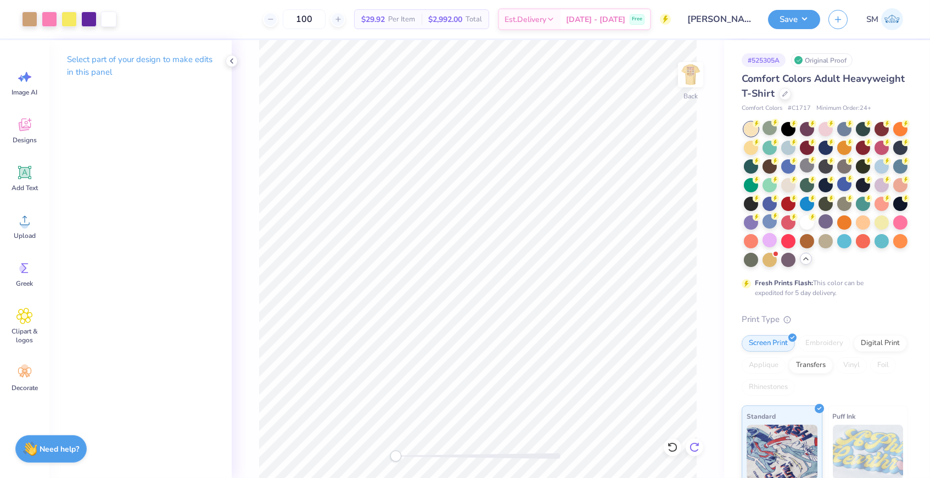
click at [695, 441] on icon at bounding box center [694, 446] width 11 height 11
click at [697, 445] on icon at bounding box center [697, 444] width 2 height 2
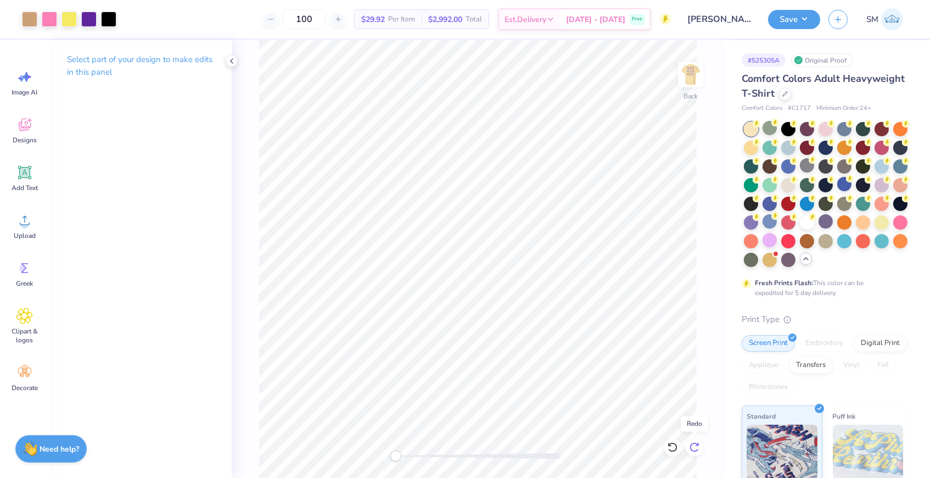
click at [697, 445] on icon at bounding box center [697, 444] width 2 height 2
click at [81, 18] on div at bounding box center [88, 17] width 15 height 15
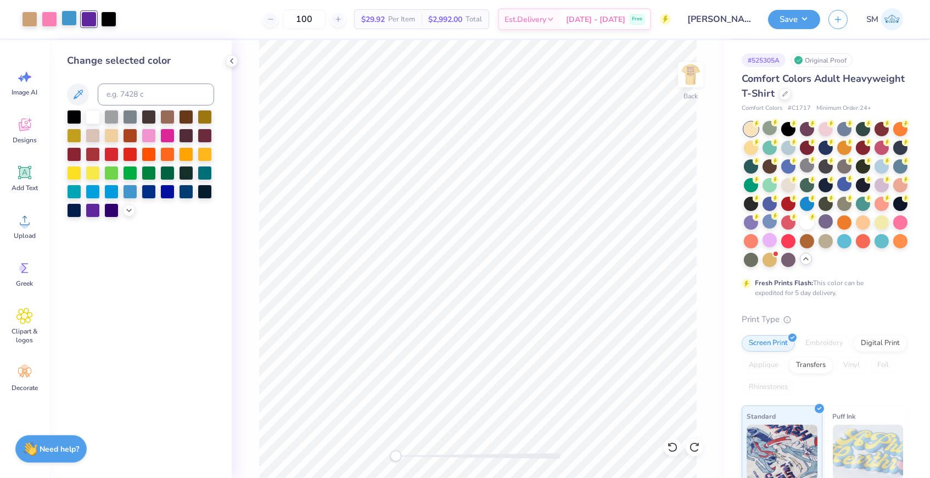
click at [74, 19] on div at bounding box center [68, 17] width 15 height 15
click at [149, 98] on input at bounding box center [156, 94] width 116 height 22
type input "2975"
click at [94, 211] on div at bounding box center [93, 209] width 14 height 14
click at [105, 16] on div "100 $29.13 Per Item $2,913.00 Total Est. Delivery Oct 8 - 11 Free" at bounding box center [388, 19] width 566 height 38
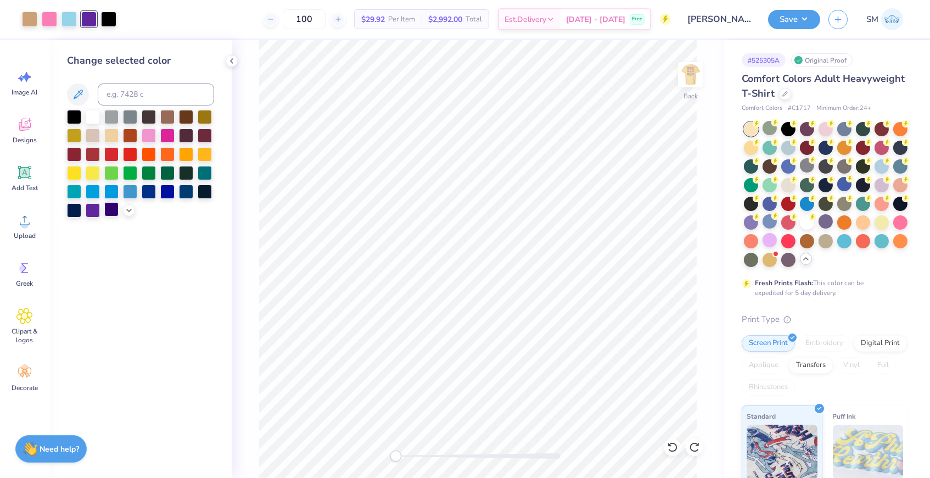
click at [109, 212] on div at bounding box center [111, 209] width 14 height 14
click at [74, 21] on div at bounding box center [68, 17] width 15 height 15
click at [96, 214] on div at bounding box center [93, 209] width 14 height 14
click at [85, 20] on div at bounding box center [88, 17] width 15 height 15
click at [131, 92] on input at bounding box center [156, 94] width 116 height 22
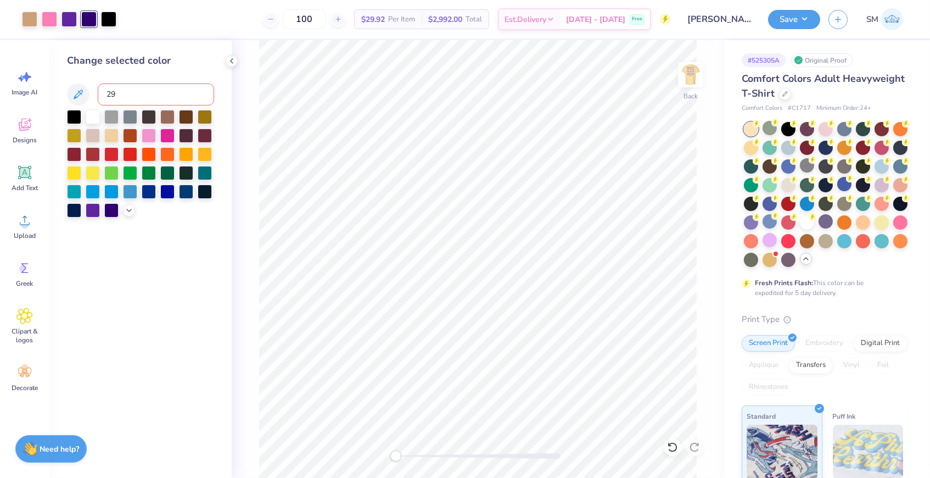
type input "297"
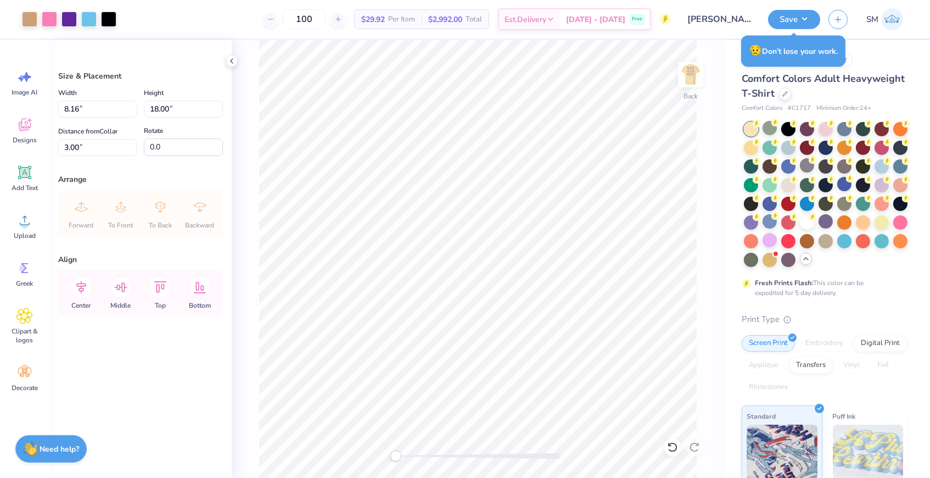
type input "3.32"
type input "7.33"
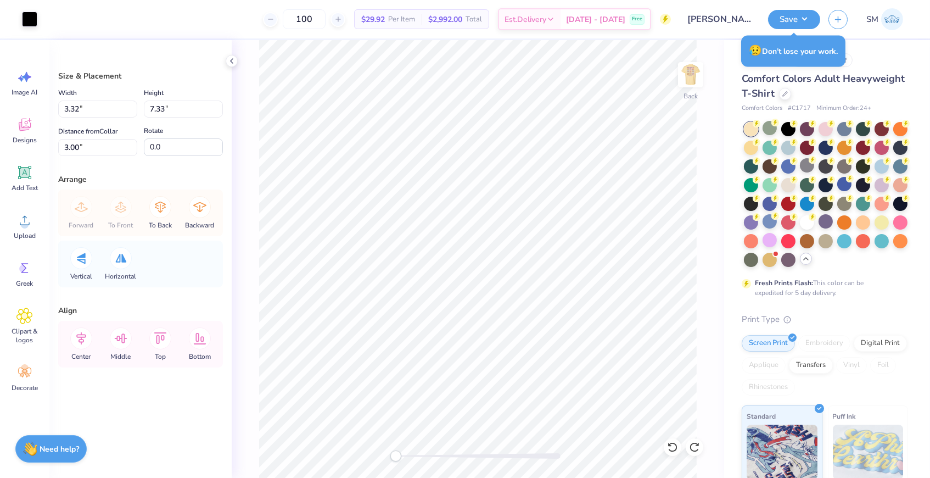
type input "8.16"
type input "18.00"
type input "7.59"
type input "3.01"
type input "10.51"
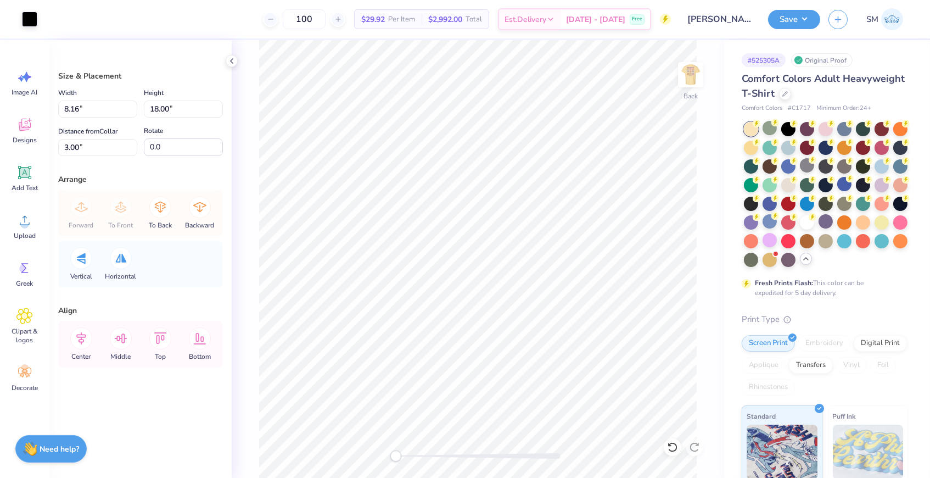
type input "6.40"
type input "3.23"
type input "13.25"
type input "2.69"
type input "5.94"
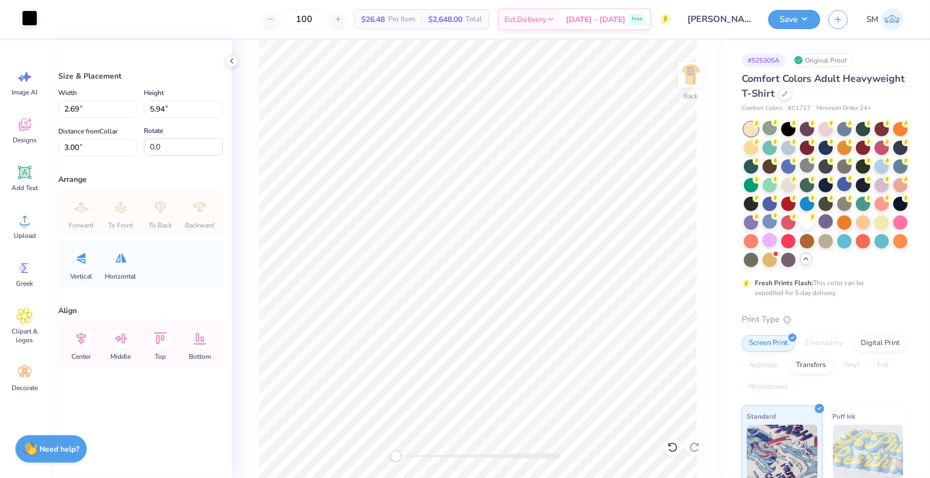
click at [26, 20] on div at bounding box center [29, 17] width 15 height 15
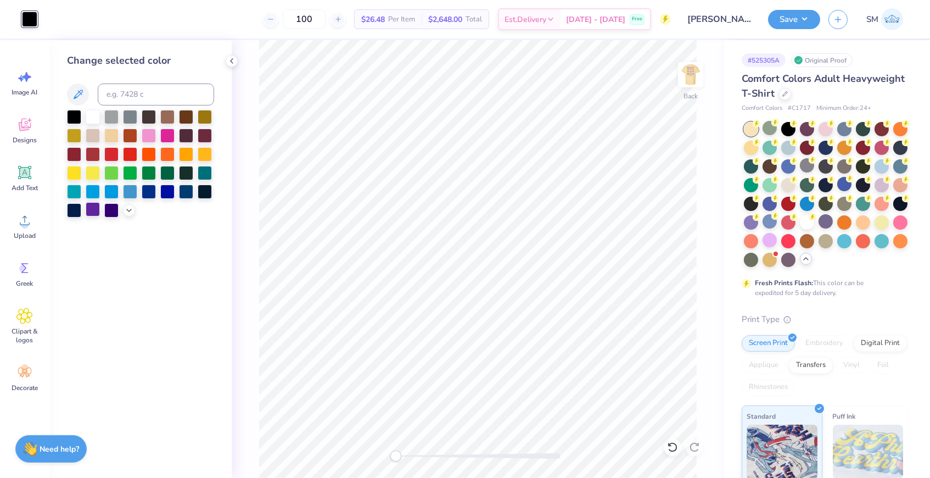
click at [92, 214] on div at bounding box center [93, 209] width 14 height 14
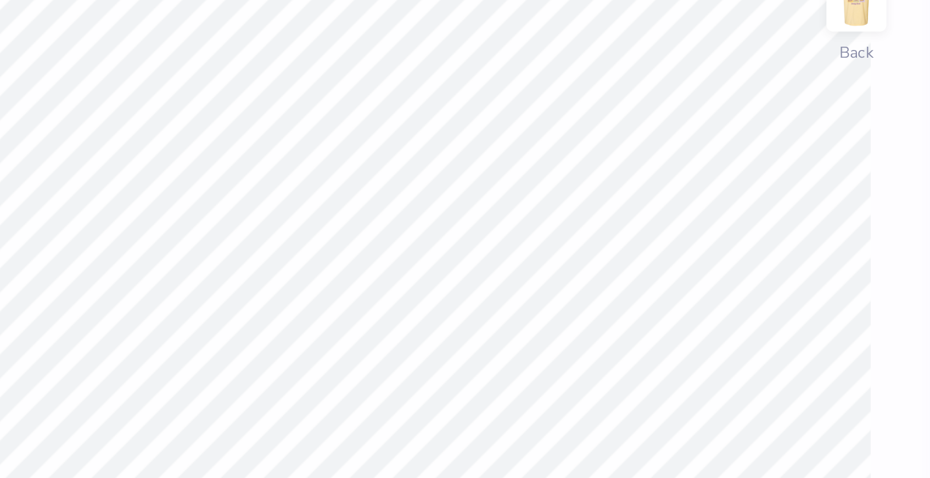
type input "2.11"
type input "4.66"
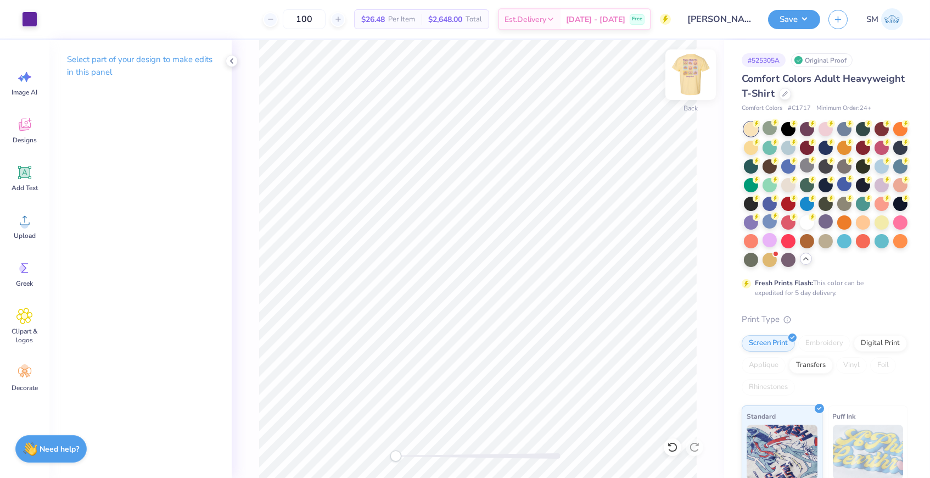
click at [690, 71] on img at bounding box center [691, 75] width 44 height 44
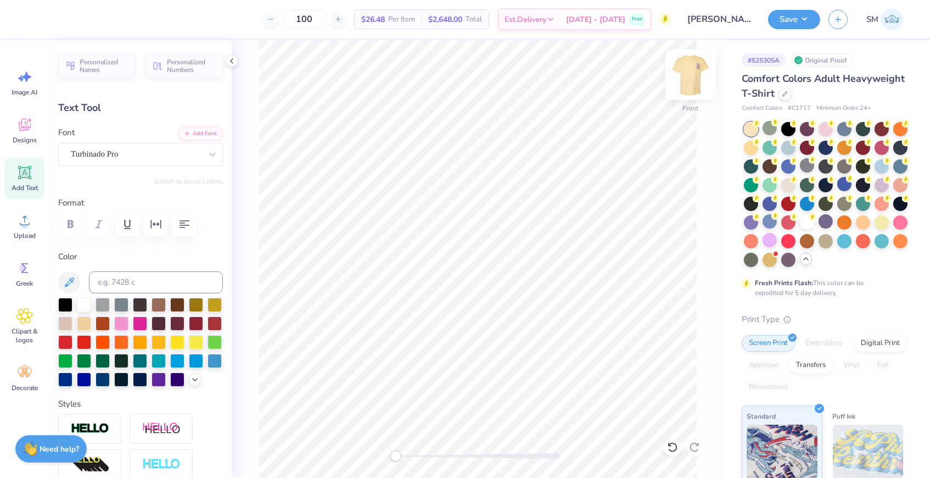
click at [694, 78] on img at bounding box center [691, 75] width 44 height 44
type input "5.33"
type input "1.19"
type input "12.06"
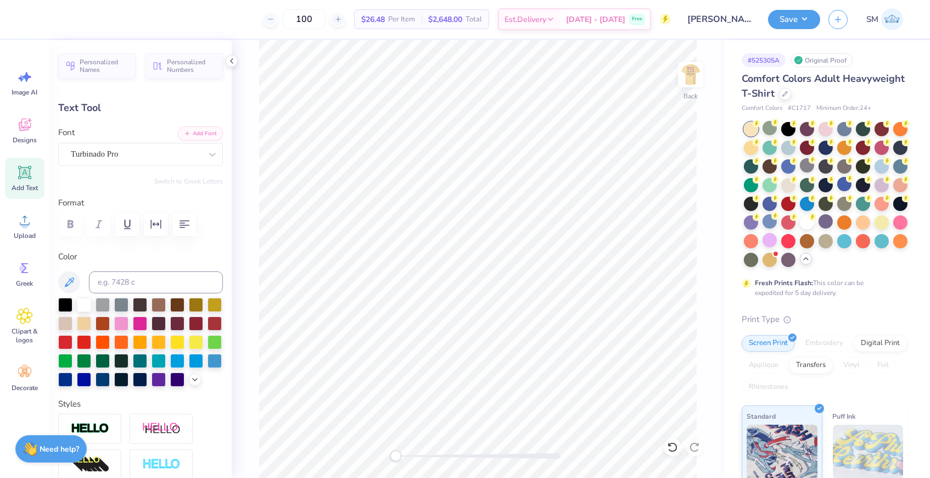
type textarea "S a m m y s Sweets"
type input "2.26"
type input "9.90"
type input "7.70"
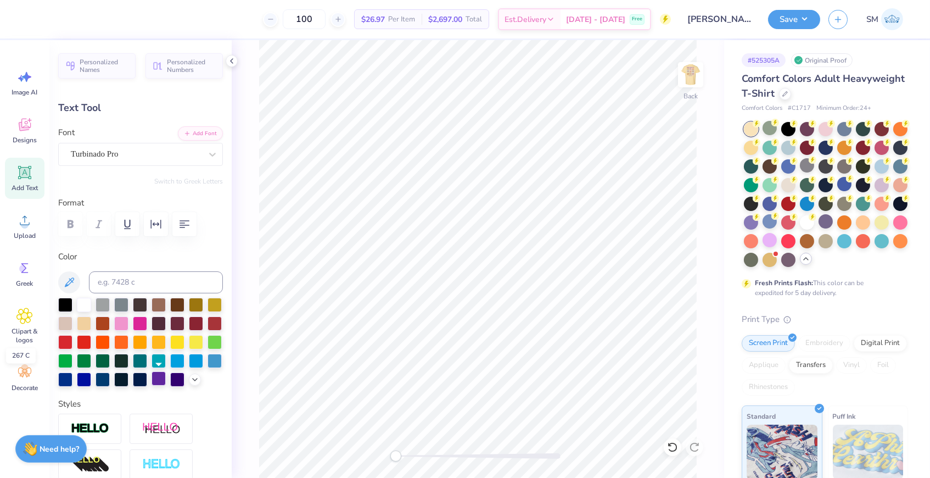
click at [155, 381] on div at bounding box center [158, 378] width 14 height 14
type input "1.75"
type input "7.67"
type input "2.71"
click at [156, 222] on icon "button" at bounding box center [156, 224] width 10 height 9
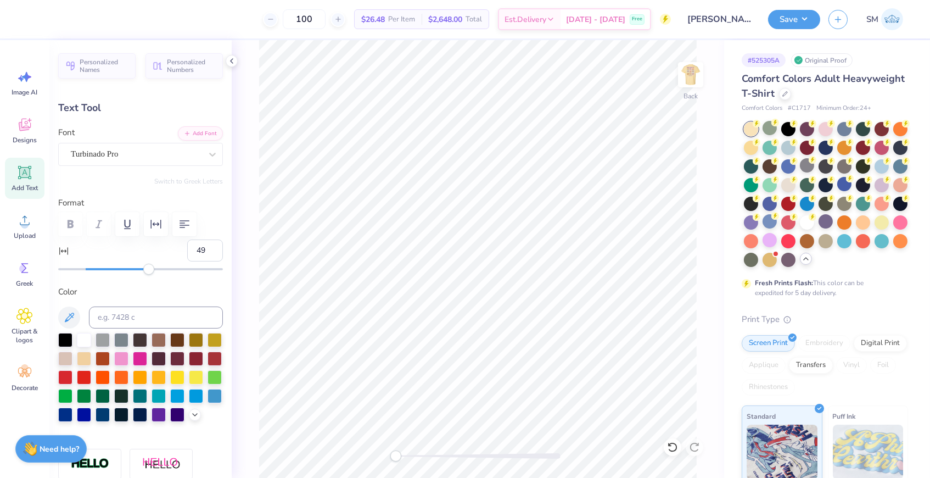
type input "48"
drag, startPoint x: 85, startPoint y: 267, endPoint x: 152, endPoint y: 271, distance: 67.6
click at [152, 271] on div "Accessibility label" at bounding box center [151, 268] width 11 height 11
type input "0"
click at [184, 223] on icon "button" at bounding box center [184, 224] width 10 height 8
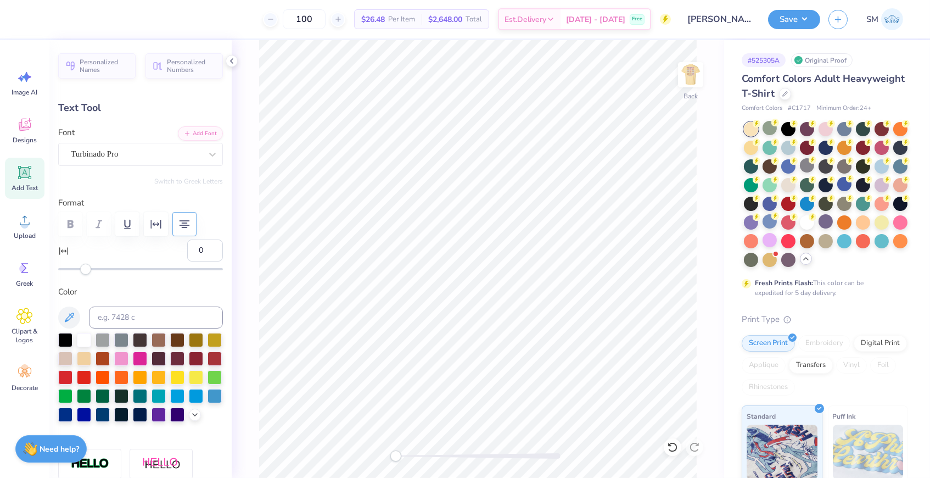
click at [184, 222] on icon "button" at bounding box center [184, 224] width 10 height 8
click at [184, 222] on icon "button" at bounding box center [184, 223] width 13 height 13
click at [133, 247] on div "0" at bounding box center [140, 256] width 165 height 35
click at [153, 226] on icon "button" at bounding box center [155, 223] width 13 height 13
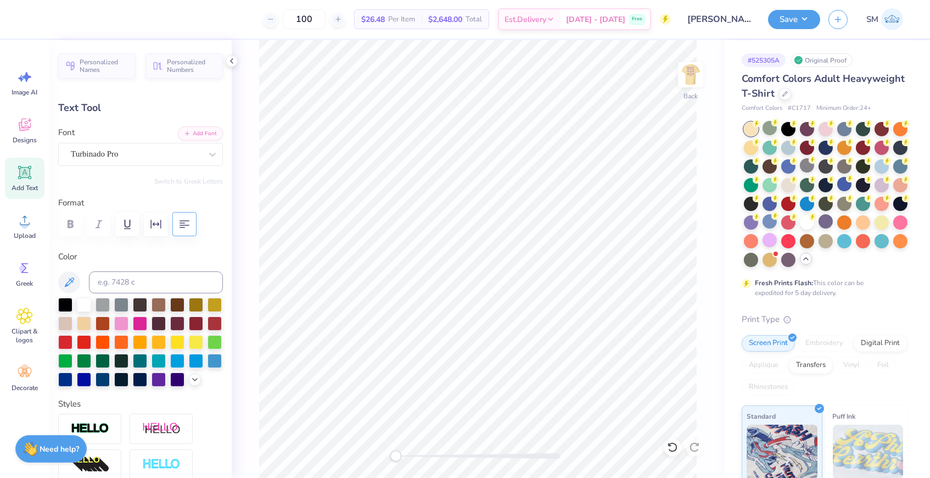
click at [180, 203] on label "Format" at bounding box center [140, 203] width 165 height 13
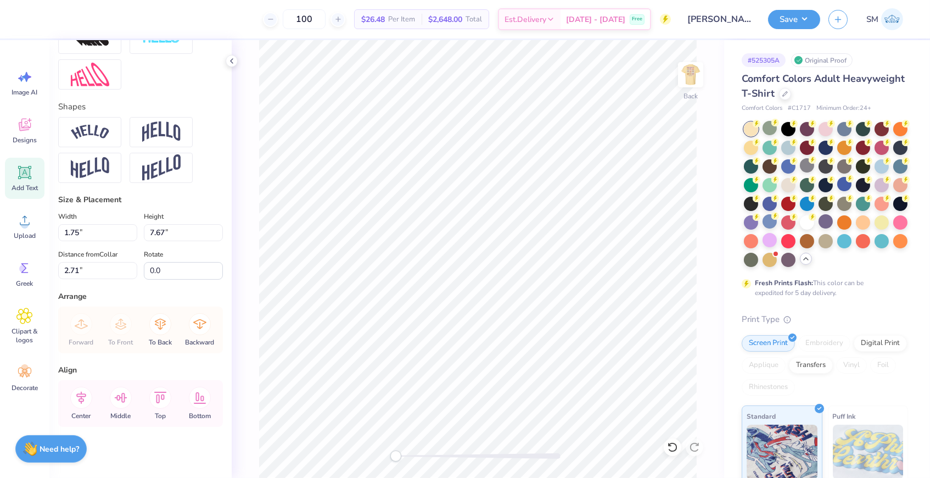
scroll to position [424, 0]
click at [132, 270] on input "2.7" at bounding box center [97, 271] width 79 height 17
click at [132, 270] on input "2.69" at bounding box center [97, 271] width 79 height 17
click at [132, 270] on input "2.68" at bounding box center [97, 271] width 79 height 17
click at [132, 270] on input "2.67" at bounding box center [97, 271] width 79 height 17
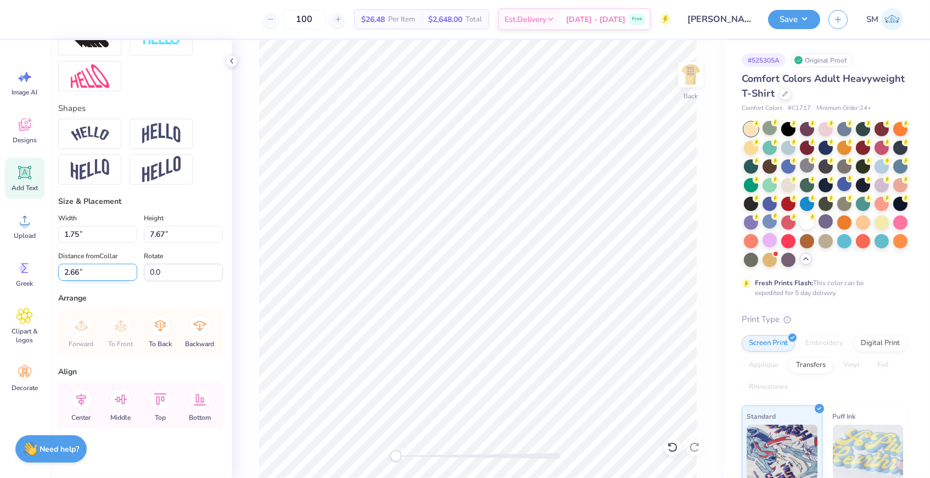
click at [132, 270] on input "2.66" at bounding box center [97, 271] width 79 height 17
click at [132, 270] on input "2.65" at bounding box center [97, 271] width 79 height 17
click at [132, 270] on input "2.64" at bounding box center [97, 271] width 79 height 17
click at [145, 292] on div "Arrange" at bounding box center [140, 298] width 165 height 12
click at [133, 271] on input "2.12" at bounding box center [97, 271] width 79 height 17
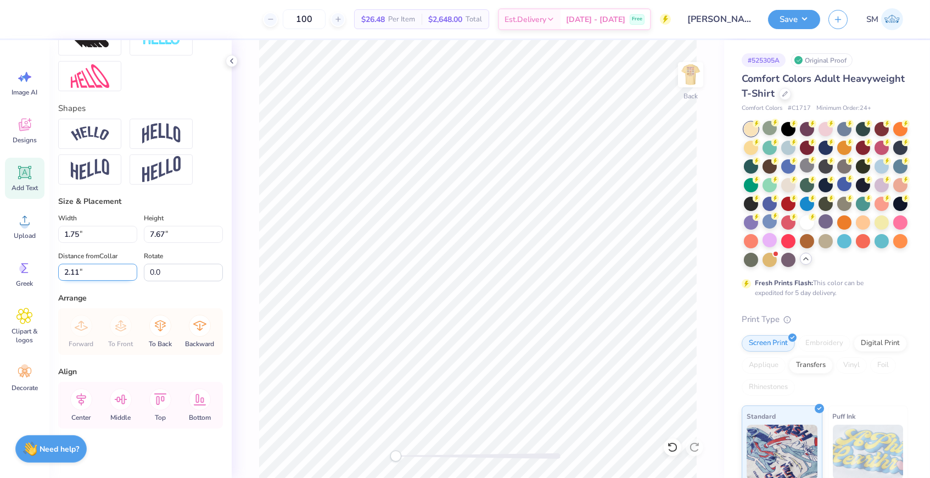
click at [133, 271] on input "2.11" at bounding box center [97, 271] width 79 height 17
click at [133, 271] on input "2.1" at bounding box center [97, 271] width 79 height 17
click at [133, 271] on input "2.09" at bounding box center [97, 271] width 79 height 17
click at [133, 271] on input "2.08" at bounding box center [97, 271] width 79 height 17
click at [133, 271] on input "2.07" at bounding box center [97, 271] width 79 height 17
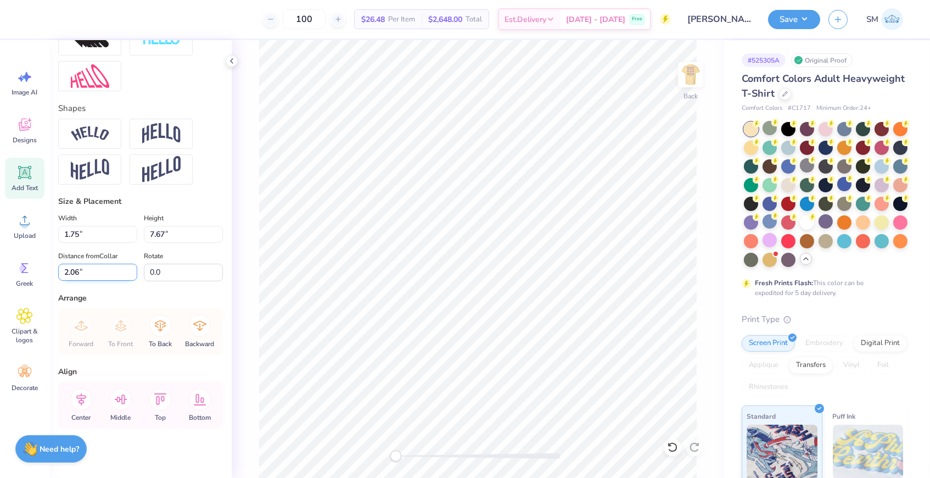
click at [133, 271] on input "2.06" at bounding box center [97, 271] width 79 height 17
click at [133, 271] on input "2.05" at bounding box center [97, 271] width 79 height 17
click at [133, 271] on input "2.04" at bounding box center [97, 271] width 79 height 17
click at [133, 271] on input "2.03" at bounding box center [97, 271] width 79 height 17
click at [133, 271] on input "2.02" at bounding box center [97, 271] width 79 height 17
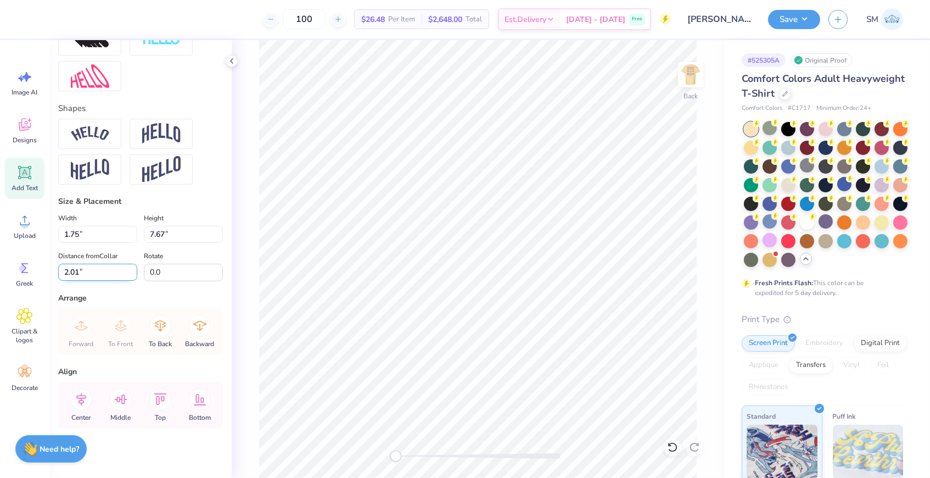
click at [133, 271] on input "2.01" at bounding box center [97, 271] width 79 height 17
type input "2"
click at [133, 271] on input "2" at bounding box center [97, 271] width 79 height 17
click at [125, 294] on div "Arrange" at bounding box center [140, 298] width 165 height 12
type input "1.00"
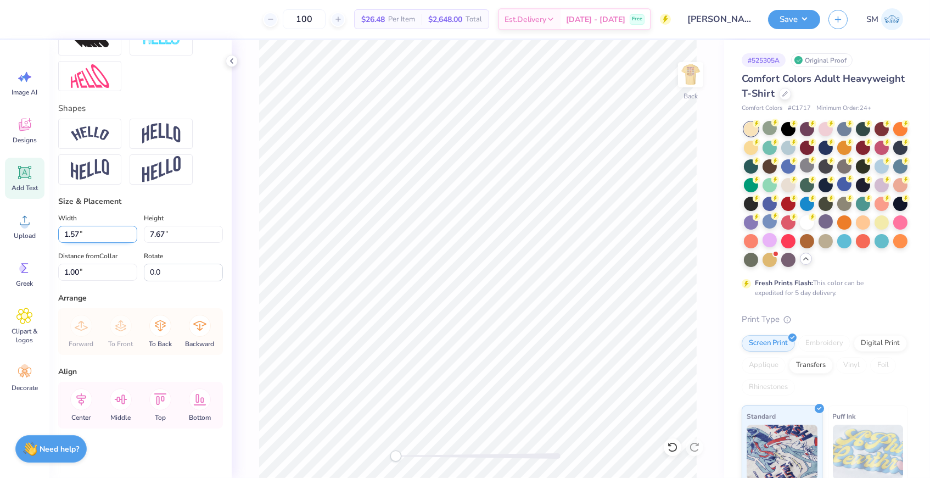
click at [131, 234] on input "1.57" at bounding box center [97, 234] width 79 height 17
click at [131, 234] on input "1.56" at bounding box center [97, 234] width 79 height 17
click at [131, 234] on input "1.55" at bounding box center [97, 234] width 79 height 17
click at [131, 234] on input "1.54" at bounding box center [97, 234] width 79 height 17
click at [131, 234] on input "1.53" at bounding box center [97, 234] width 79 height 17
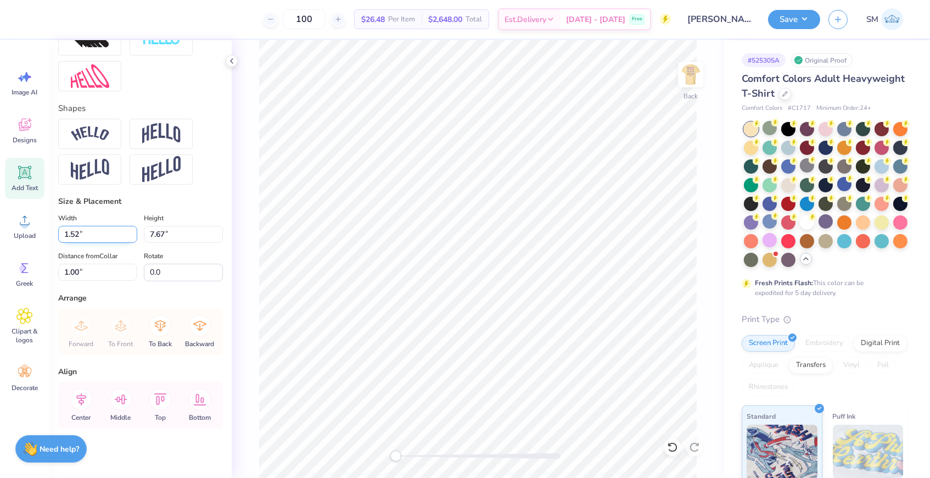
click at [131, 234] on input "1.52" at bounding box center [97, 234] width 79 height 17
click at [131, 234] on input "1.51" at bounding box center [97, 234] width 79 height 17
click at [131, 234] on input "1.5" at bounding box center [97, 234] width 79 height 17
click at [131, 234] on input "1.49" at bounding box center [97, 234] width 79 height 17
click at [131, 234] on input "1.48" at bounding box center [97, 234] width 79 height 17
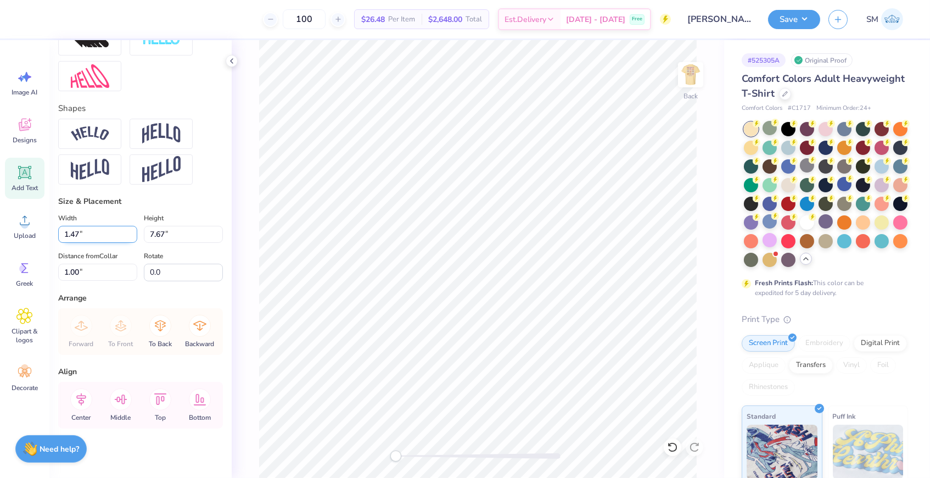
click at [131, 234] on input "1.47" at bounding box center [97, 234] width 79 height 17
type input "1"
type input "1.00"
type input "4.37"
type input "4.86"
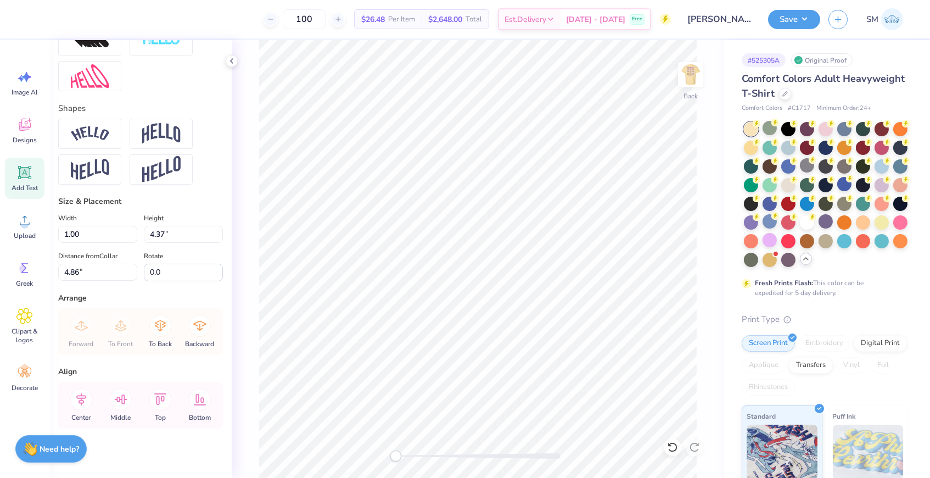
click at [178, 211] on div "Height 4.37 7.67 "" at bounding box center [183, 226] width 79 height 31
type input "1.75"
type input "7.67"
type input "3.21"
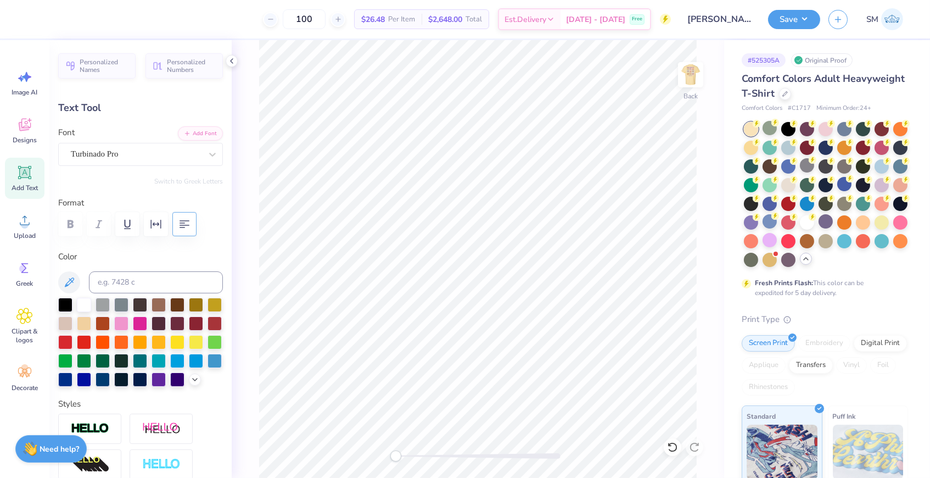
scroll to position [1, 1]
type textarea "Sweets"
type input "0.74"
click at [159, 380] on div at bounding box center [158, 378] width 14 height 14
type input "7.94"
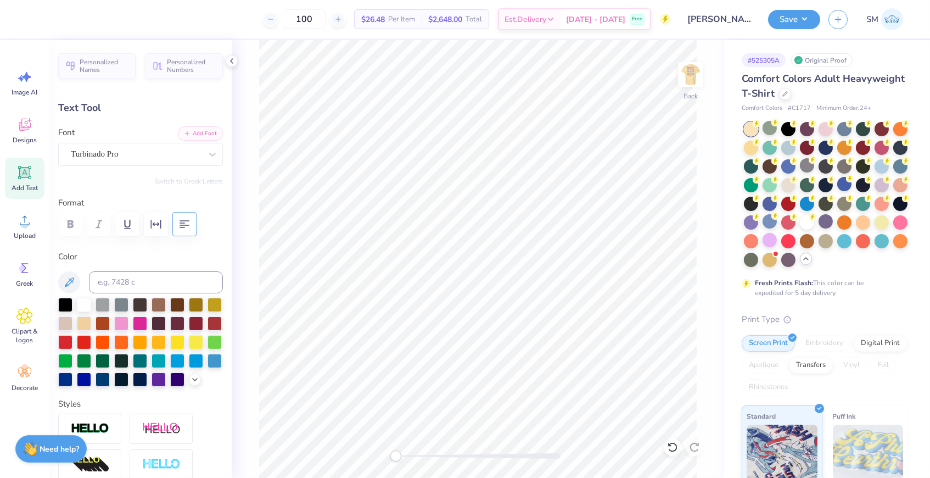
type textarea "S"
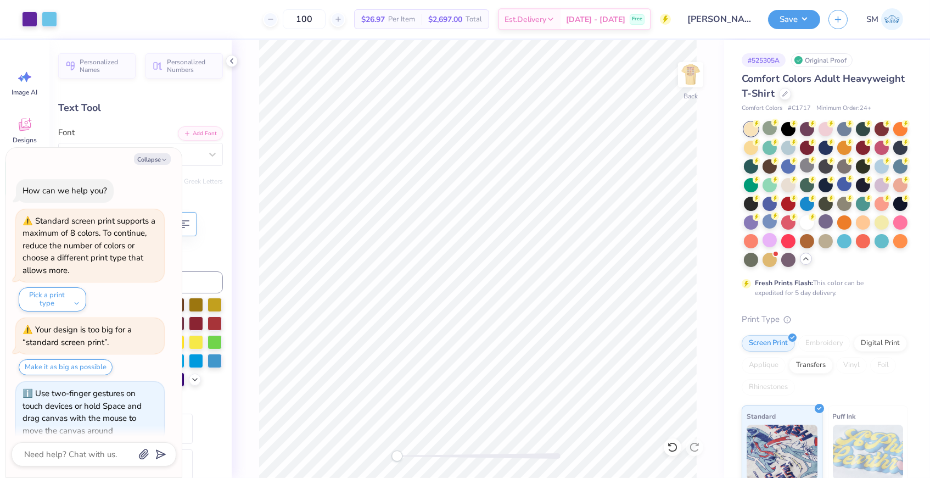
scroll to position [12, 0]
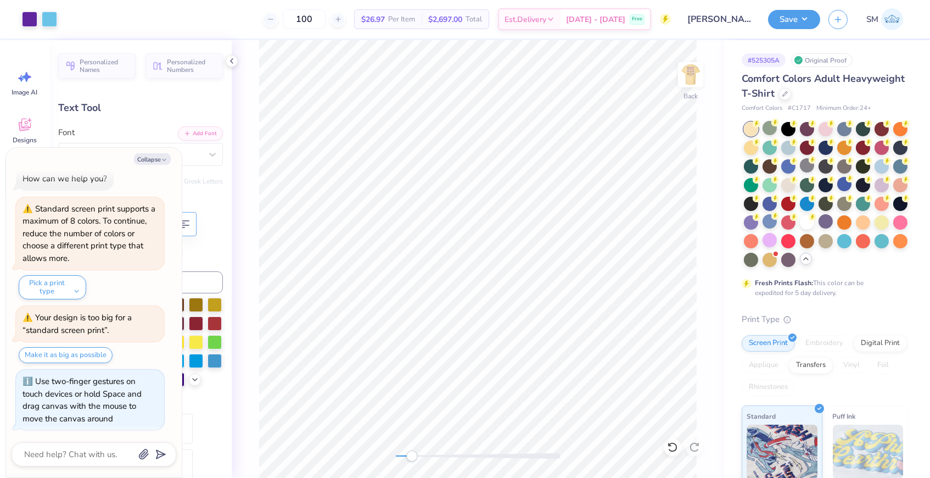
drag, startPoint x: 397, startPoint y: 454, endPoint x: 408, endPoint y: 456, distance: 11.6
click at [408, 456] on div "Accessibility label" at bounding box center [411, 455] width 11 height 11
drag, startPoint x: 407, startPoint y: 458, endPoint x: 391, endPoint y: 459, distance: 16.5
click at [391, 459] on div "Accessibility label" at bounding box center [395, 455] width 11 height 11
drag, startPoint x: 396, startPoint y: 453, endPoint x: 491, endPoint y: 453, distance: 95.0
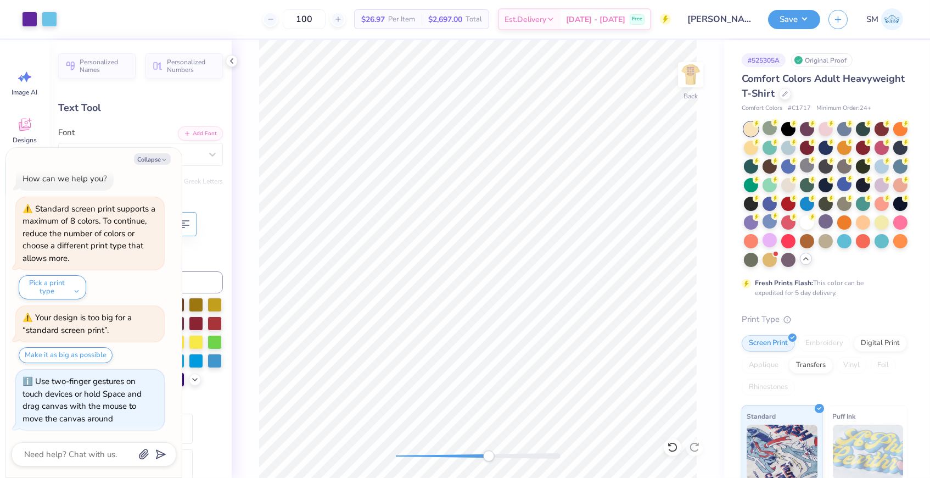
click at [491, 453] on div "Accessibility label" at bounding box center [488, 455] width 11 height 11
click at [452, 462] on div "Back" at bounding box center [478, 258] width 492 height 437
click at [158, 160] on button "Collapse" at bounding box center [152, 159] width 37 height 12
type textarea "x"
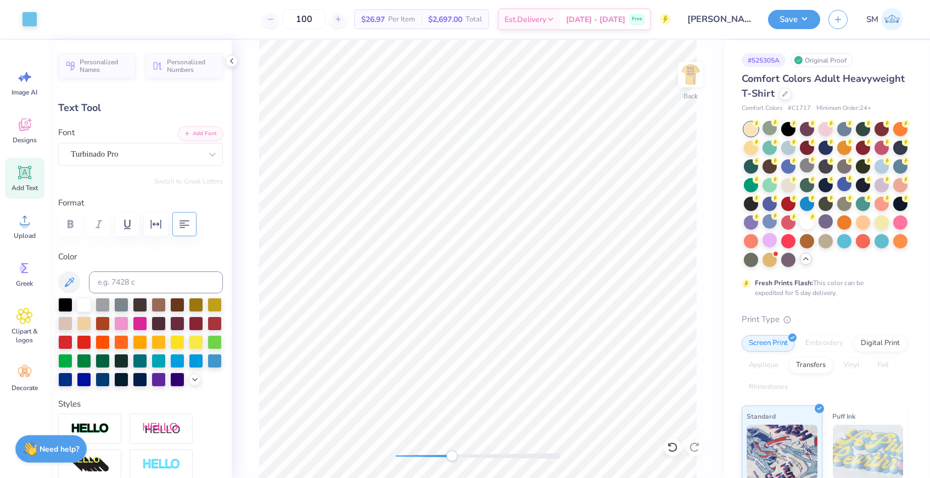
type input "0.49"
type input "3.74"
click at [158, 379] on div at bounding box center [158, 378] width 14 height 14
type textarea "A"
type input "0.54"
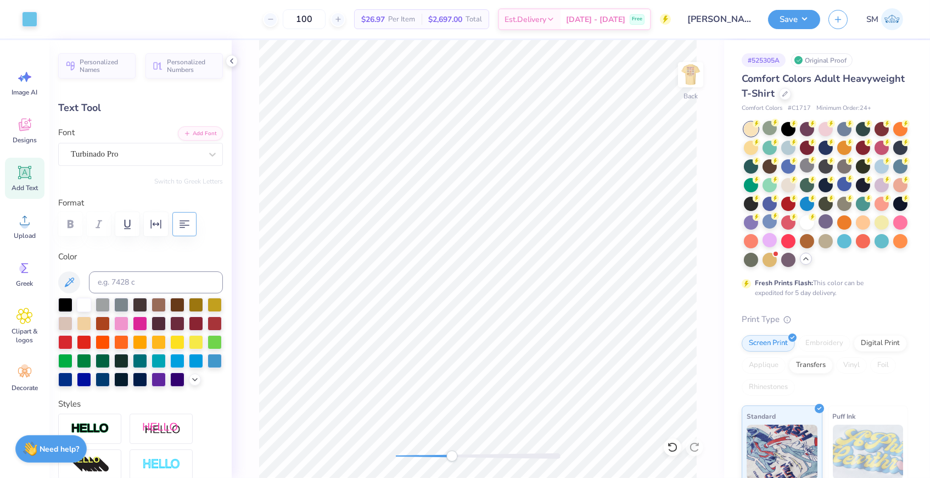
type input "0.75"
type input "4.59"
click at [161, 375] on div at bounding box center [158, 378] width 14 height 14
type textarea "M"
type input "0.77"
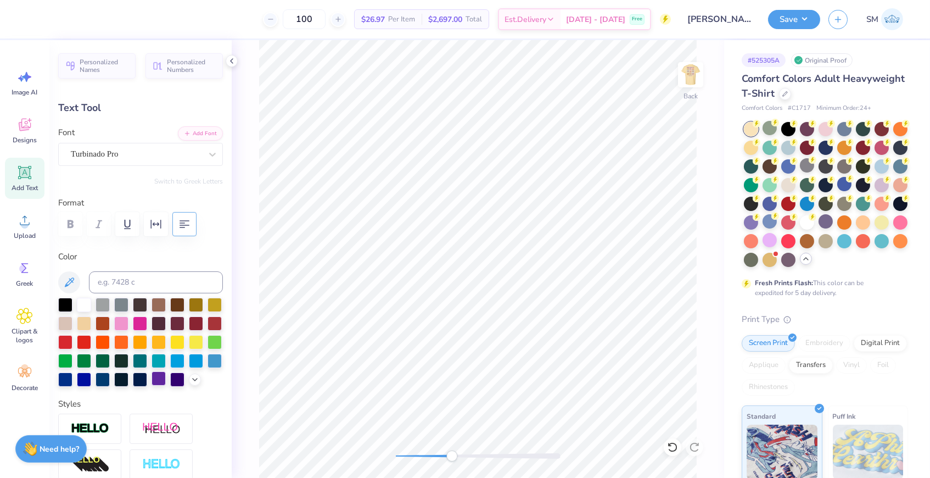
click at [161, 378] on div at bounding box center [158, 378] width 14 height 14
type input "6.55"
type textarea "Y"
type textarea "y"
type input "0.43"
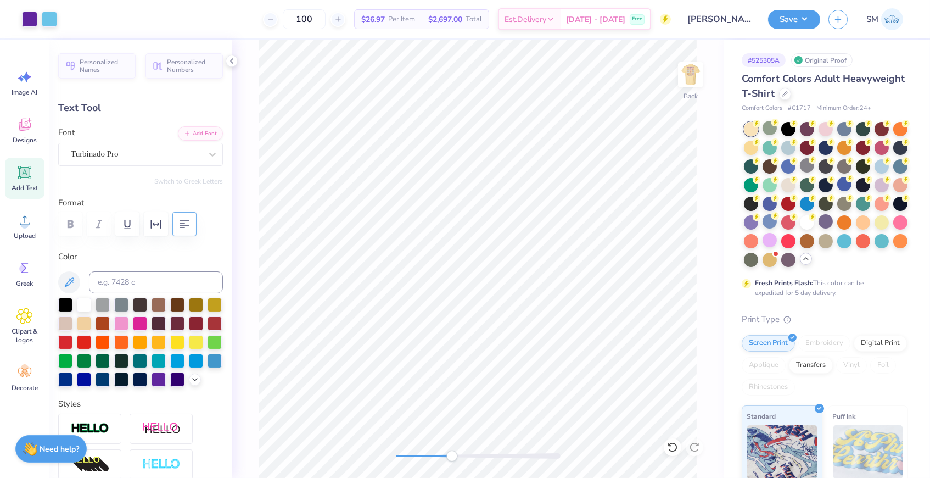
type input "0.62"
type input "7.62"
click at [160, 379] on div at bounding box center [158, 378] width 14 height 14
type input "0.77"
type input "0.75"
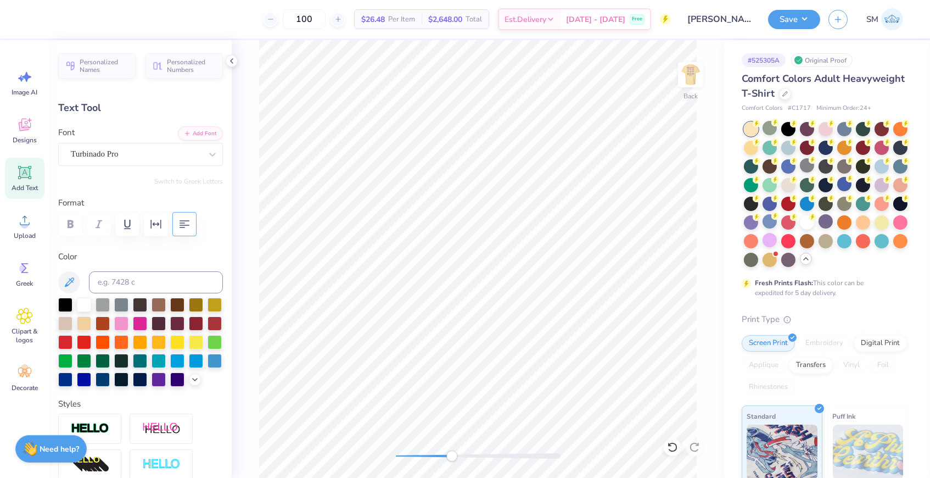
type input "6.55"
type textarea "m"
type input "5.53"
type textarea "m"
type input "0.54"
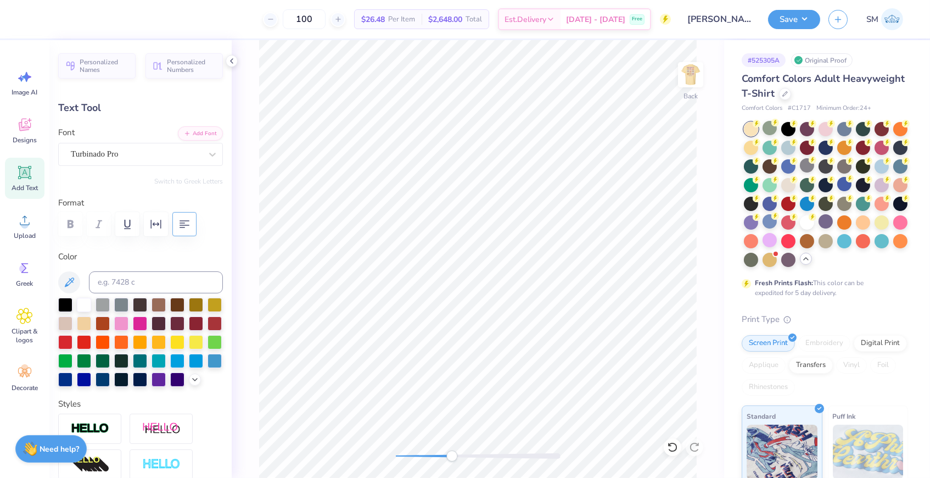
type input "4.59"
type textarea "a"
type input "0.38"
type input "0.34"
type input "4.79"
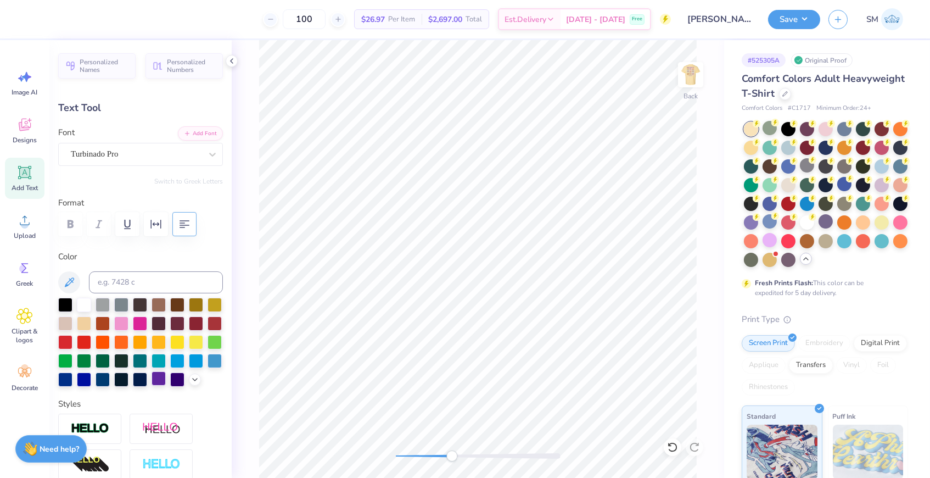
click at [161, 378] on div at bounding box center [158, 378] width 14 height 14
type input "0.43"
type input "0.62"
type input "7.62"
type input "0.49"
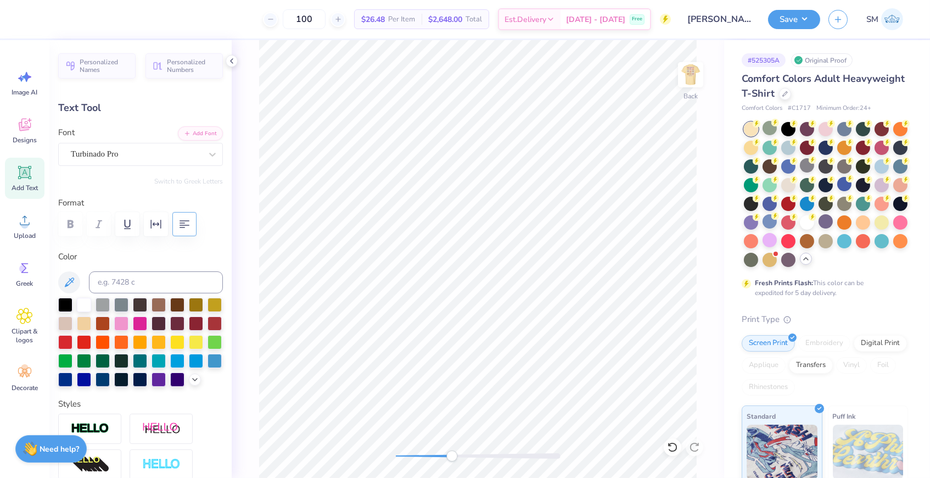
type input "0.74"
type input "3.74"
type input "0.58"
type input "0.36"
type input "6.75"
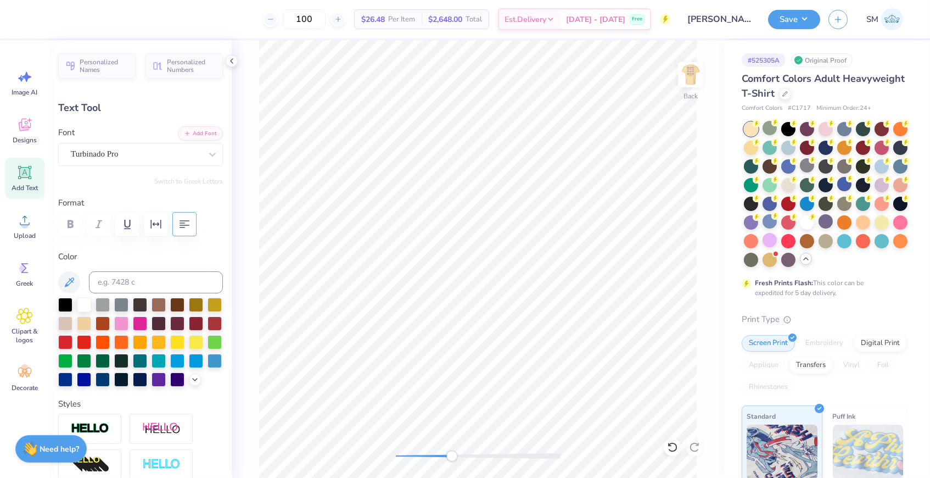
type input "0.43"
type input "0.62"
type input "7.31"
type input "0.49"
type input "0.74"
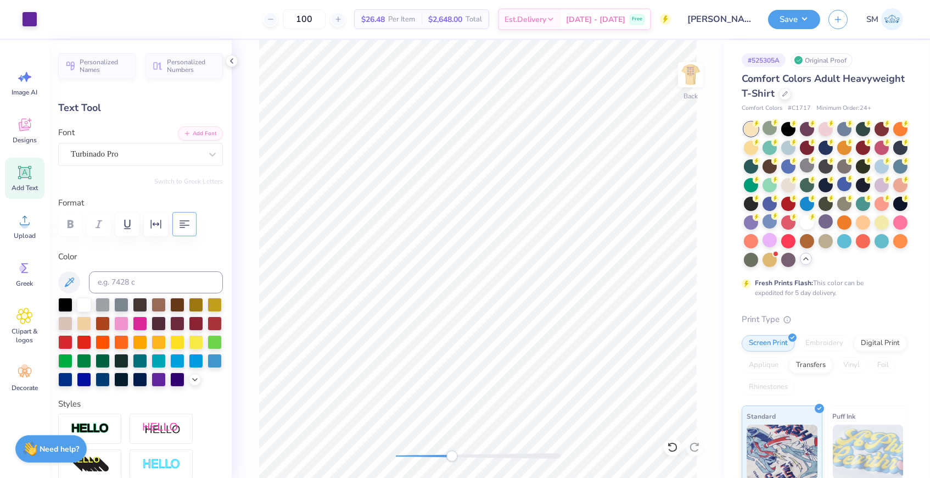
type input "3.94"
type textarea "s"
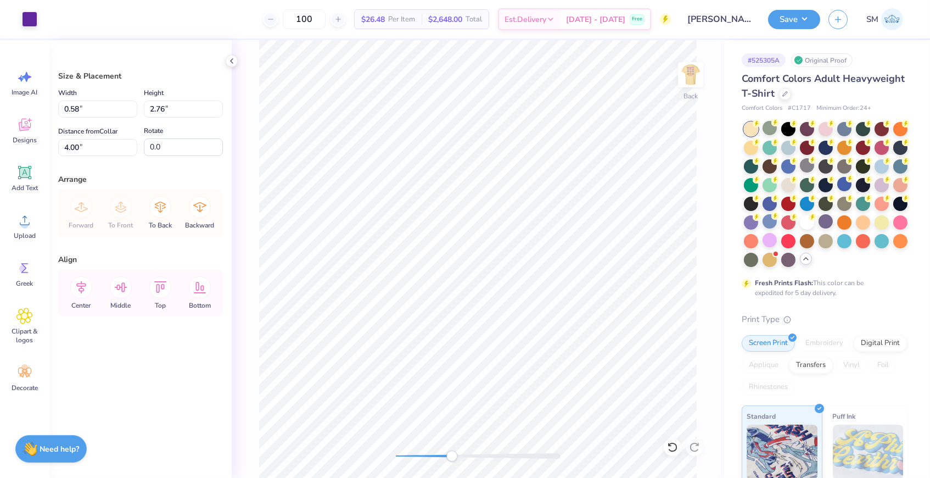
type input "0.96"
type input "4.63"
type input "4.04"
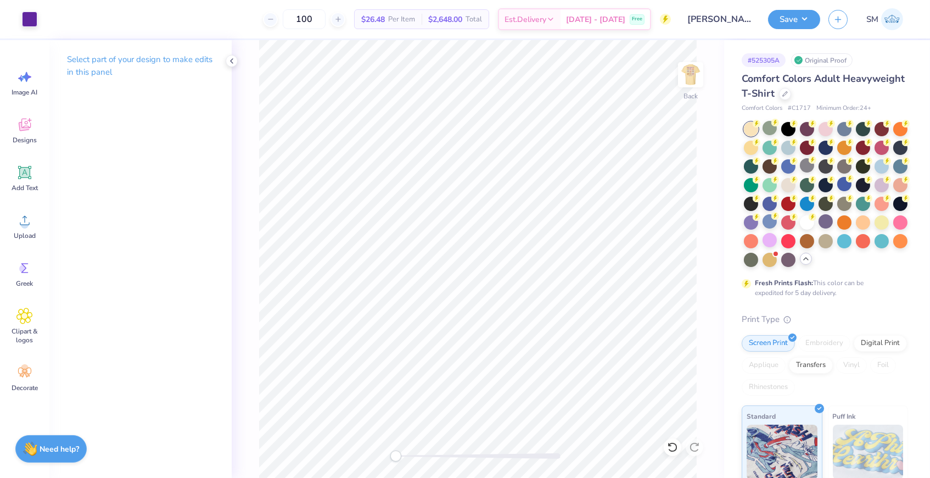
click at [353, 469] on div "Back" at bounding box center [478, 258] width 492 height 437
click at [678, 86] on img at bounding box center [691, 75] width 44 height 44
click at [684, 85] on img at bounding box center [691, 75] width 44 height 44
click at [686, 77] on img at bounding box center [691, 75] width 44 height 44
click at [231, 61] on polyline at bounding box center [232, 61] width 2 height 4
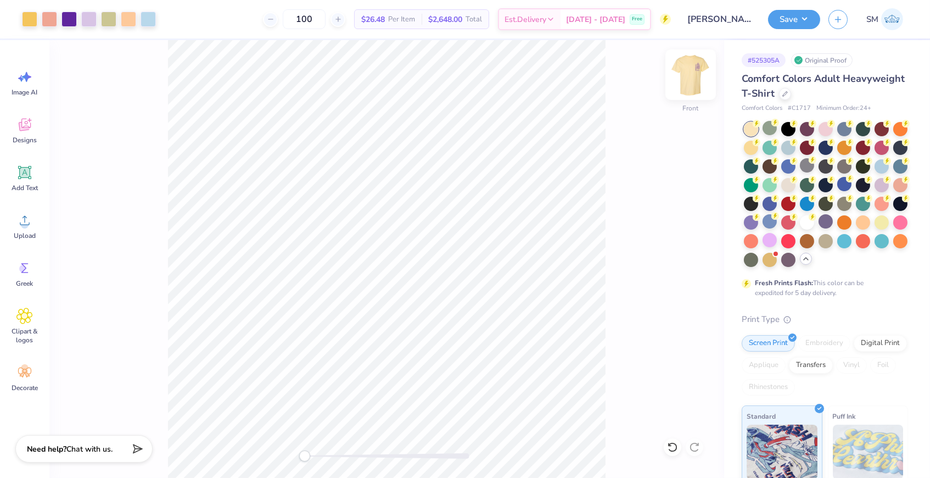
click at [688, 74] on img at bounding box center [691, 75] width 44 height 44
click at [809, 19] on button "Save" at bounding box center [794, 17] width 52 height 19
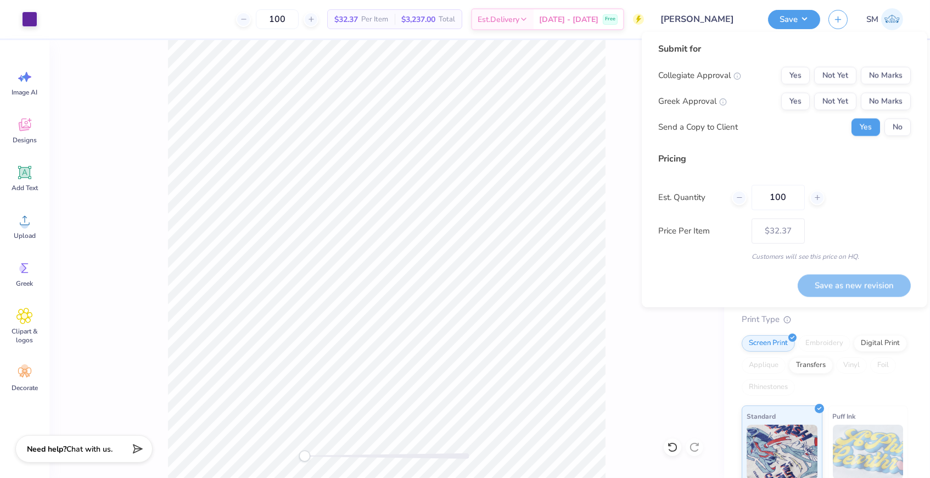
click at [730, 24] on input "[PERSON_NAME]" at bounding box center [706, 19] width 108 height 22
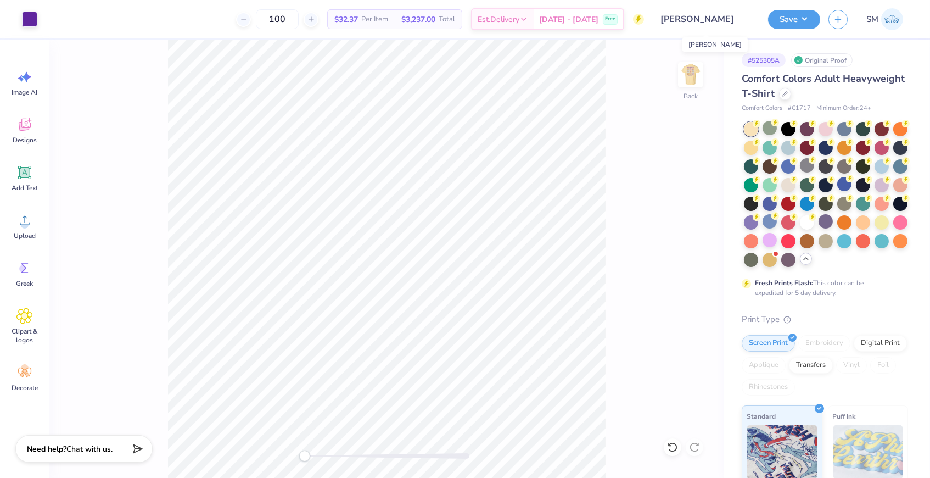
click at [700, 19] on input "[PERSON_NAME]" at bounding box center [706, 19] width 108 height 22
click at [689, 16] on input "[PERSON_NAME]" at bounding box center [706, 19] width 108 height 22
click at [613, 145] on div "Back" at bounding box center [386, 258] width 675 height 437
click at [729, 19] on input "[PERSON_NAME]" at bounding box center [706, 19] width 108 height 22
click at [699, 19] on input "[PERSON_NAME]" at bounding box center [706, 19] width 108 height 22
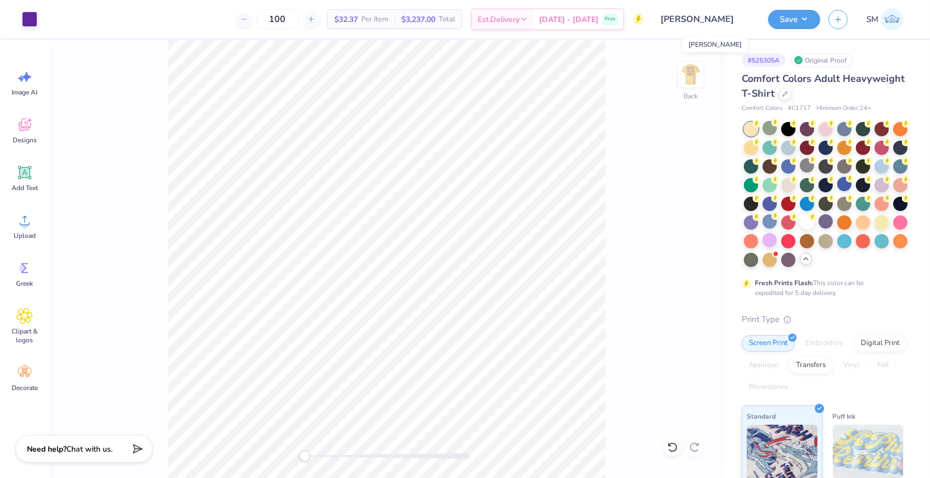
click at [699, 19] on input "[PERSON_NAME]" at bounding box center [706, 19] width 108 height 22
click at [805, 16] on button "Save" at bounding box center [794, 17] width 52 height 19
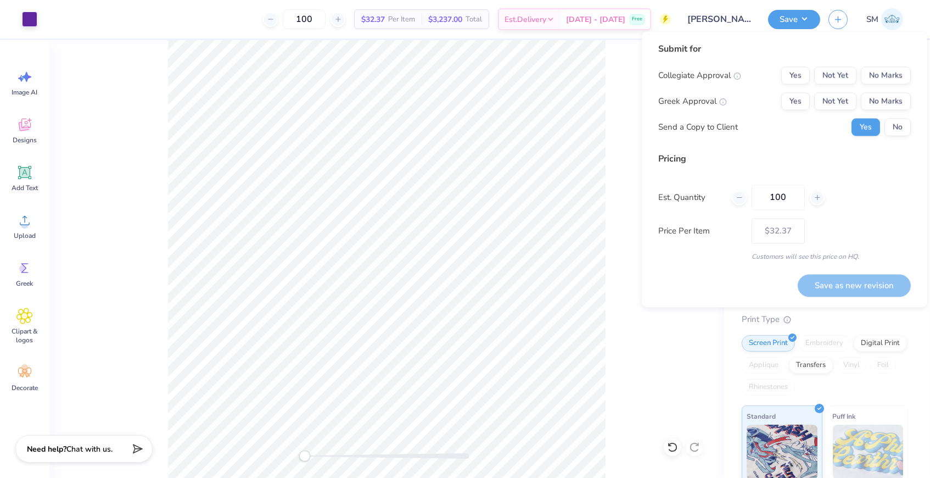
click at [611, 111] on div "Back" at bounding box center [386, 258] width 675 height 437
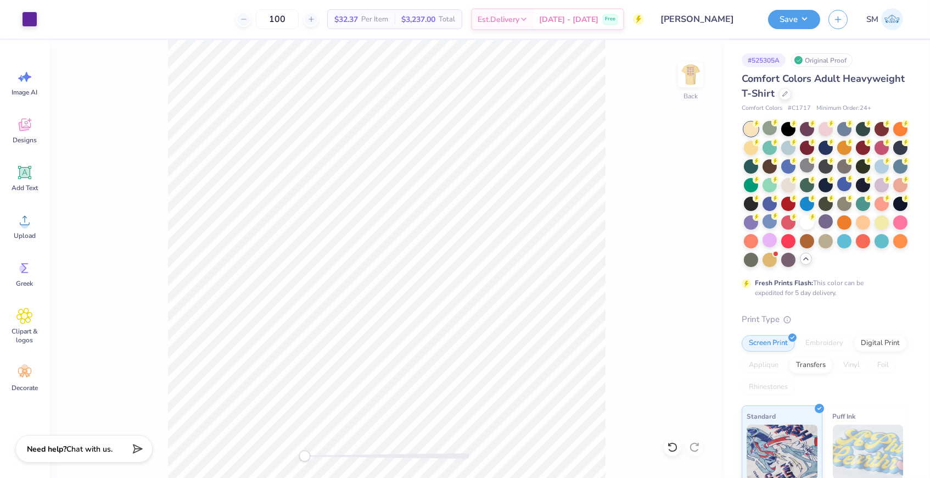
click at [716, 19] on input "[PERSON_NAME]" at bounding box center [706, 19] width 108 height 22
click at [807, 16] on button "Save" at bounding box center [794, 17] width 52 height 19
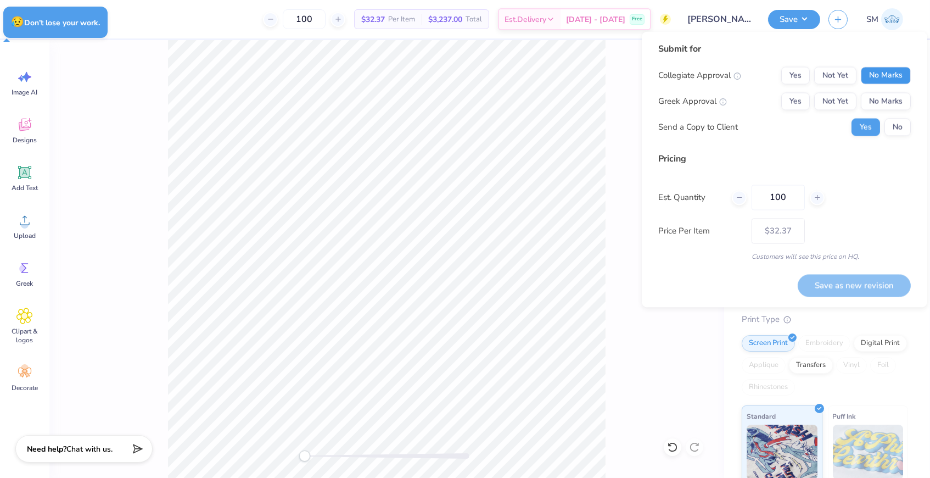
click at [881, 76] on button "No Marks" at bounding box center [886, 76] width 50 height 18
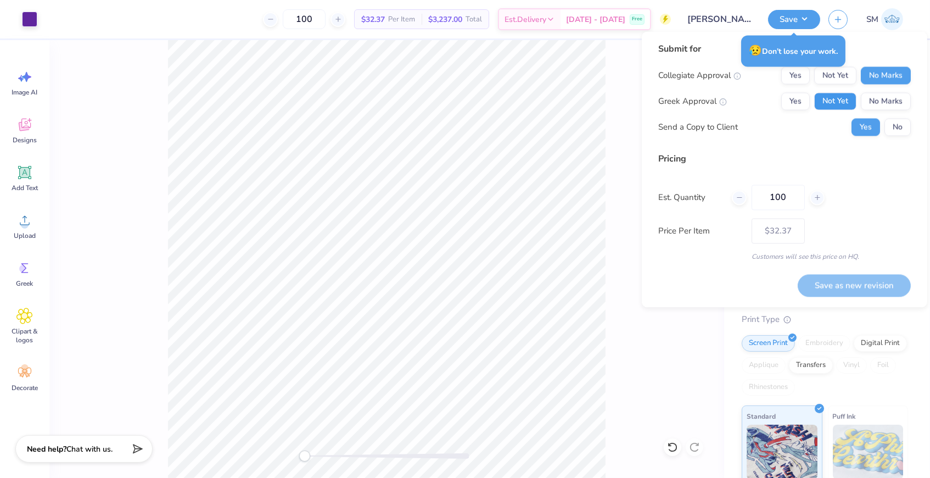
click at [849, 105] on button "Not Yet" at bounding box center [835, 102] width 42 height 18
click at [857, 283] on button "Save as new revision" at bounding box center [854, 285] width 113 height 23
type input "$32.37"
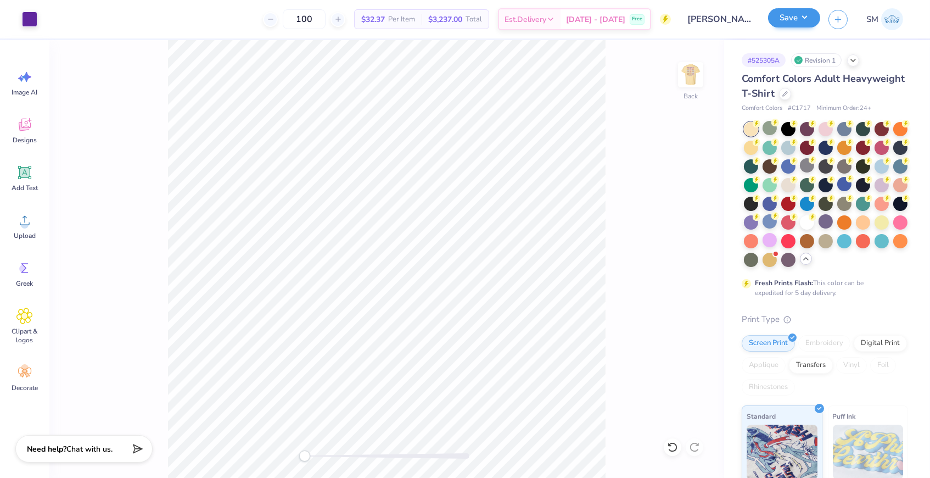
click at [806, 21] on button "Save" at bounding box center [794, 17] width 52 height 19
click at [810, 20] on button "Save" at bounding box center [794, 17] width 52 height 19
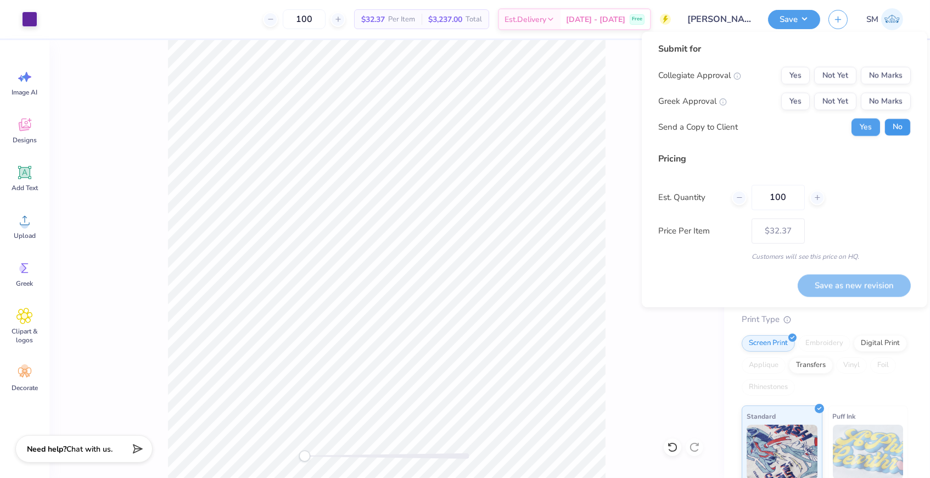
click at [890, 125] on button "No" at bounding box center [897, 128] width 26 height 18
click at [883, 74] on button "No Marks" at bounding box center [886, 76] width 50 height 18
click at [850, 100] on button "Not Yet" at bounding box center [835, 102] width 42 height 18
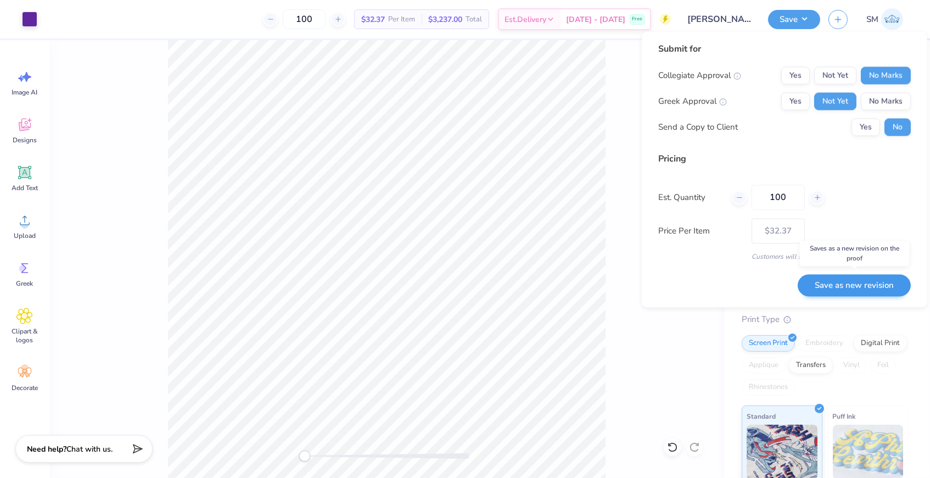
click at [851, 283] on button "Save as new revision" at bounding box center [854, 285] width 113 height 23
type input "$32.37"
